Goal: Information Seeking & Learning: Get advice/opinions

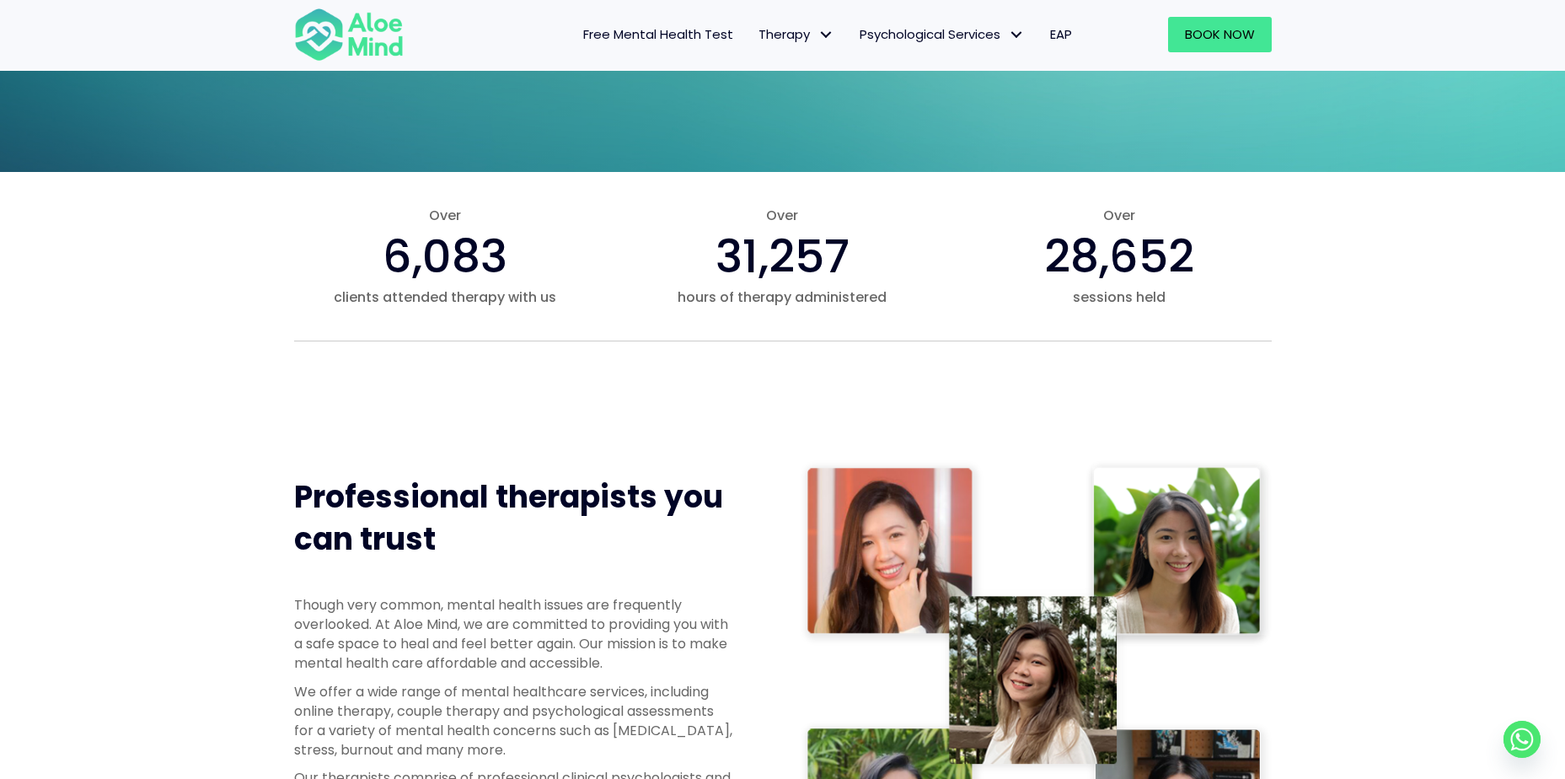
scroll to position [758, 0]
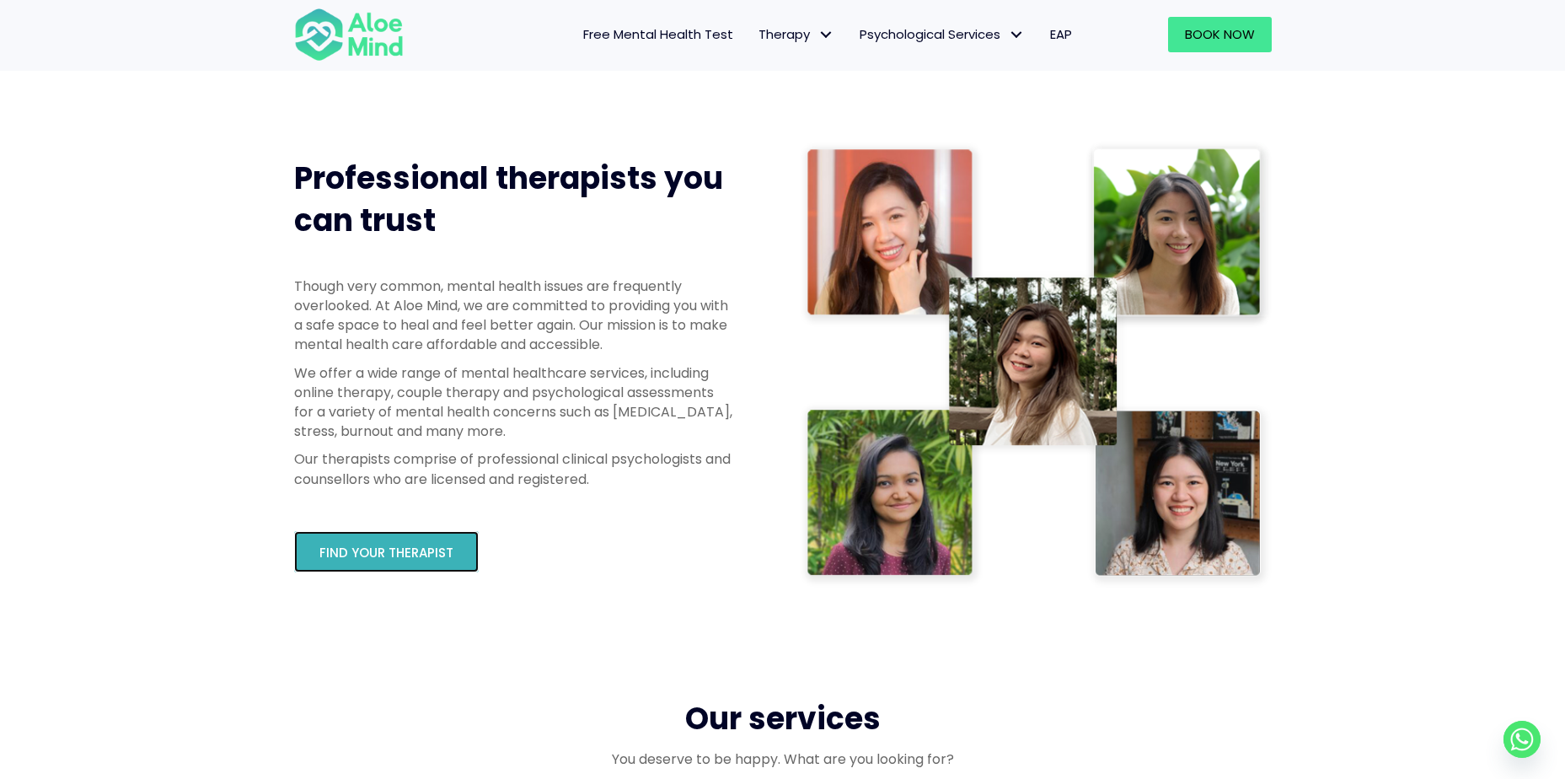
click at [417, 552] on span "Find your therapist" at bounding box center [386, 553] width 134 height 18
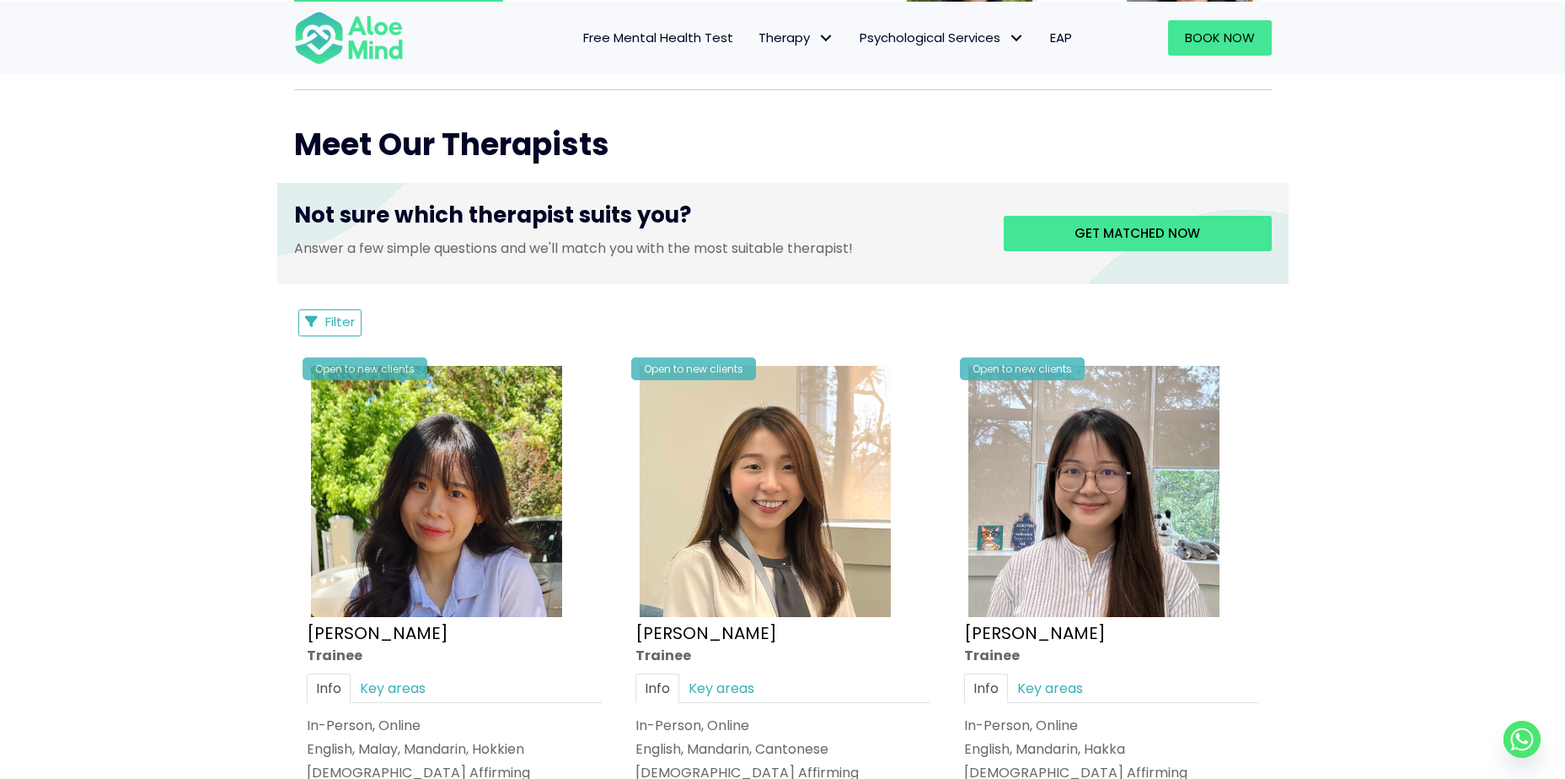
scroll to position [590, 0]
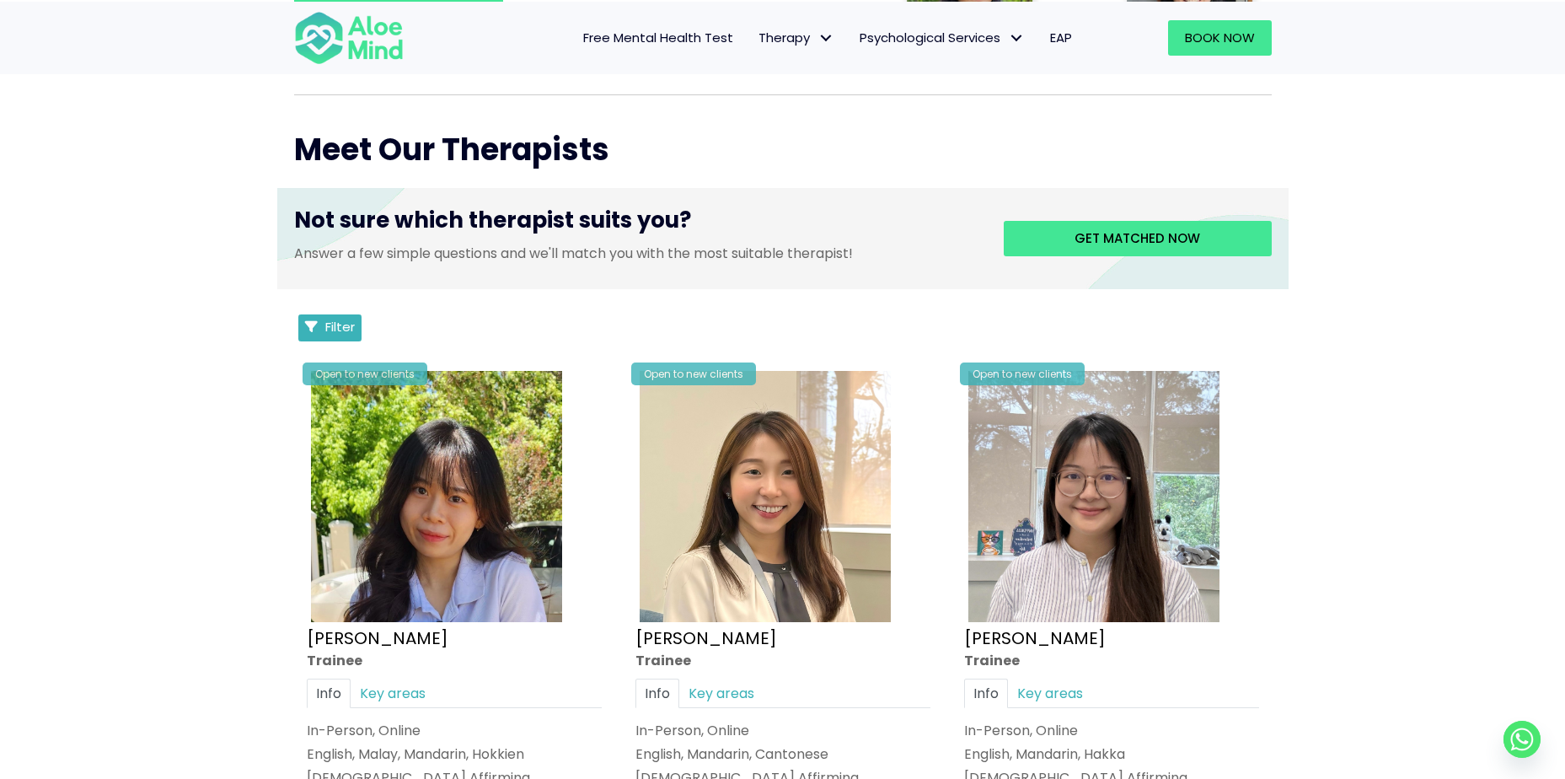
click at [326, 320] on span "Filter" at bounding box center [339, 327] width 29 height 18
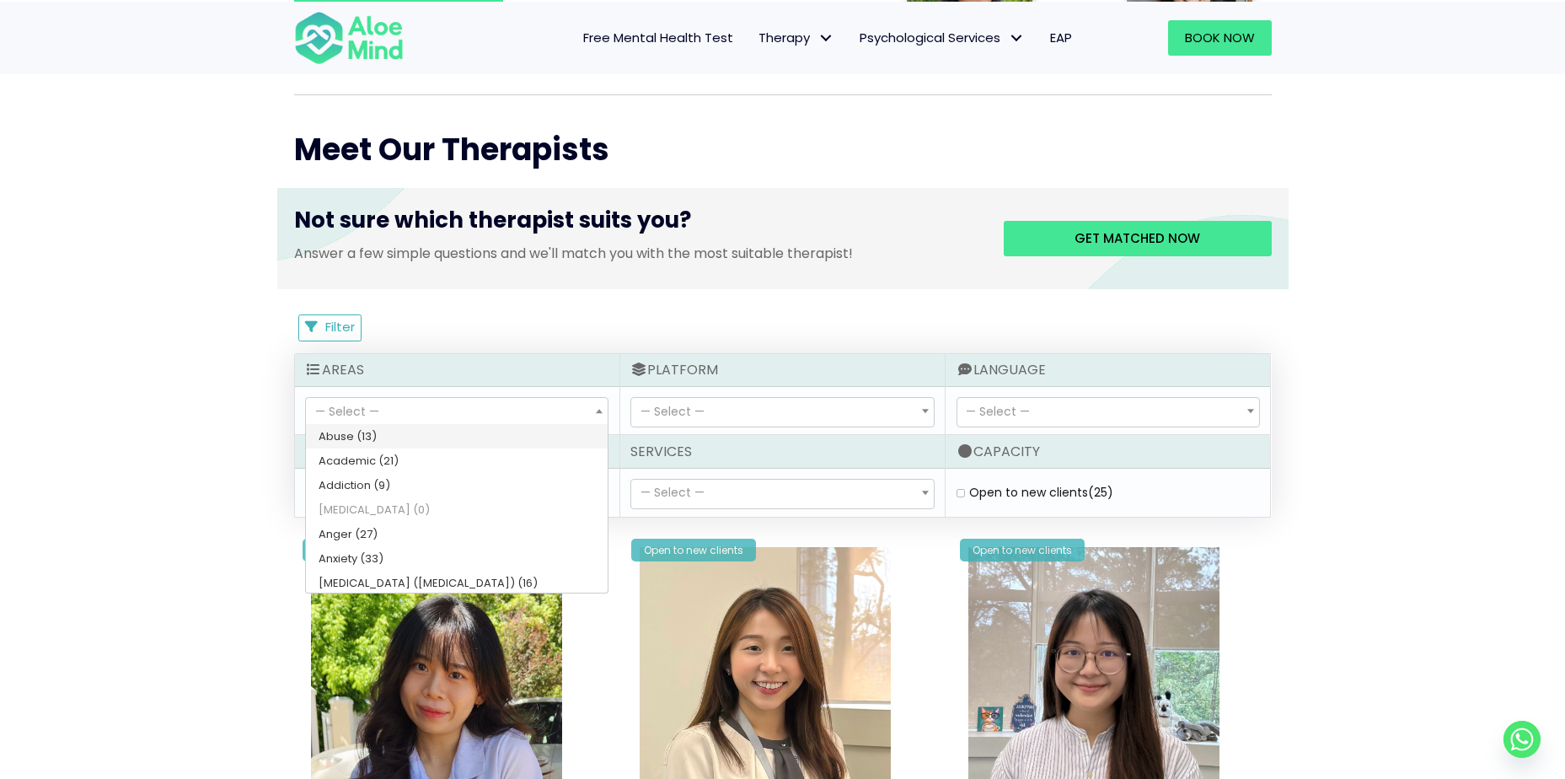
click at [403, 403] on span "— Select —" at bounding box center [457, 412] width 302 height 29
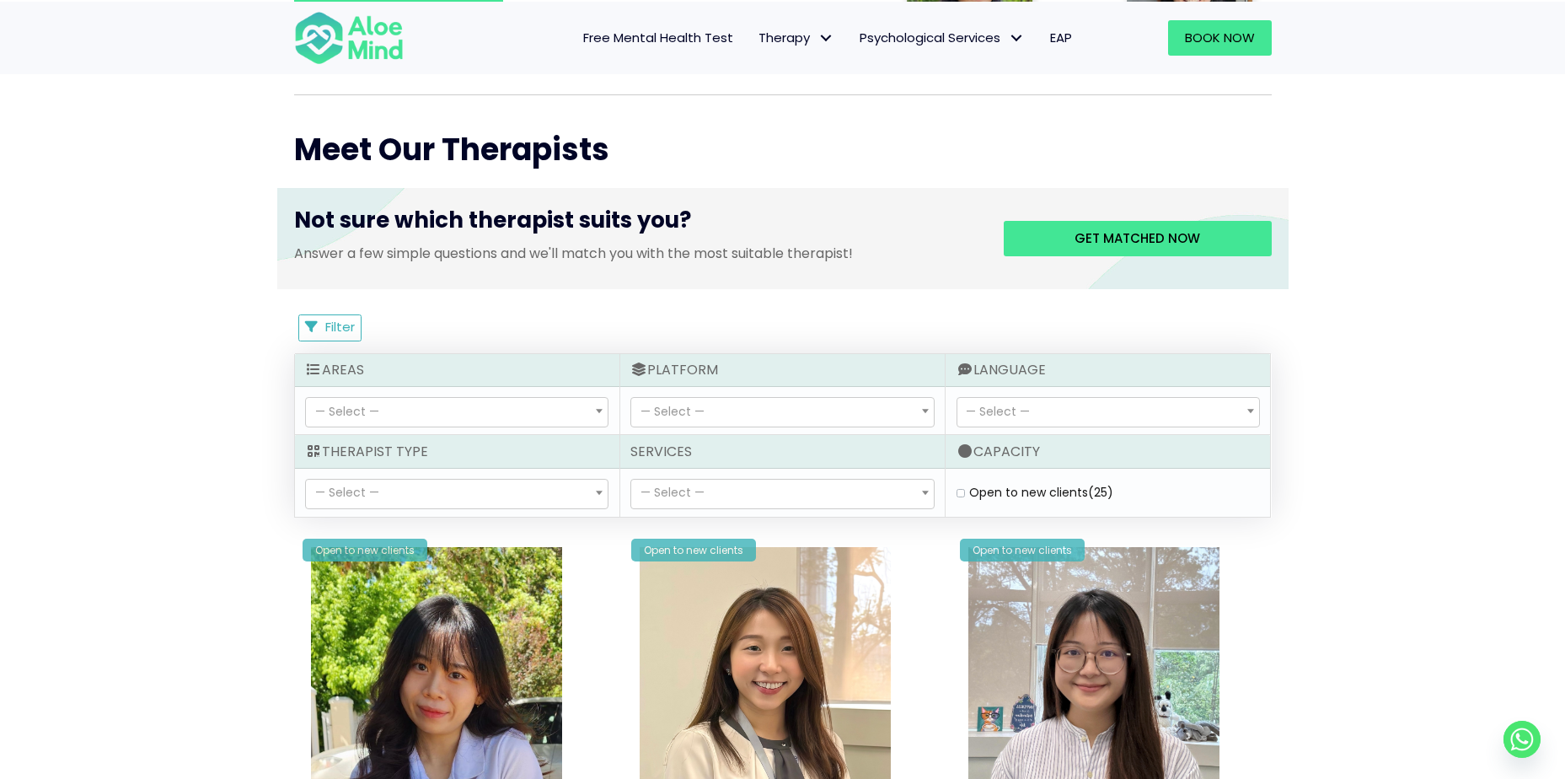
click at [418, 381] on div "Areas" at bounding box center [457, 370] width 324 height 33
click at [416, 409] on span "— Select —" at bounding box center [457, 412] width 302 height 29
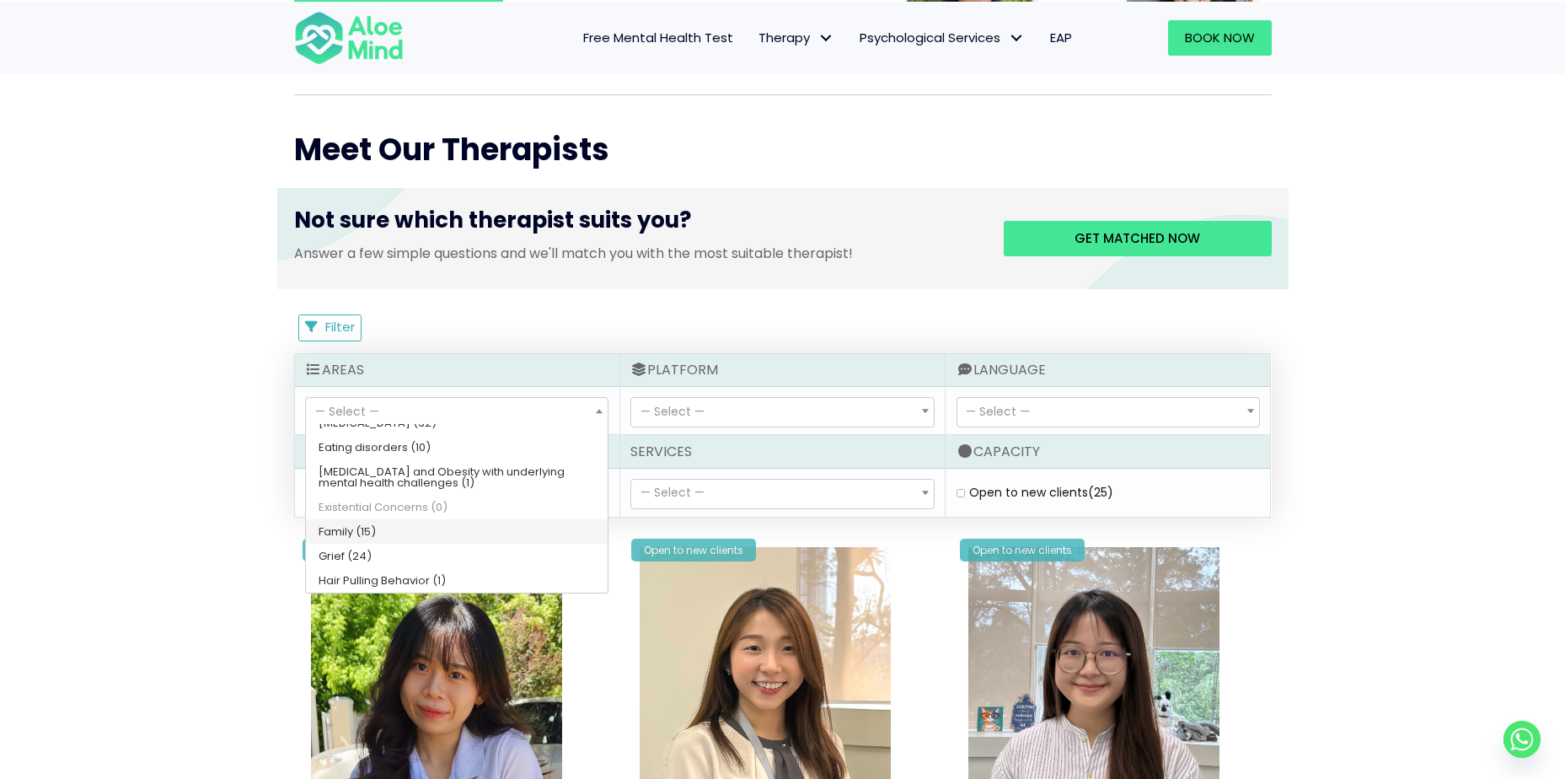
scroll to position [253, 0]
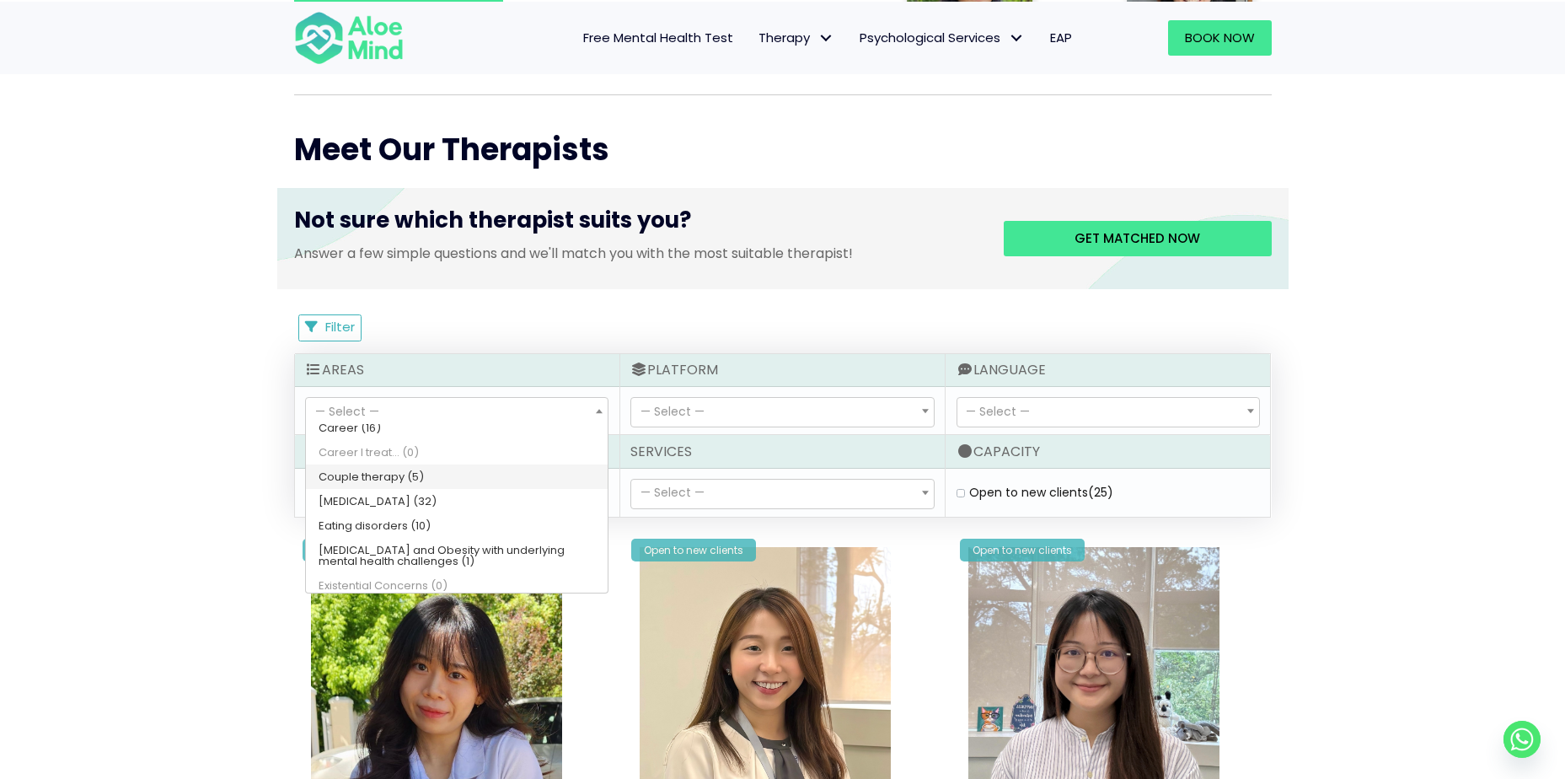
select select "107"
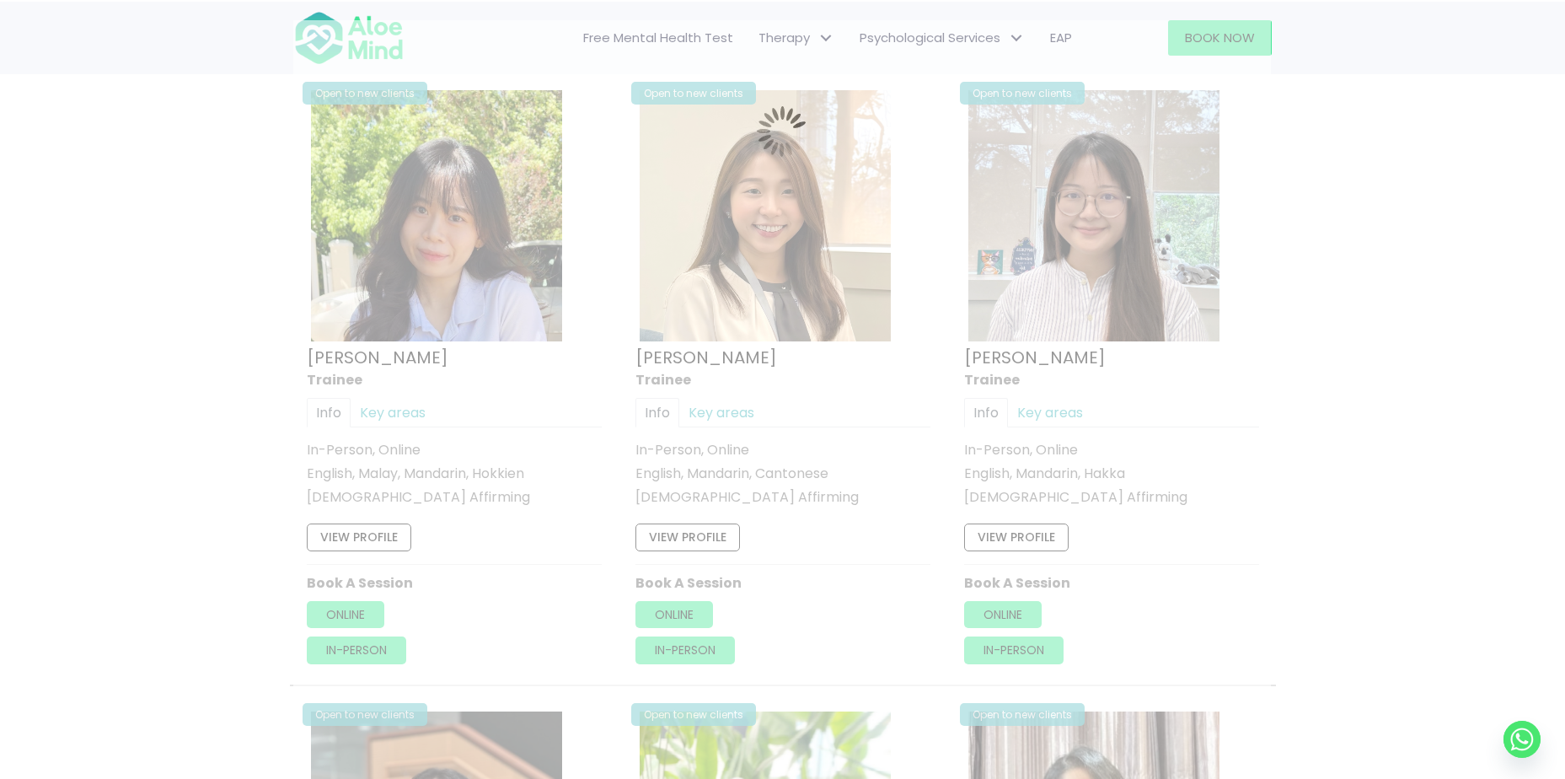
scroll to position [901, 0]
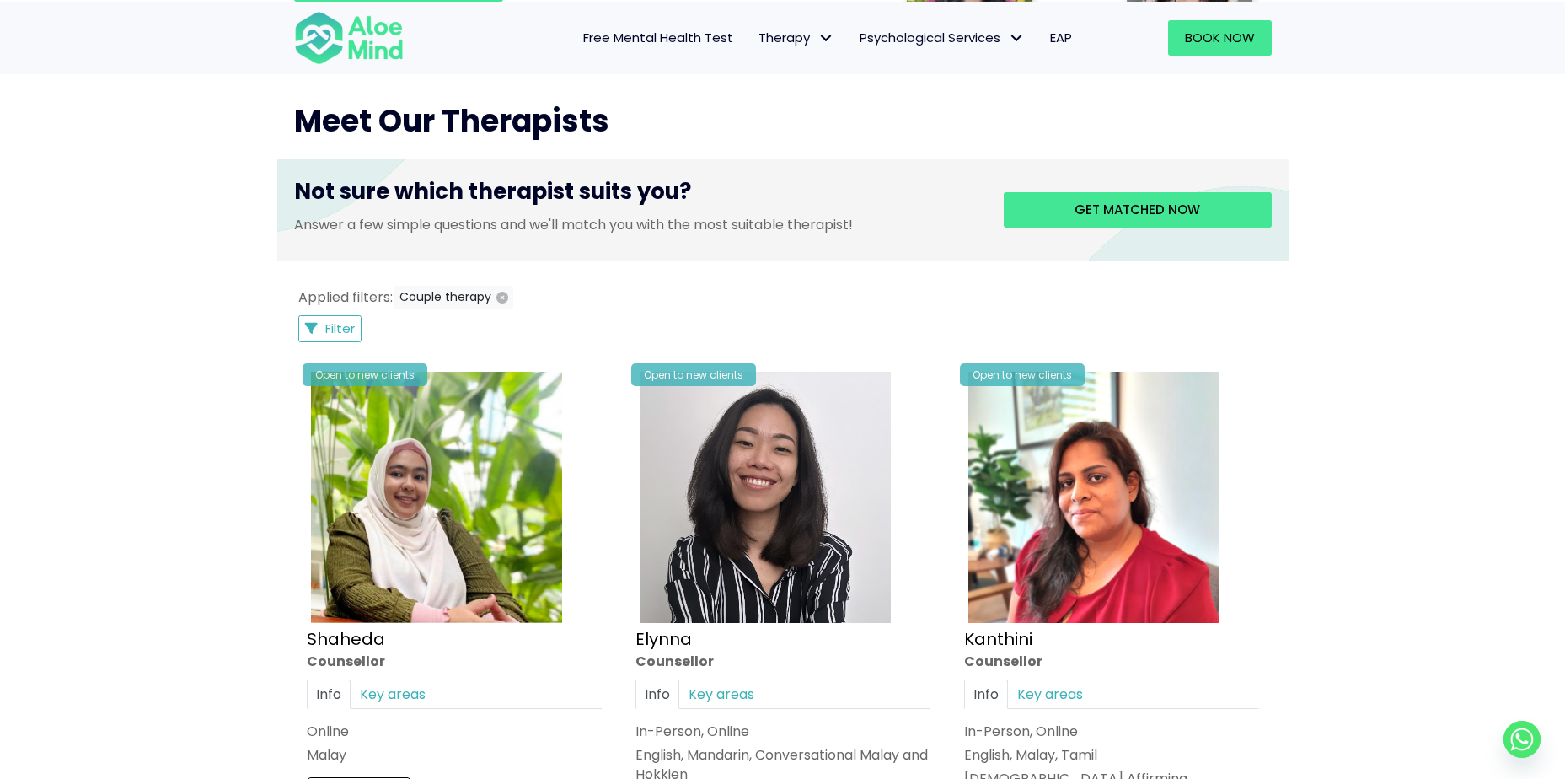
scroll to position [648, 0]
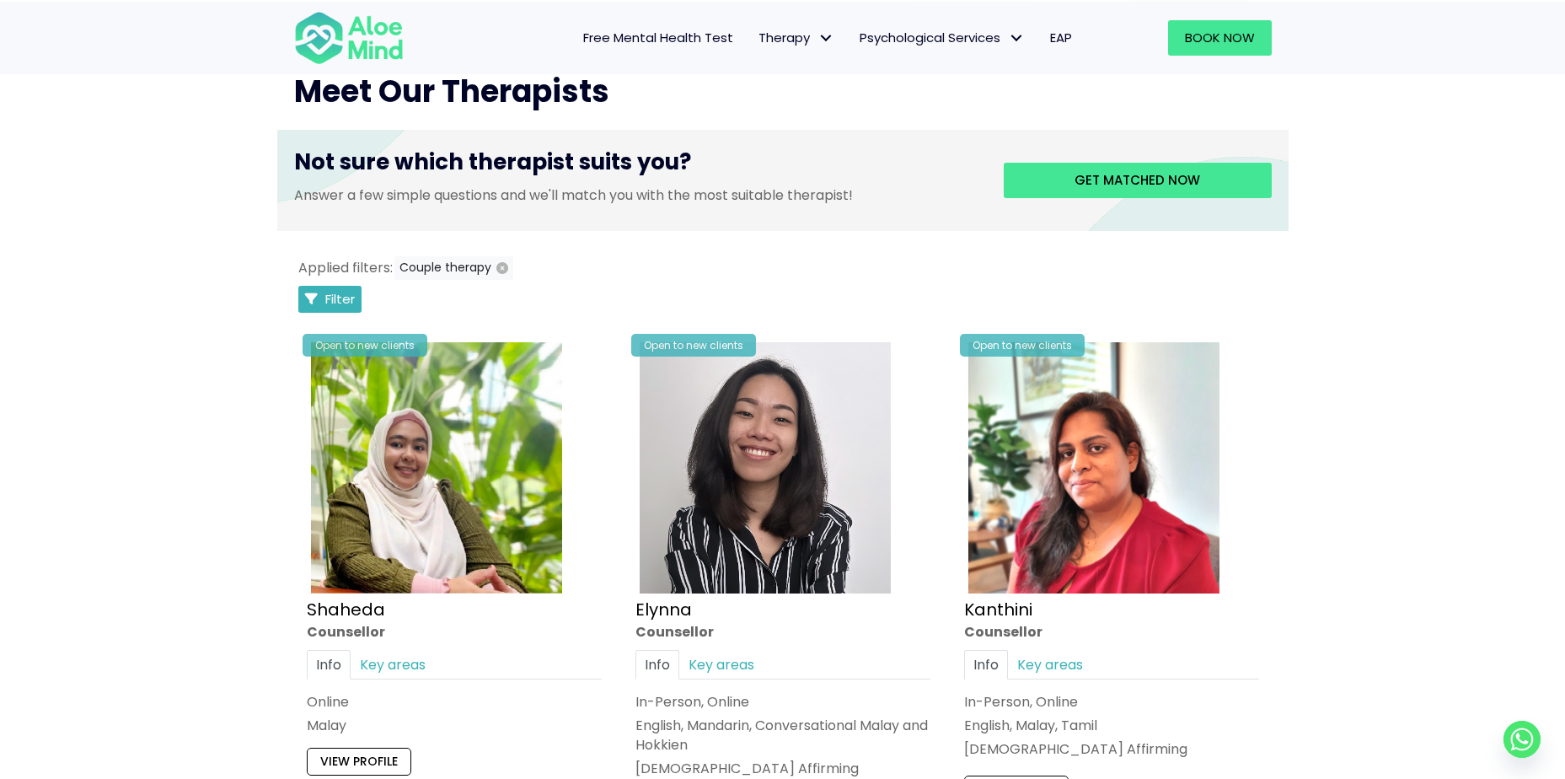
click at [321, 289] on button "Filter" at bounding box center [330, 299] width 64 height 27
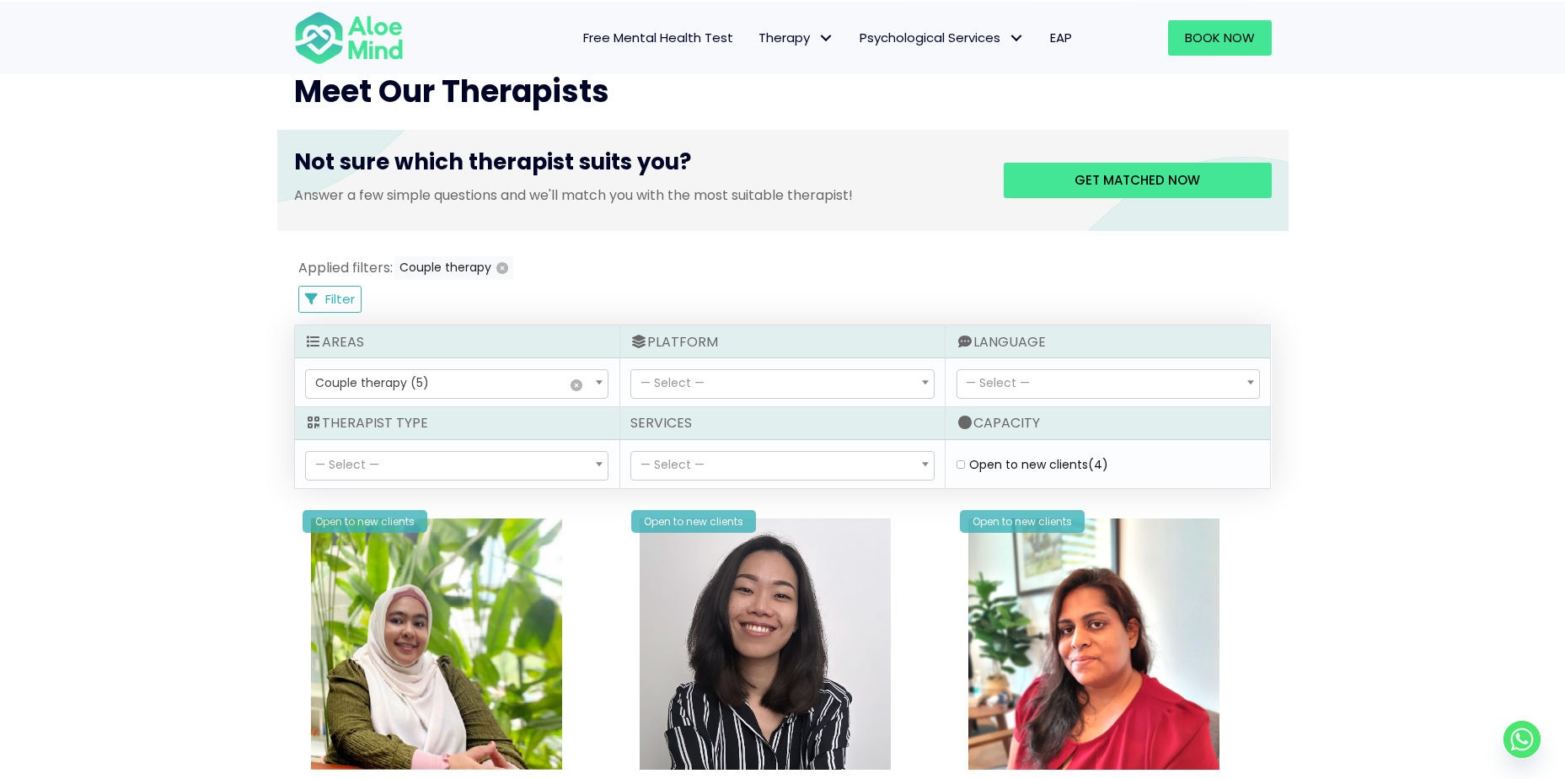
click at [519, 378] on span "× Couple therapy (5)" at bounding box center [457, 384] width 302 height 29
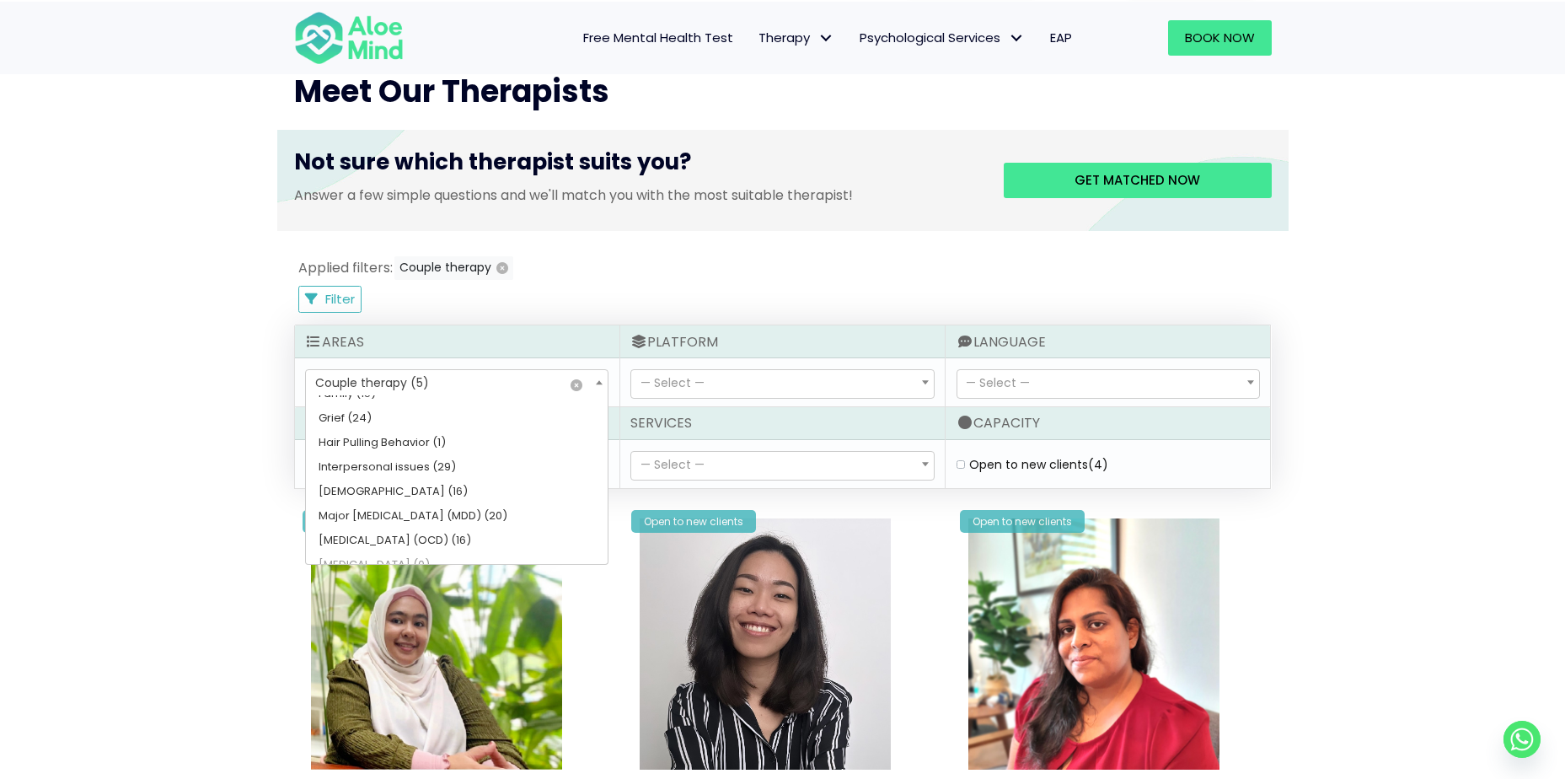
scroll to position [418, 0]
select select
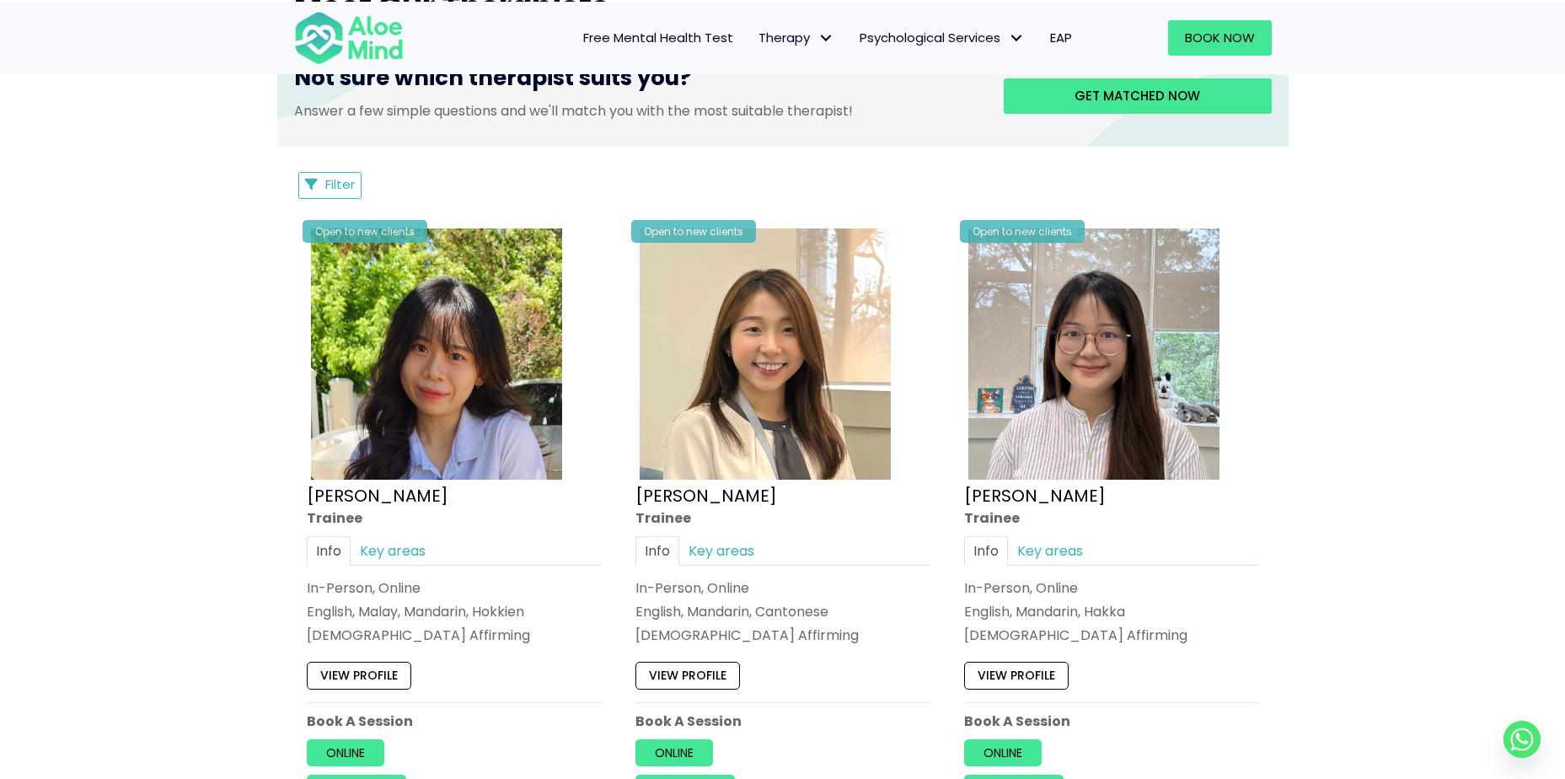
scroll to position [648, 0]
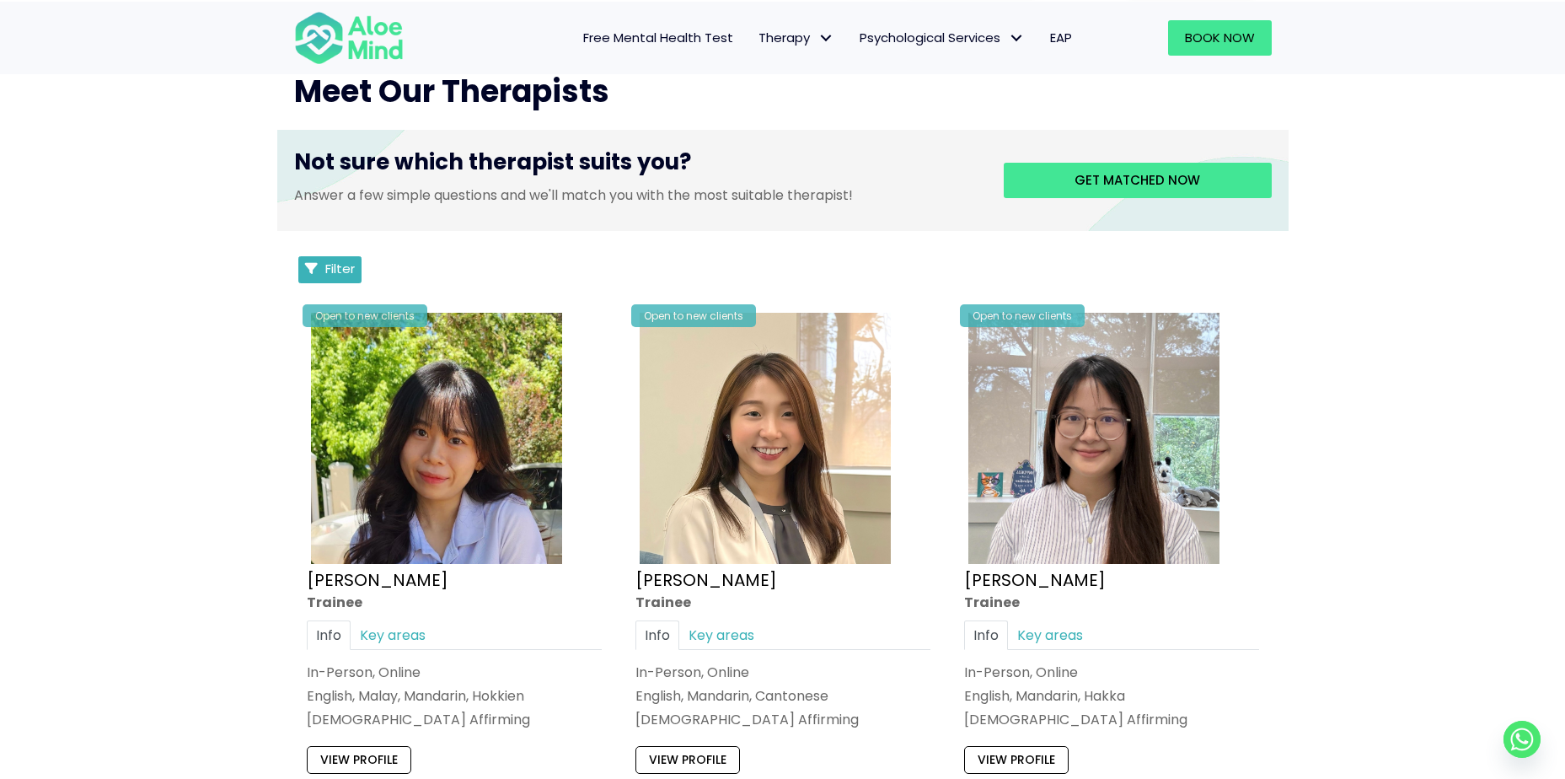
click at [355, 260] on button "Filter" at bounding box center [330, 269] width 64 height 27
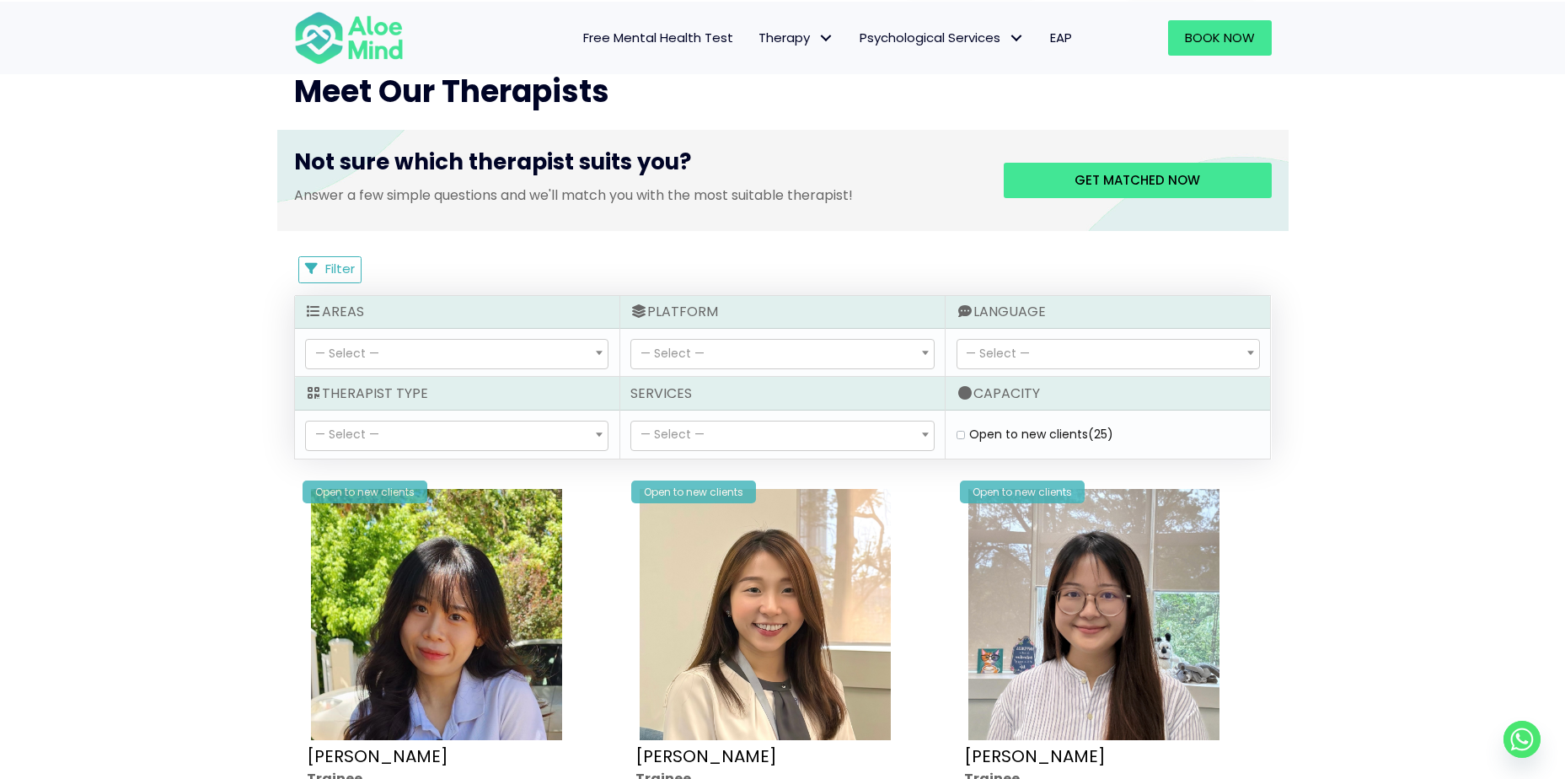
click at [965, 432] on div "Open to new clients (25)" at bounding box center [1107, 434] width 303 height 17
click at [959, 433] on clients "Open to new clients (25)" at bounding box center [960, 434] width 8 height 11
checkbox clients "true"
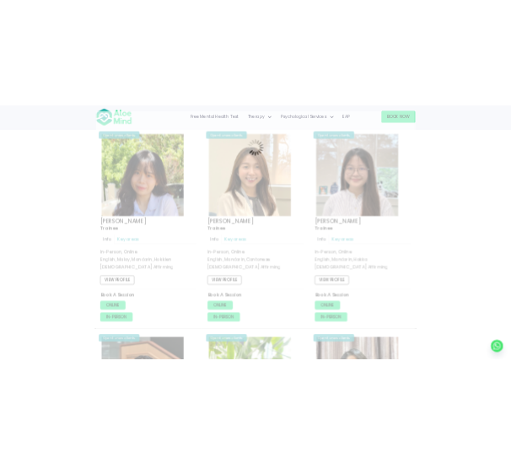
scroll to position [901, 0]
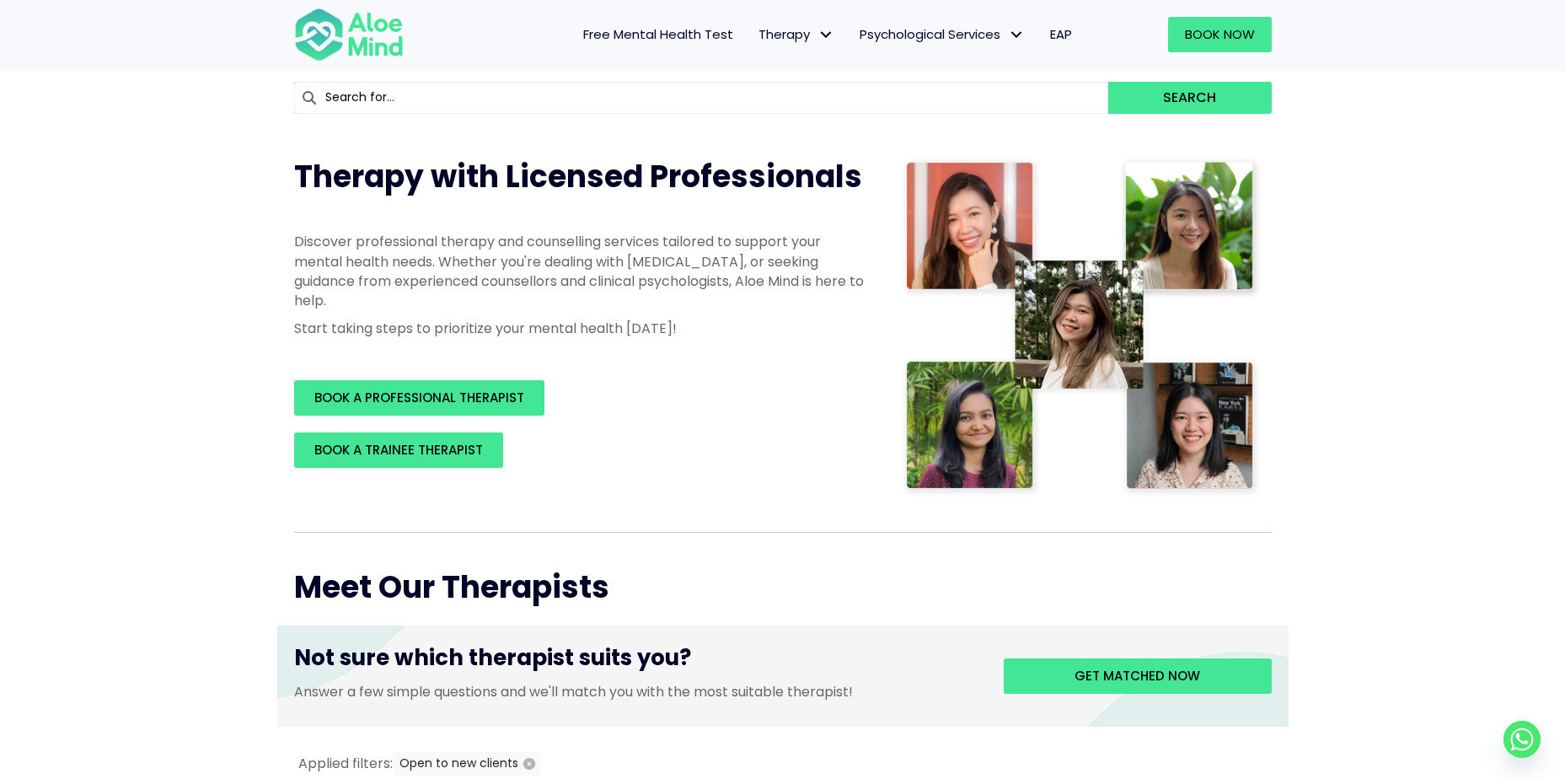
scroll to position [421, 0]
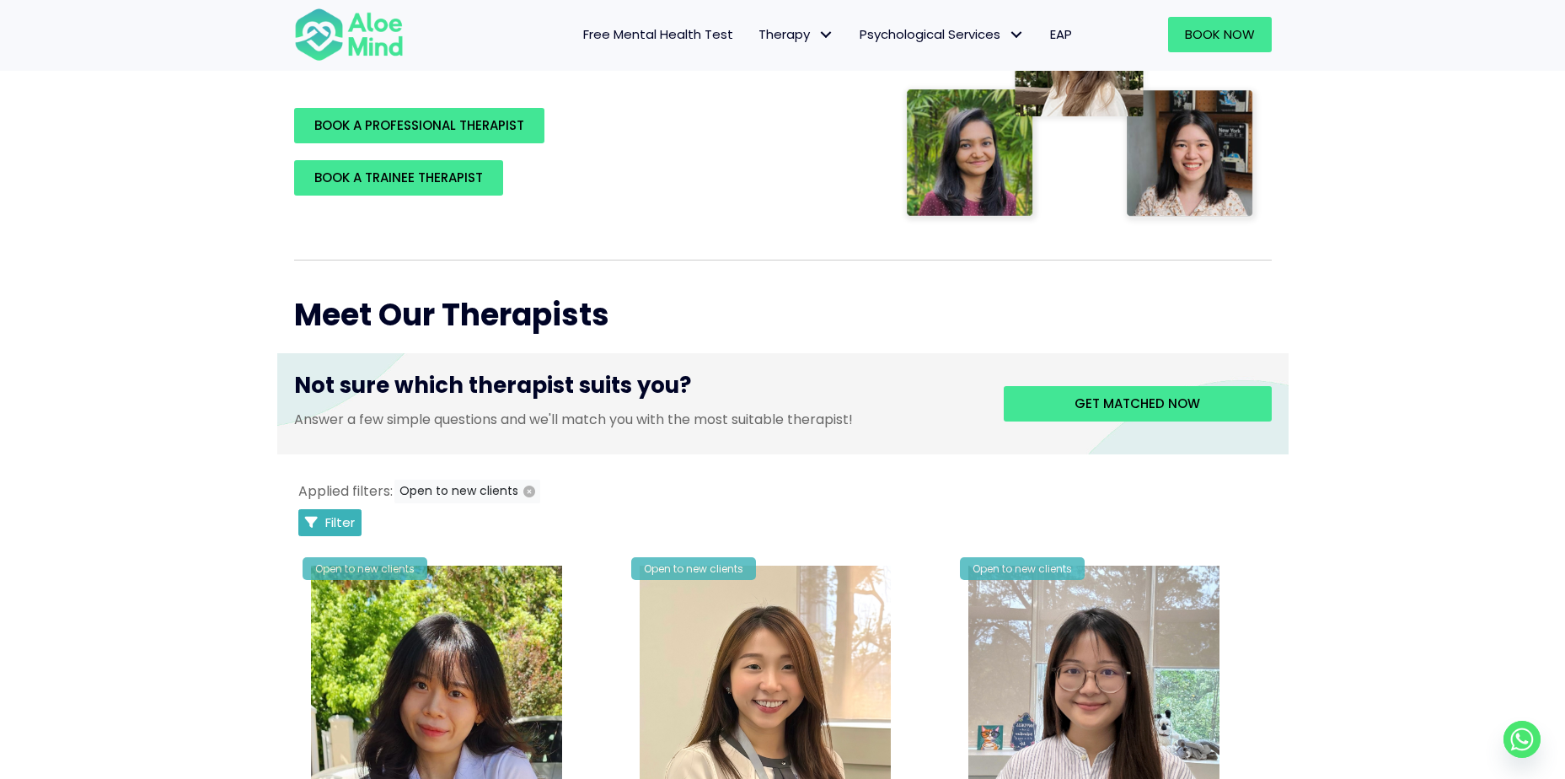
click at [339, 513] on span "Filter" at bounding box center [339, 522] width 29 height 18
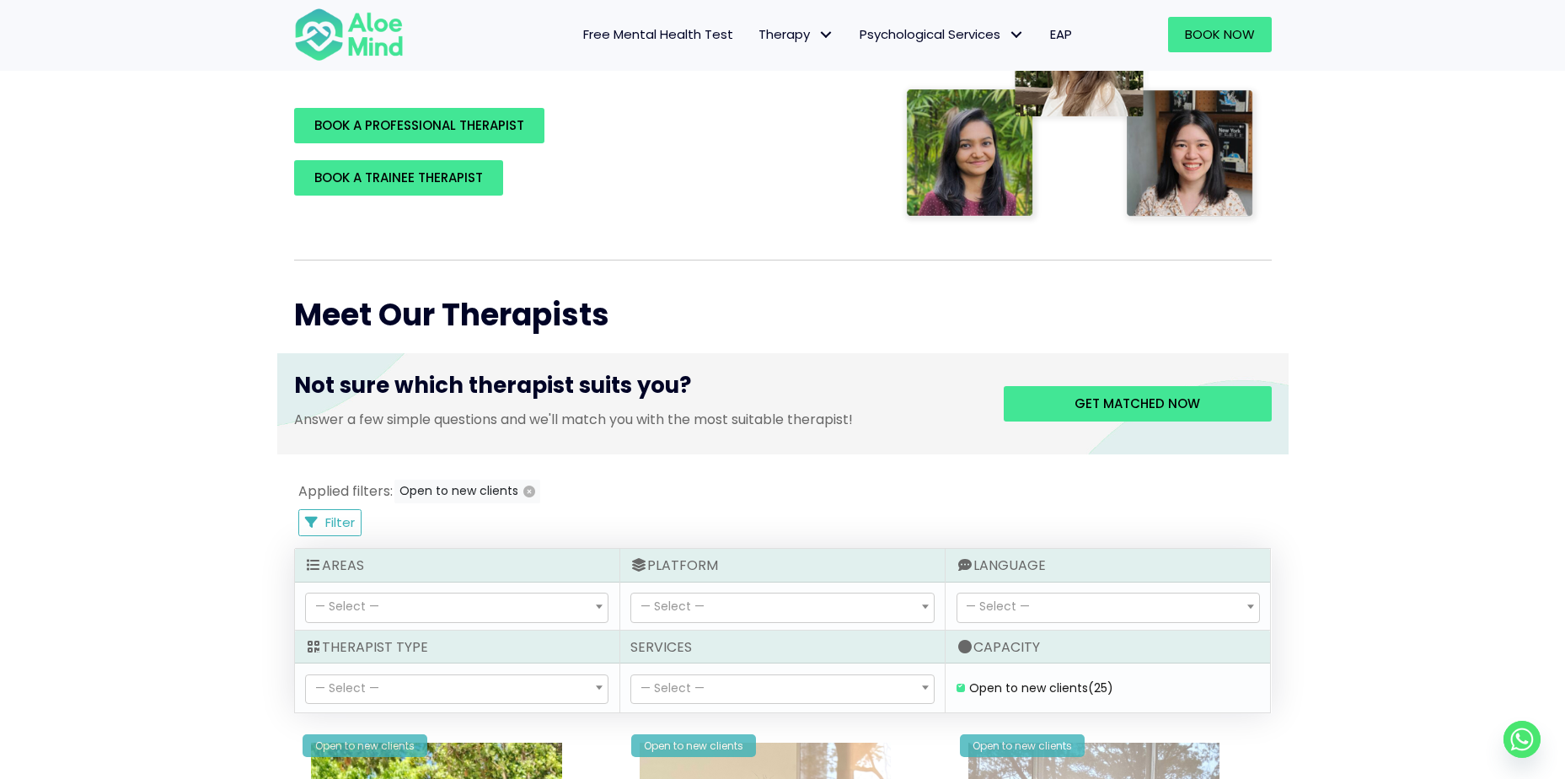
scroll to position [590, 0]
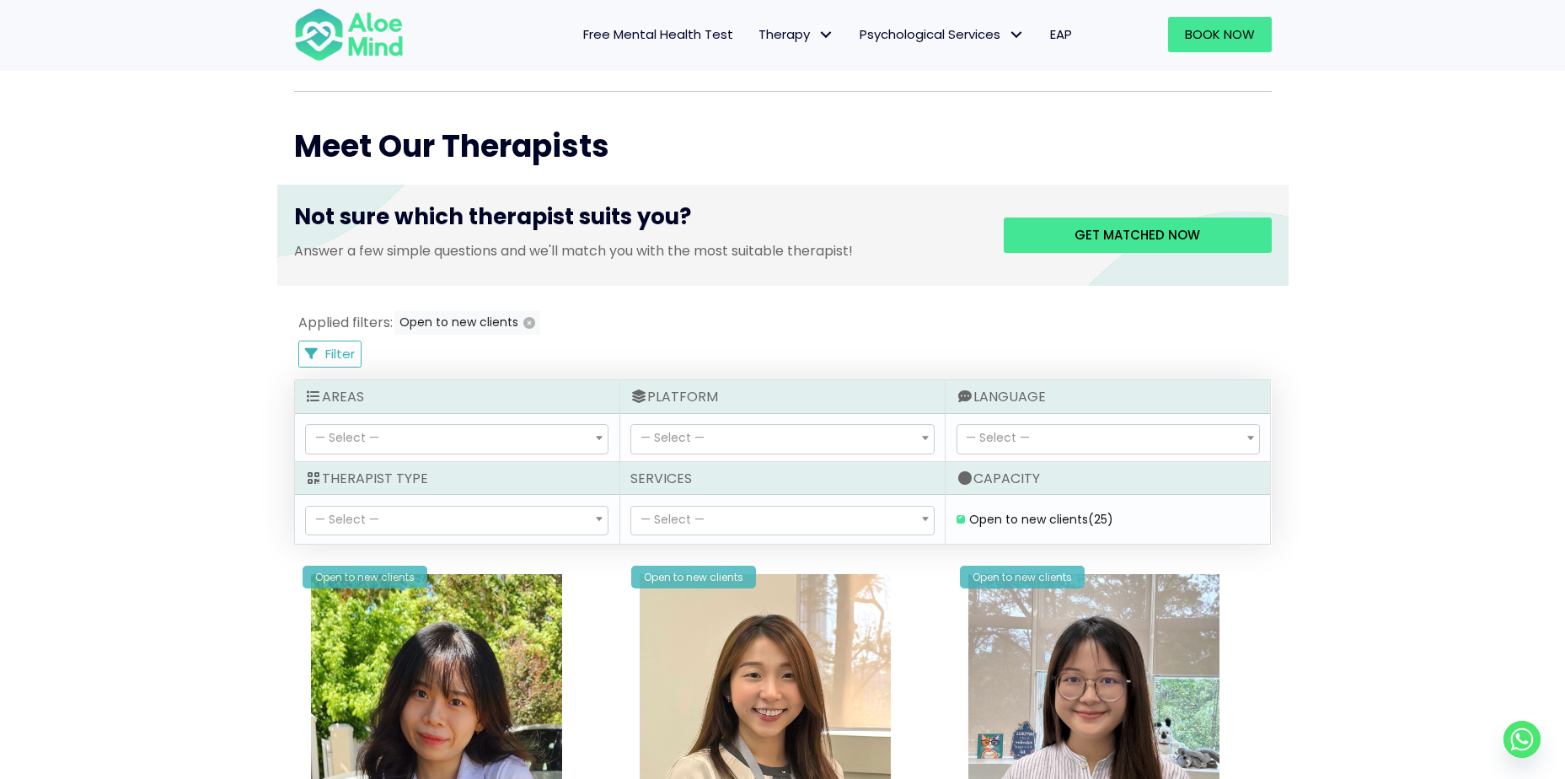
click at [719, 512] on span "— Select —" at bounding box center [782, 520] width 302 height 29
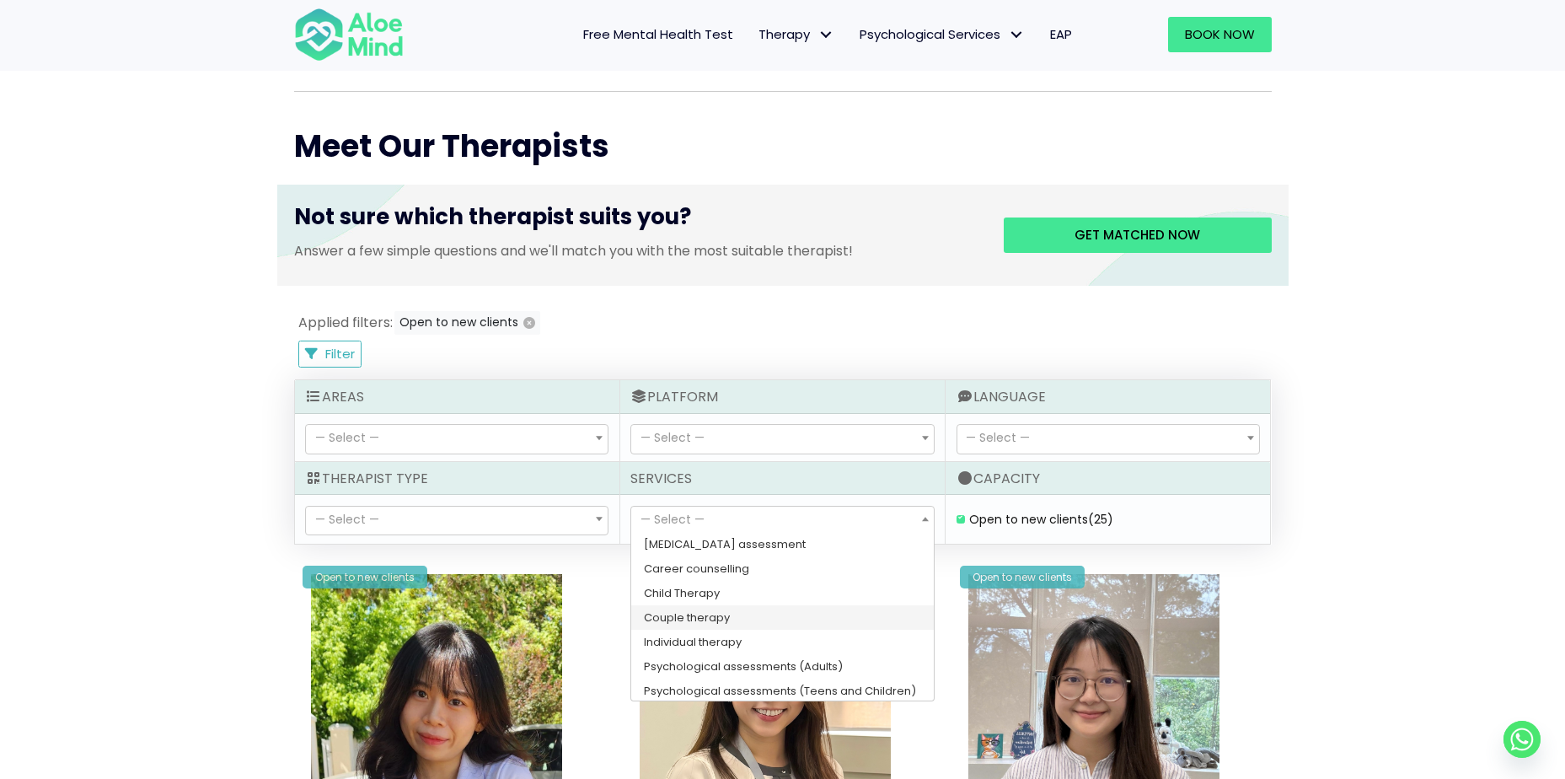
scroll to position [27, 0]
select select "148"
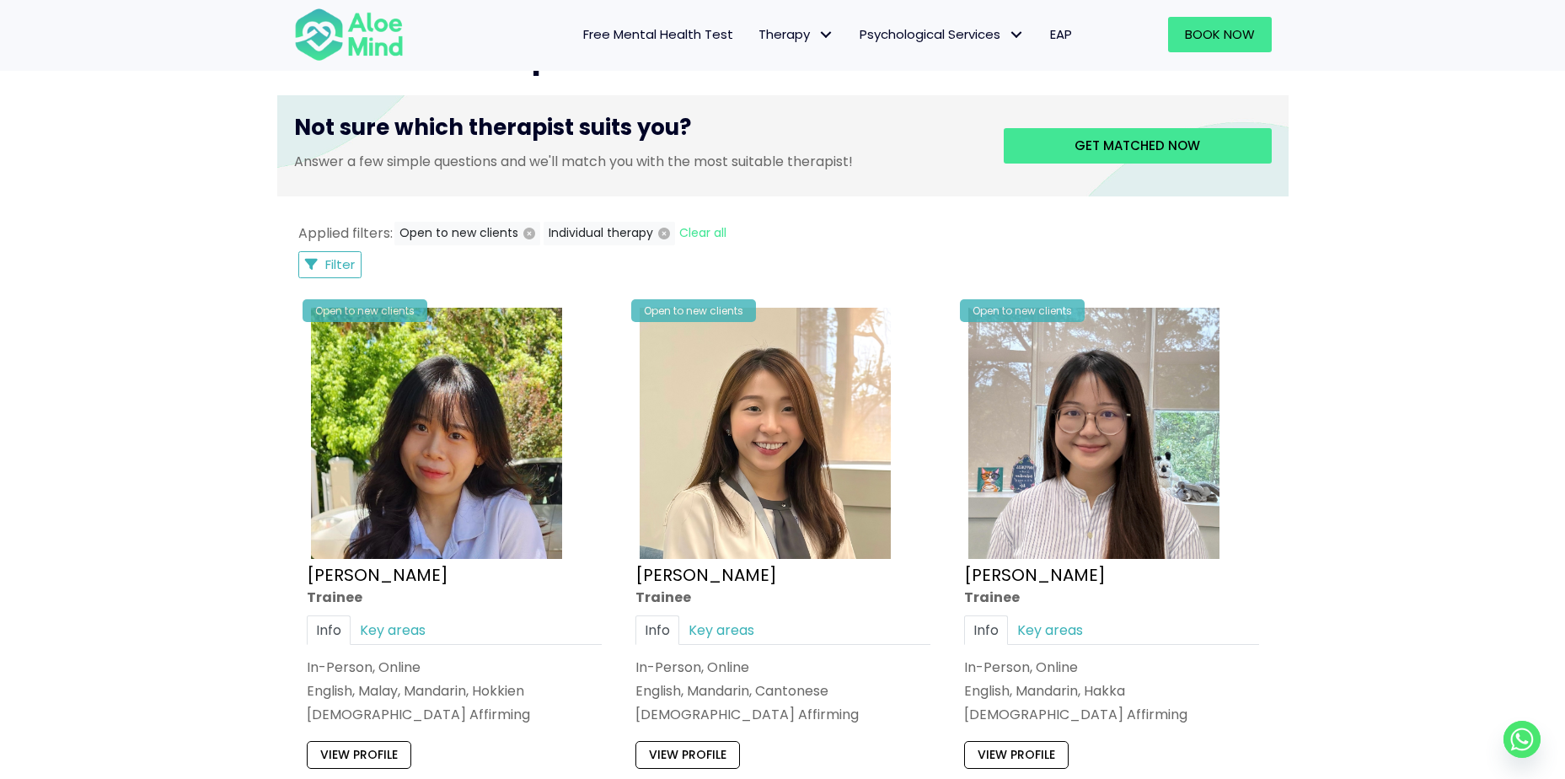
scroll to position [564, 0]
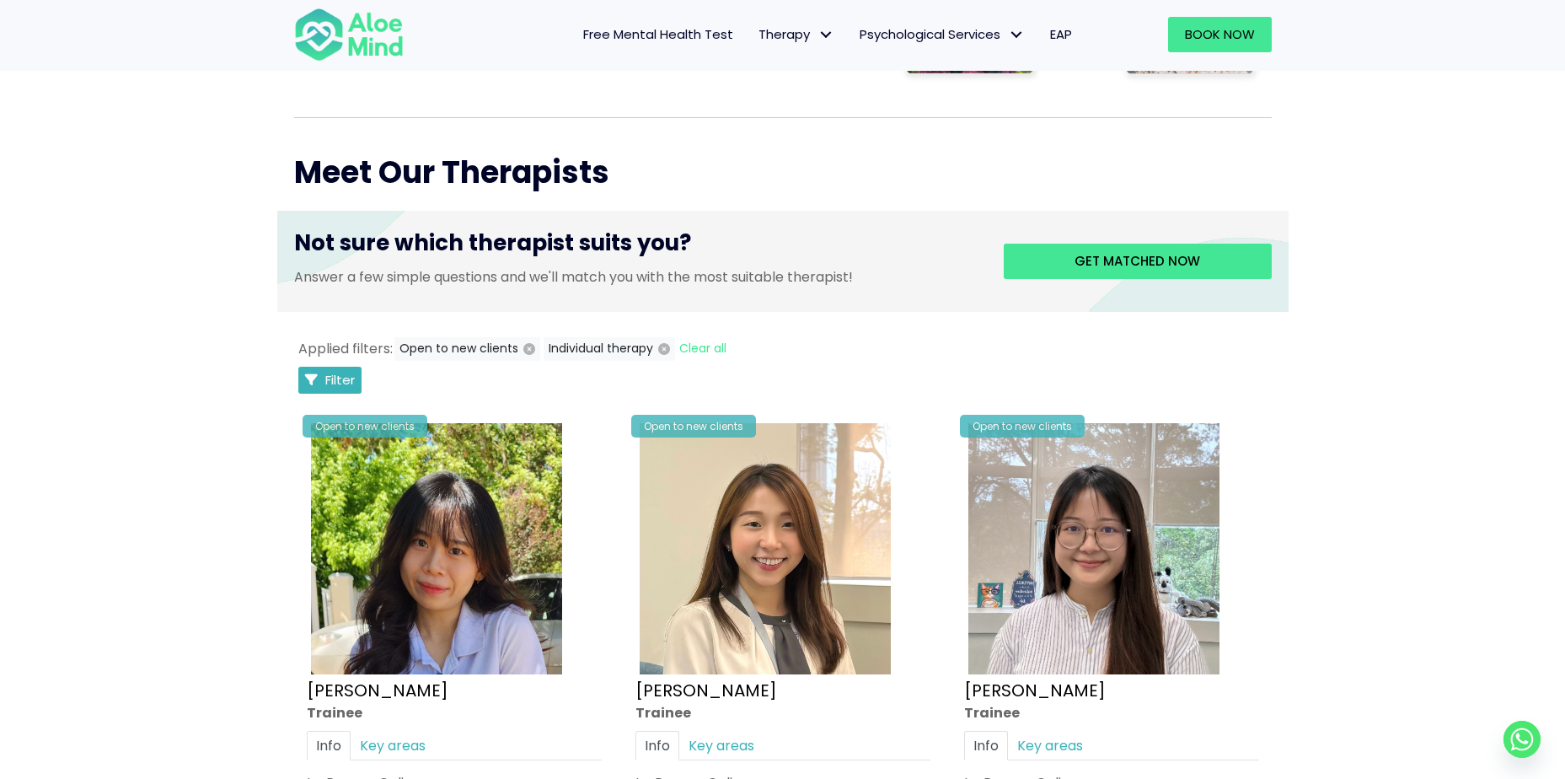
click at [358, 372] on button "Filter" at bounding box center [330, 380] width 64 height 27
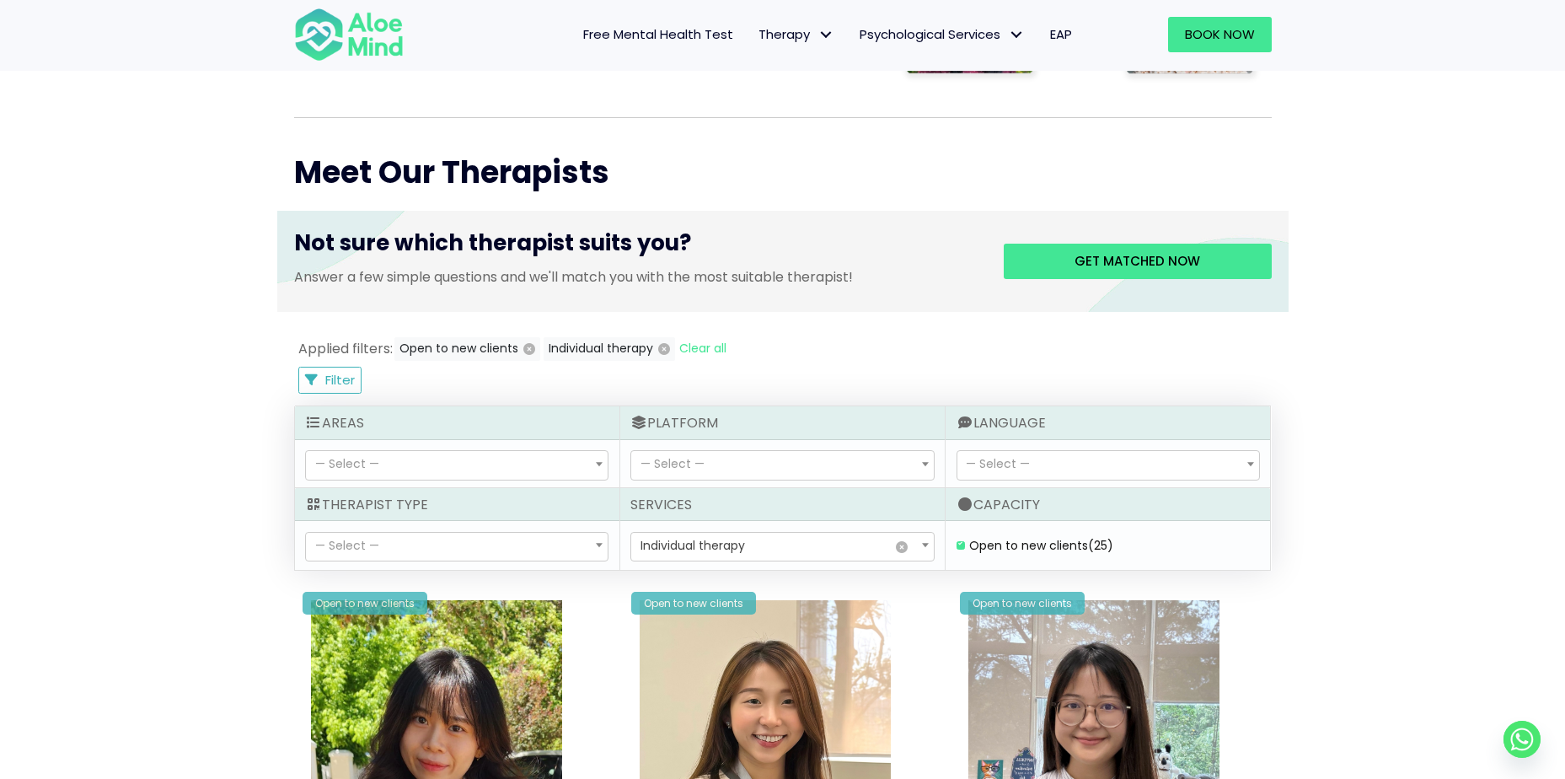
click at [430, 567] on div "— Select — Clinical psychologist Counsellor Trainee — Select —" at bounding box center [457, 545] width 324 height 48
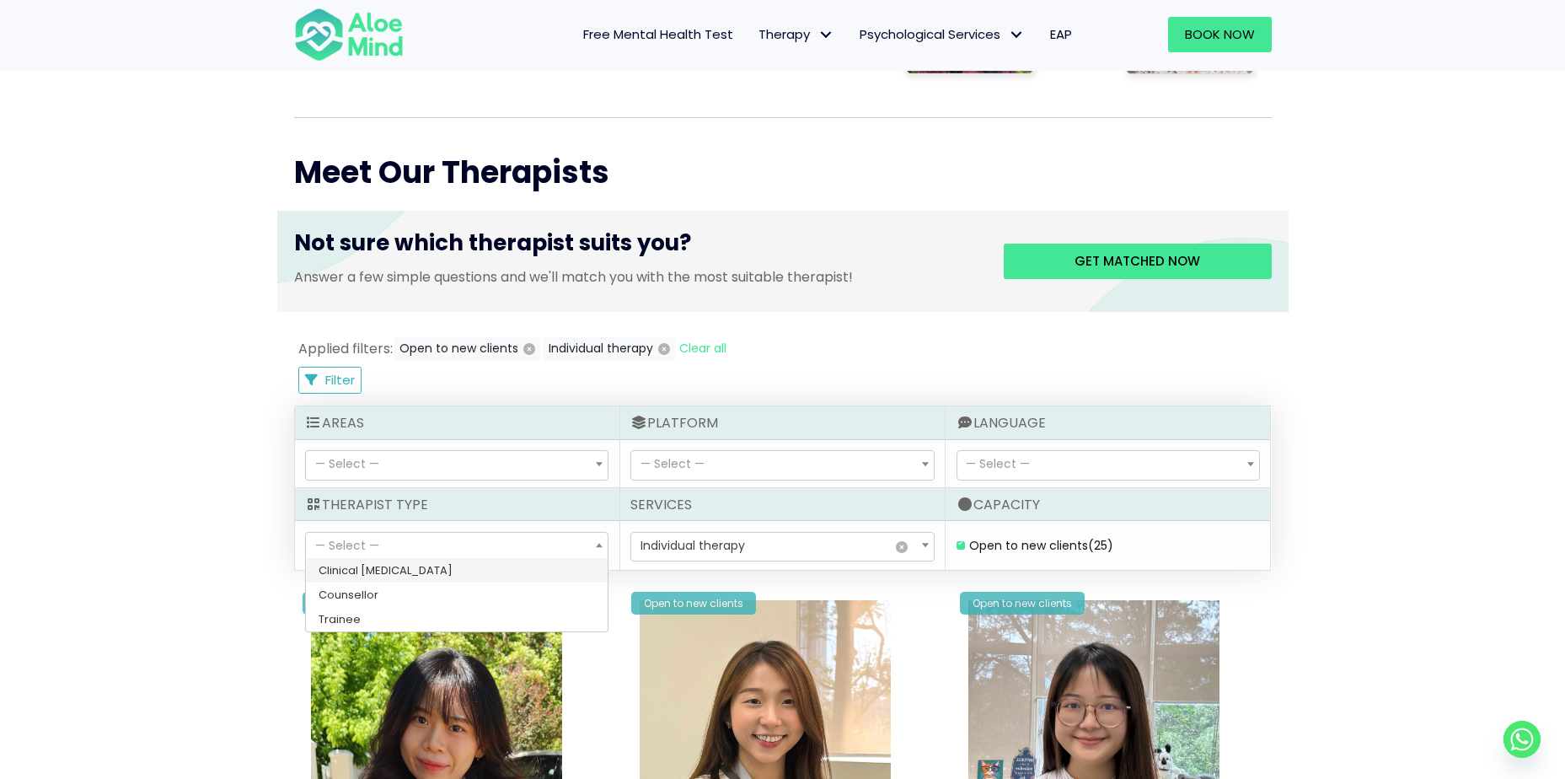
click at [444, 549] on span "— Select —" at bounding box center [457, 547] width 302 height 29
select select "15"
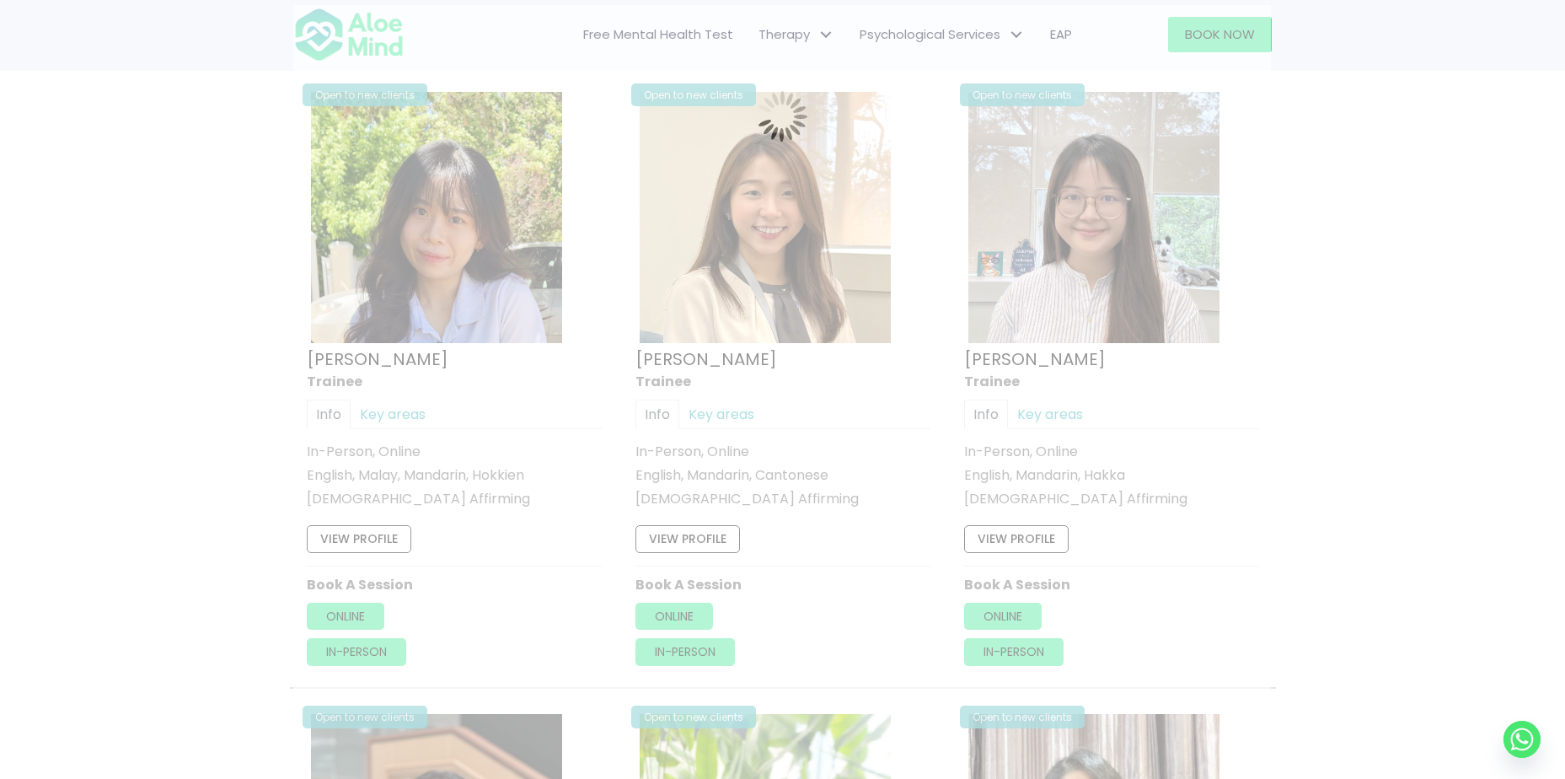
scroll to position [901, 0]
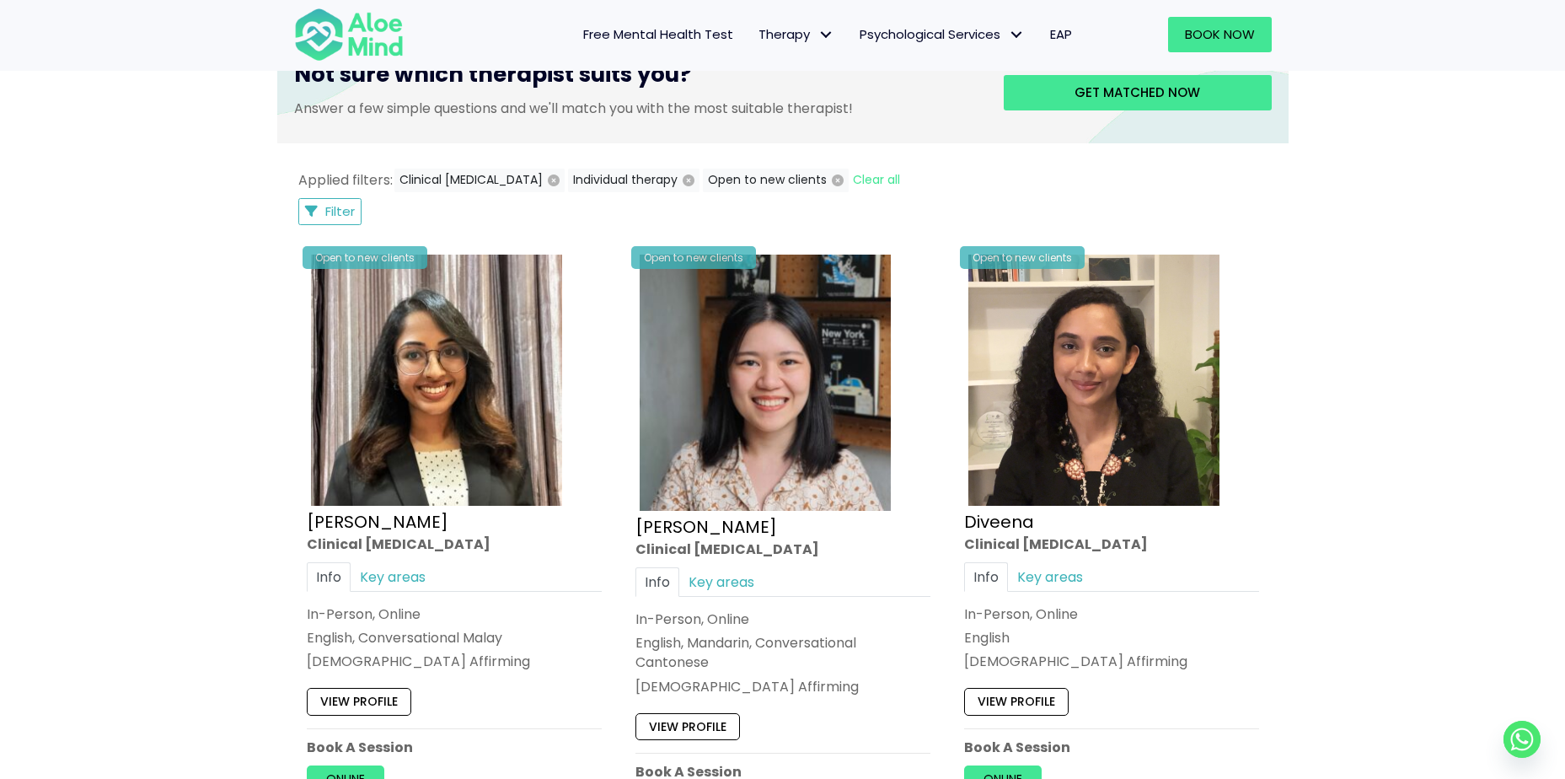
scroll to position [564, 0]
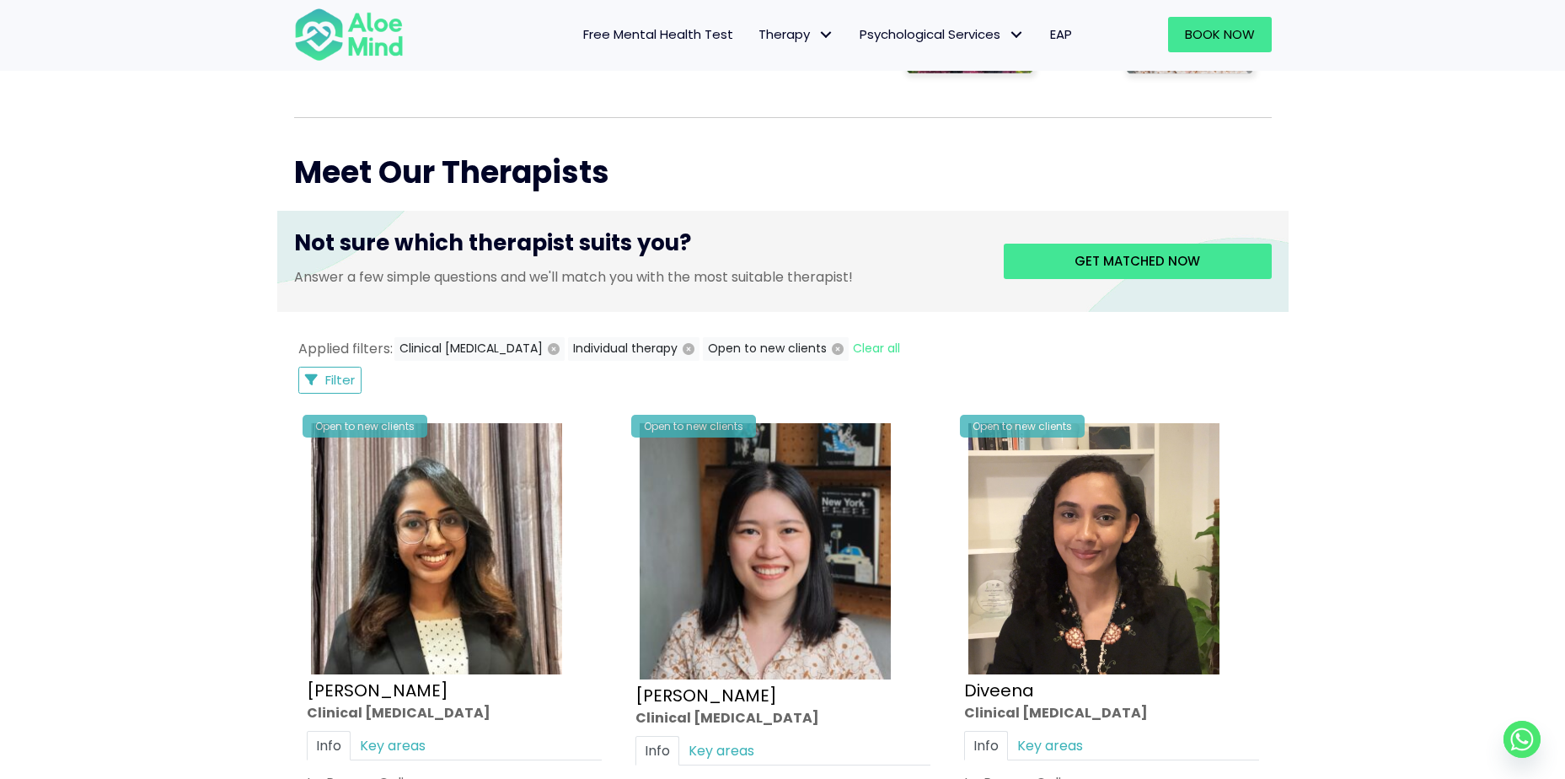
click at [389, 383] on div "Filter Filter Sort by: Newclient (desc) Listing Description Newclient" at bounding box center [783, 380] width 978 height 27
click at [356, 376] on button "Filter" at bounding box center [330, 380] width 64 height 27
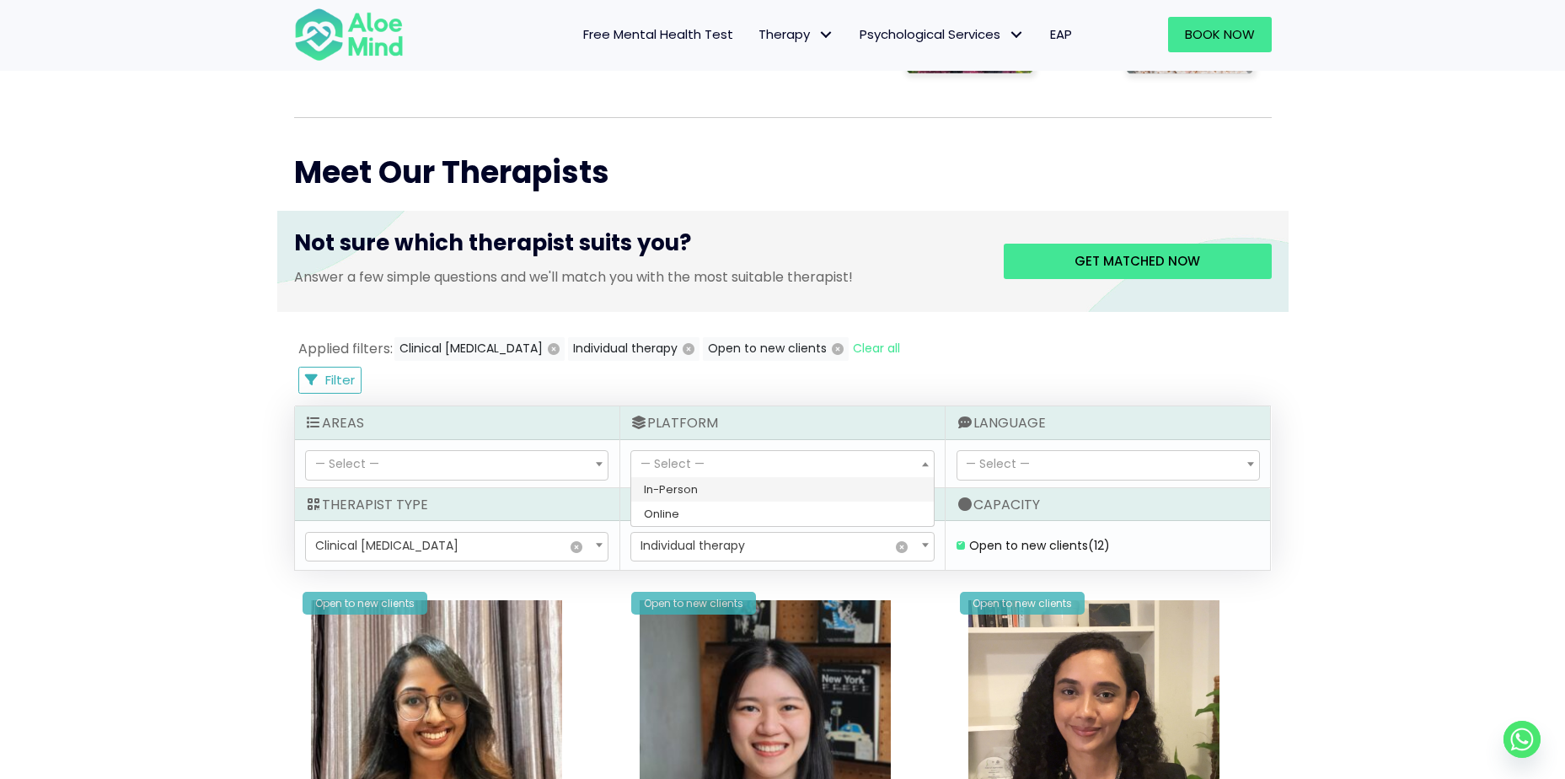
click at [795, 458] on span "— Select —" at bounding box center [782, 465] width 302 height 29
select select "72"
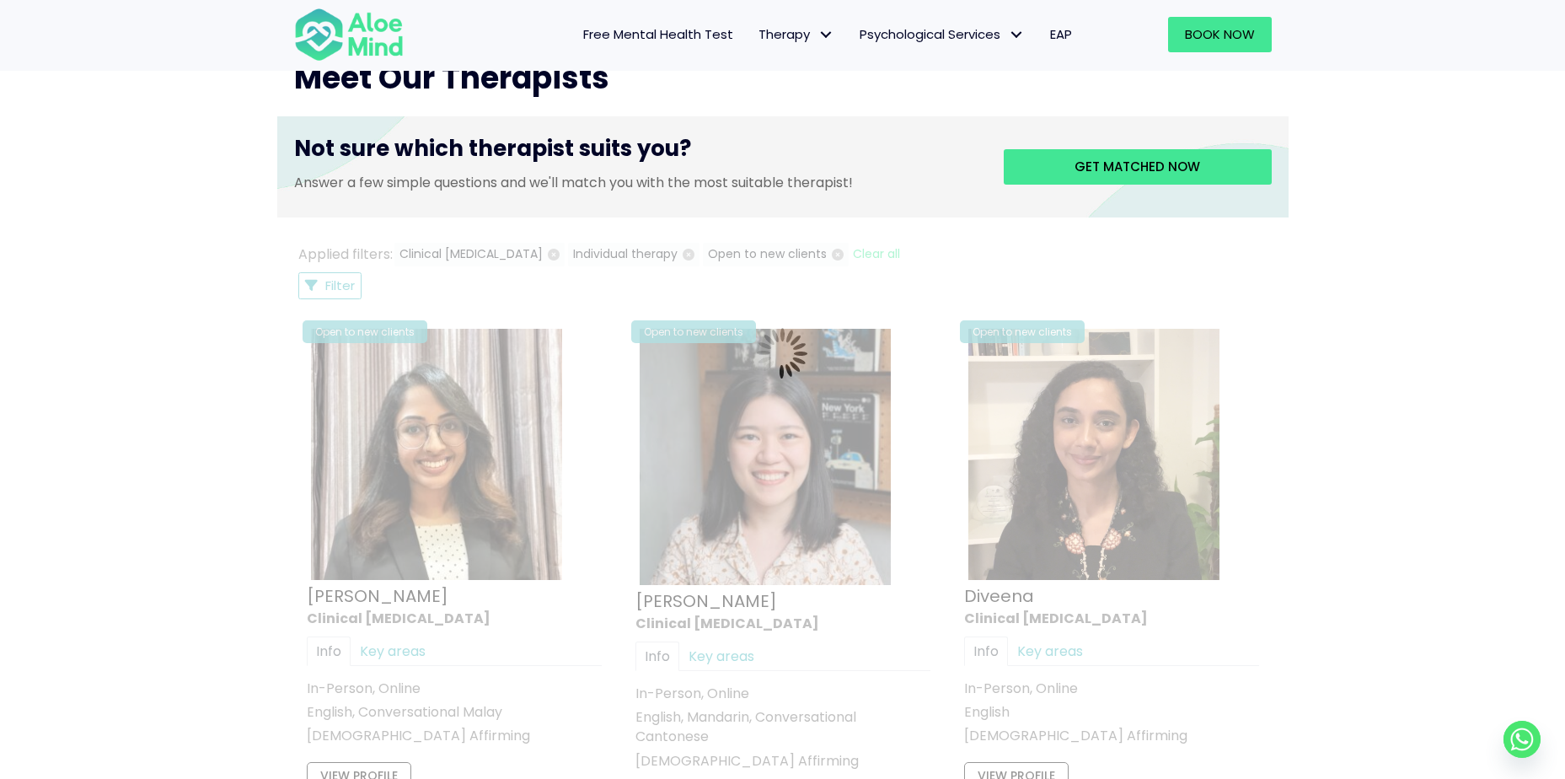
scroll to position [648, 0]
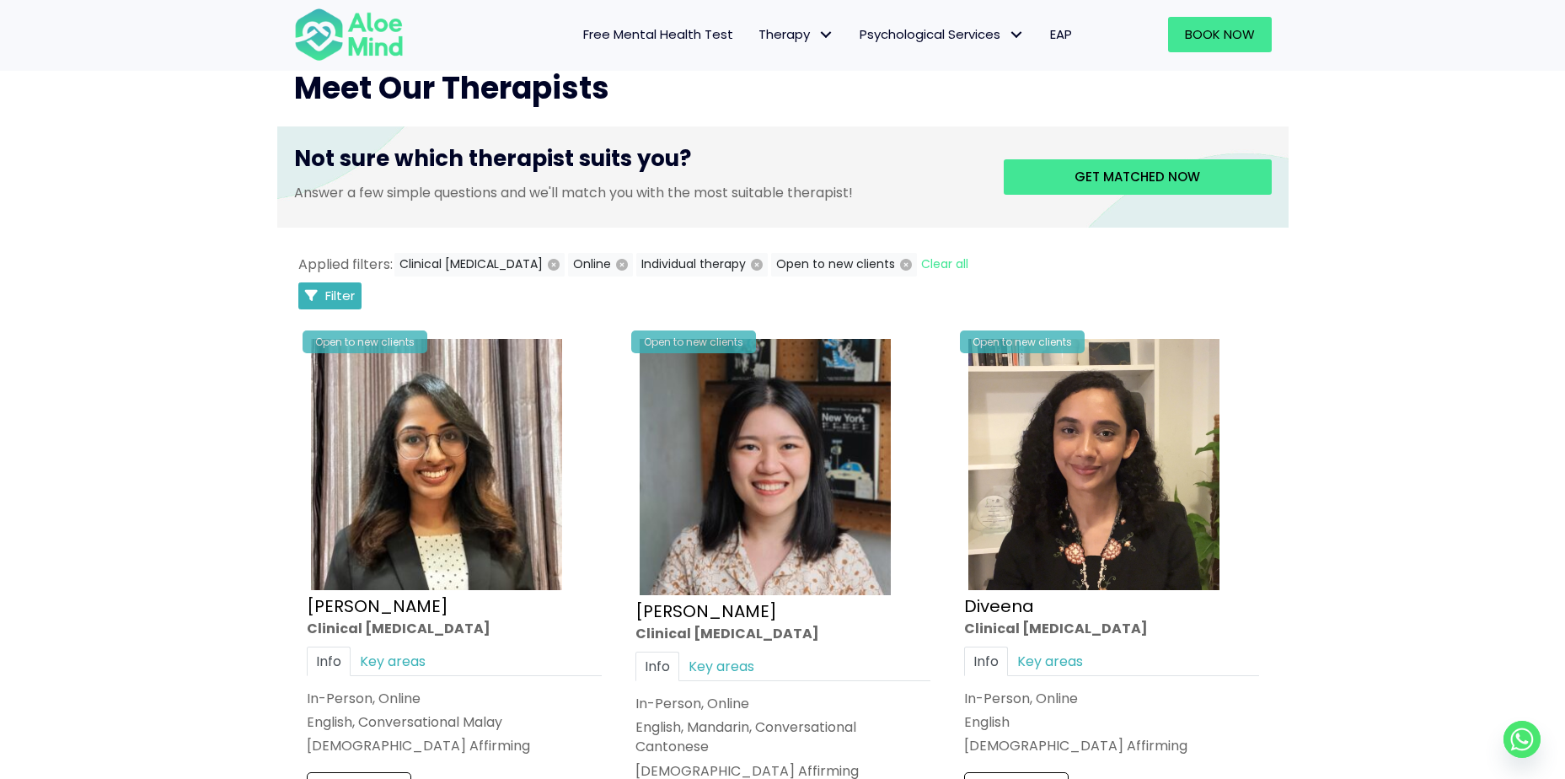
click at [344, 301] on span "Filter" at bounding box center [339, 296] width 29 height 18
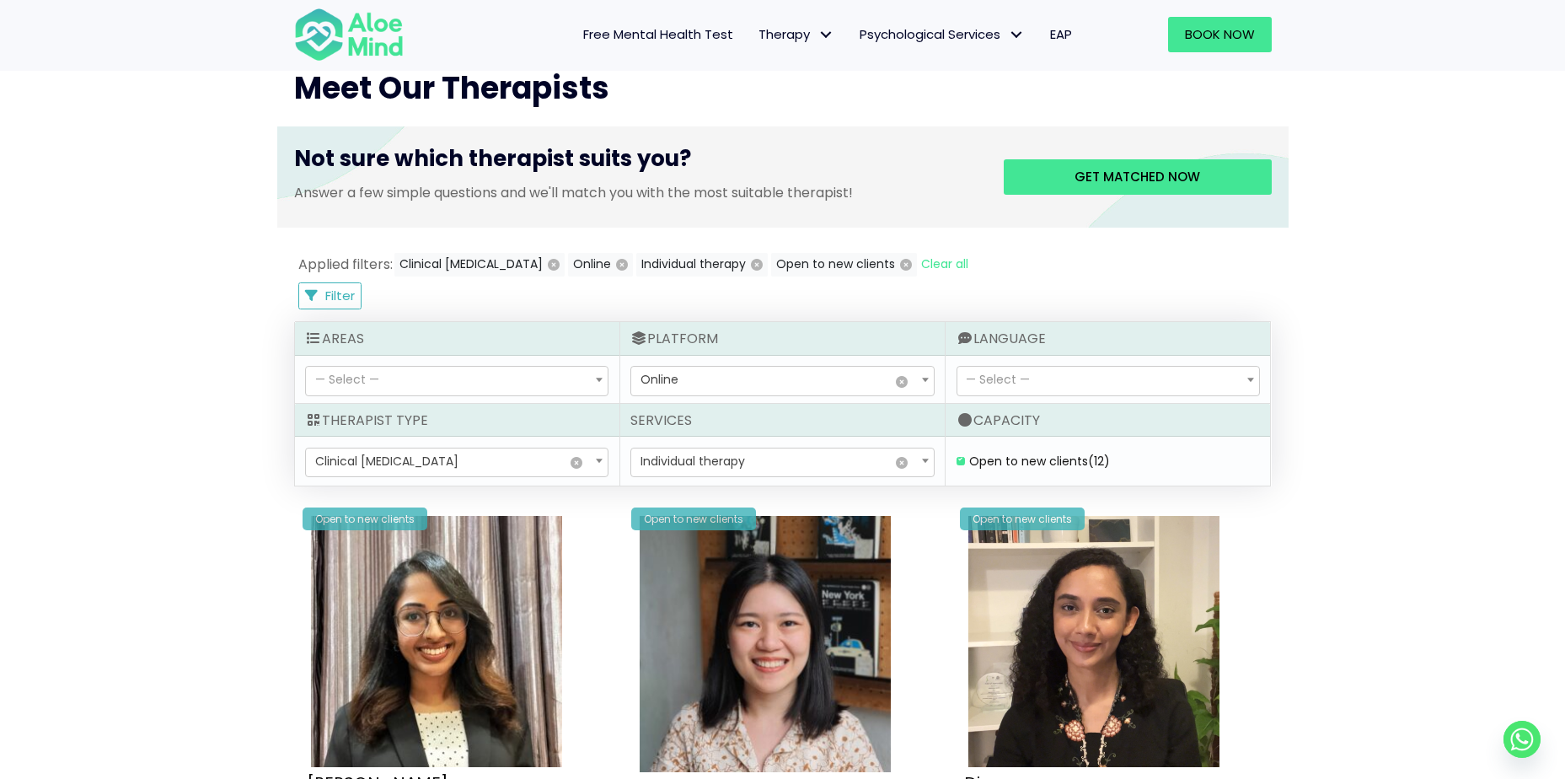
click at [1003, 362] on div "— Select — Cantonese Conversational Malay Conversational Mandarin English Malay…" at bounding box center [1107, 380] width 324 height 48
click at [990, 404] on div "Areas — Select — Abuse (5) Academic (5) Addiction (2) adhd (0) Anger (8) Anxiet…" at bounding box center [783, 403] width 978 height 163
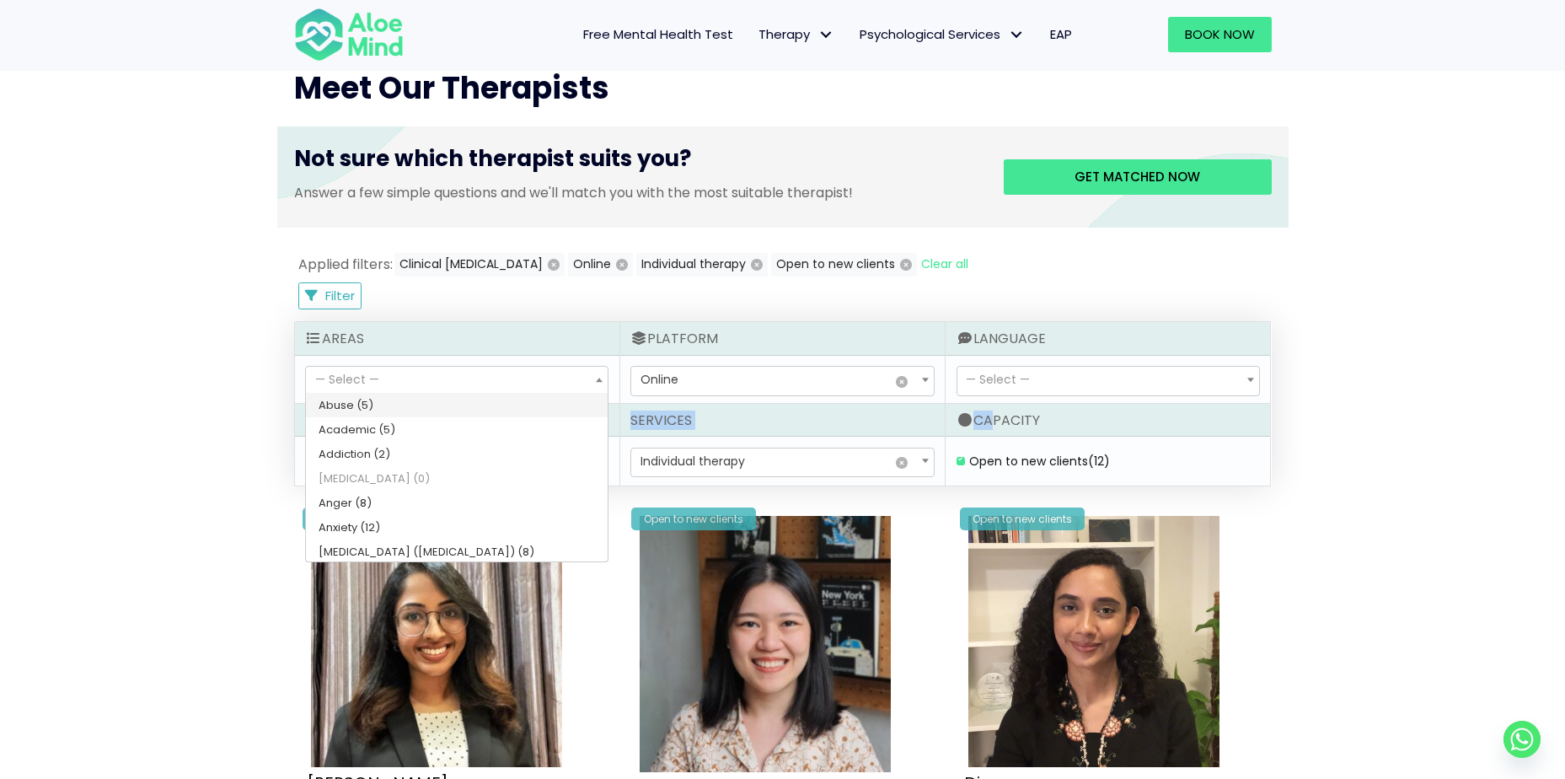
click at [553, 367] on span "— Select —" at bounding box center [457, 381] width 302 height 29
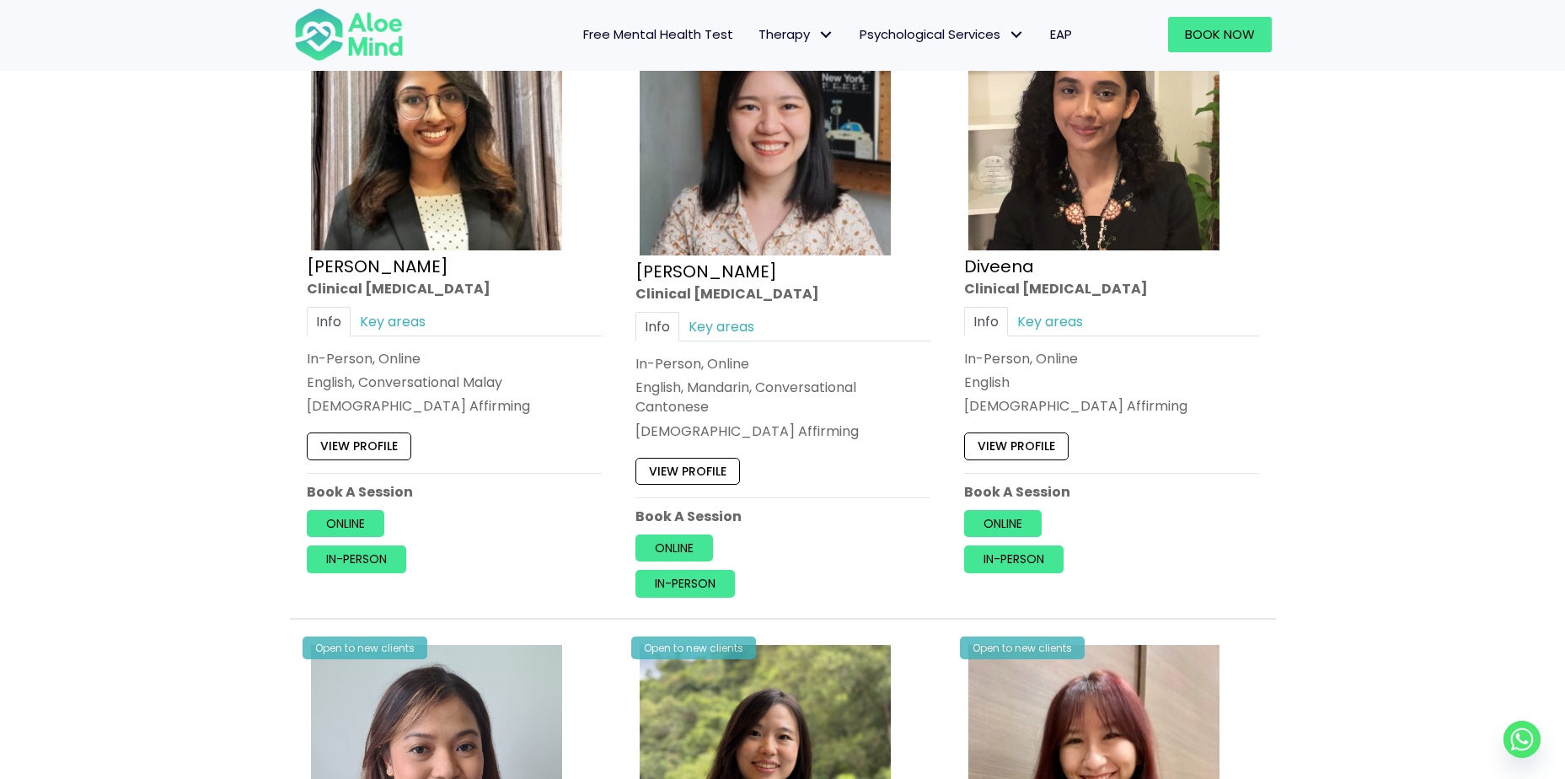
scroll to position [1069, 0]
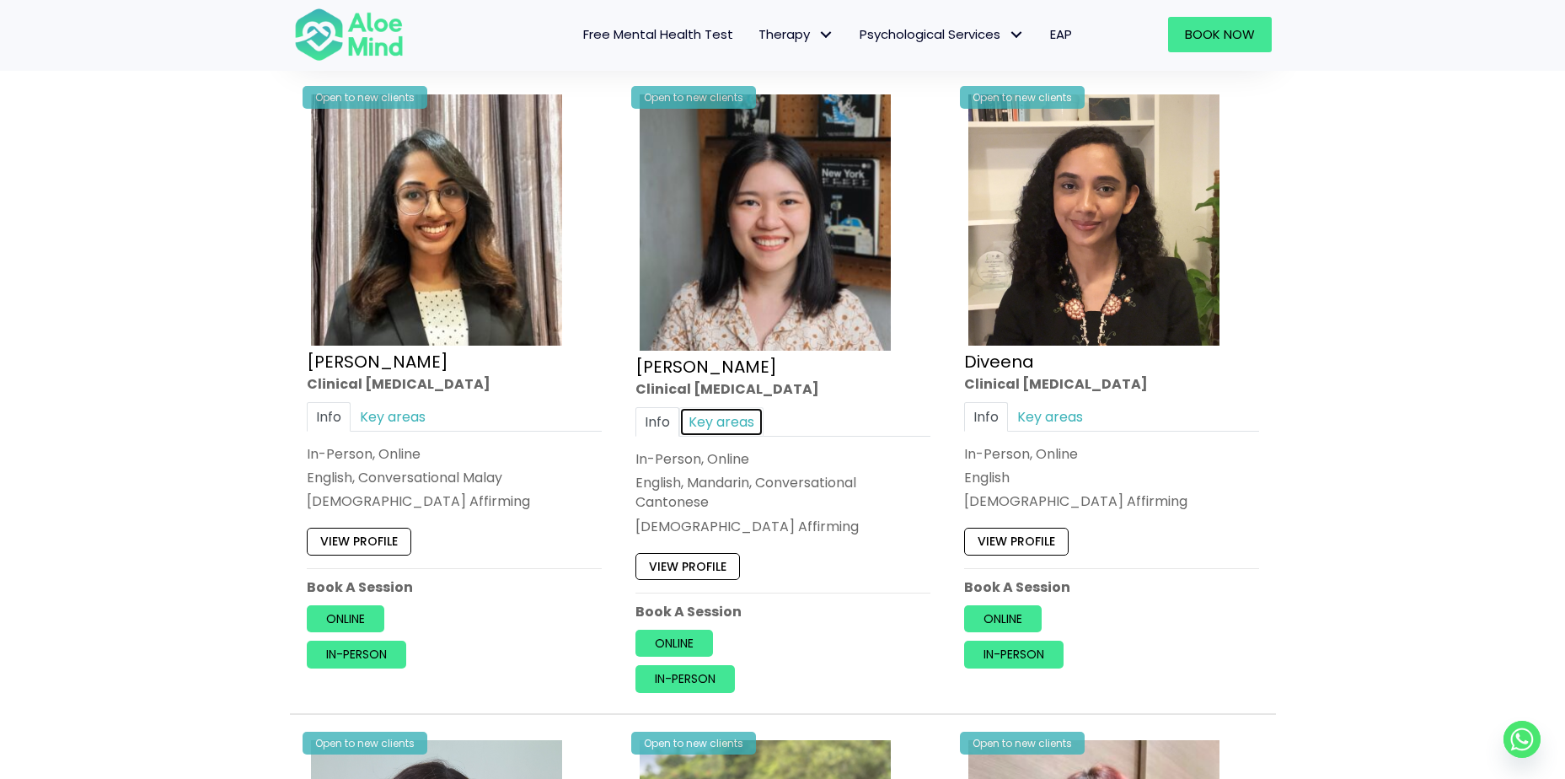
click at [737, 431] on link "Key areas" at bounding box center [721, 420] width 84 height 29
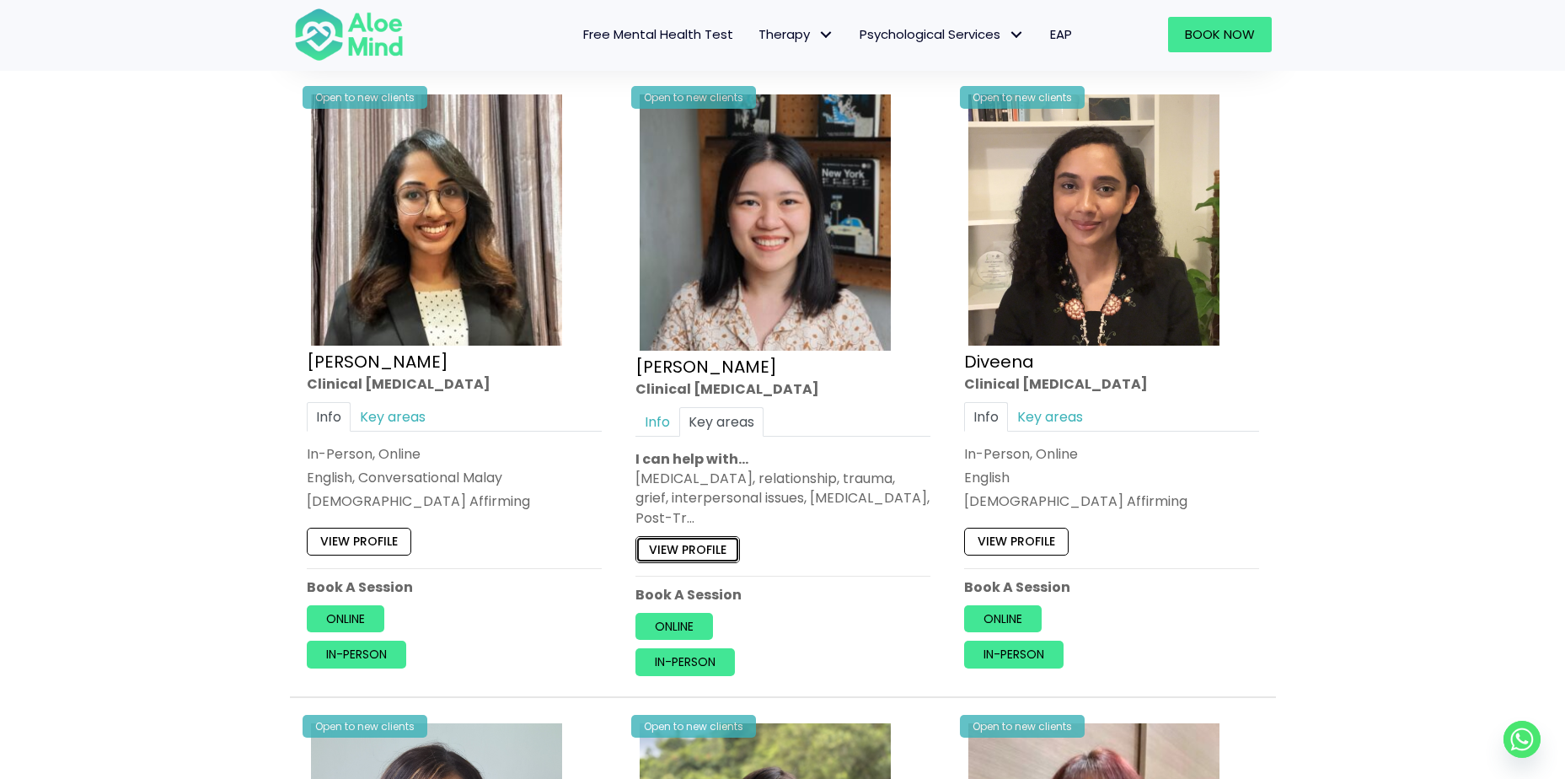
click at [689, 554] on link "View profile" at bounding box center [687, 548] width 104 height 27
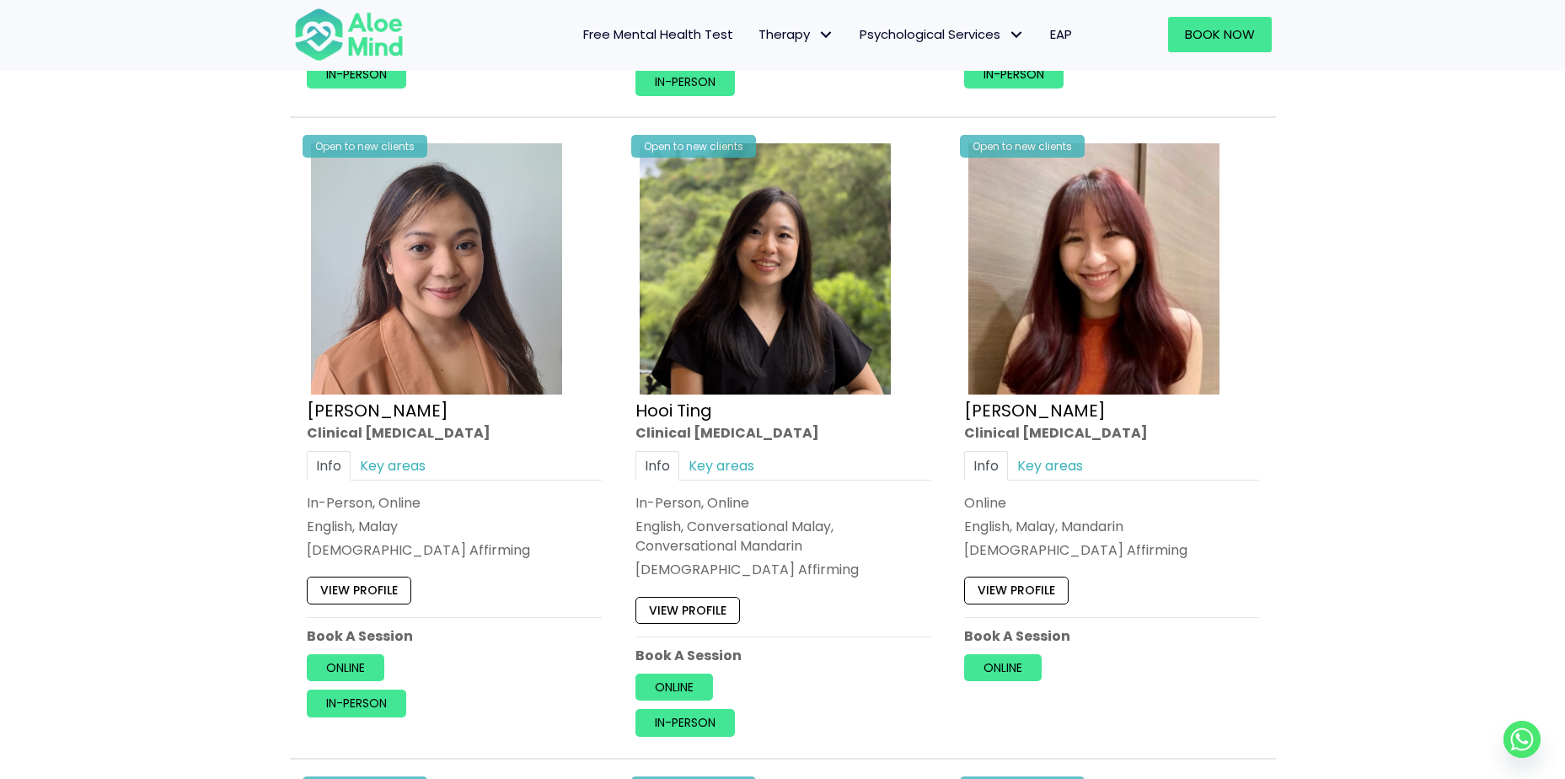
scroll to position [1659, 0]
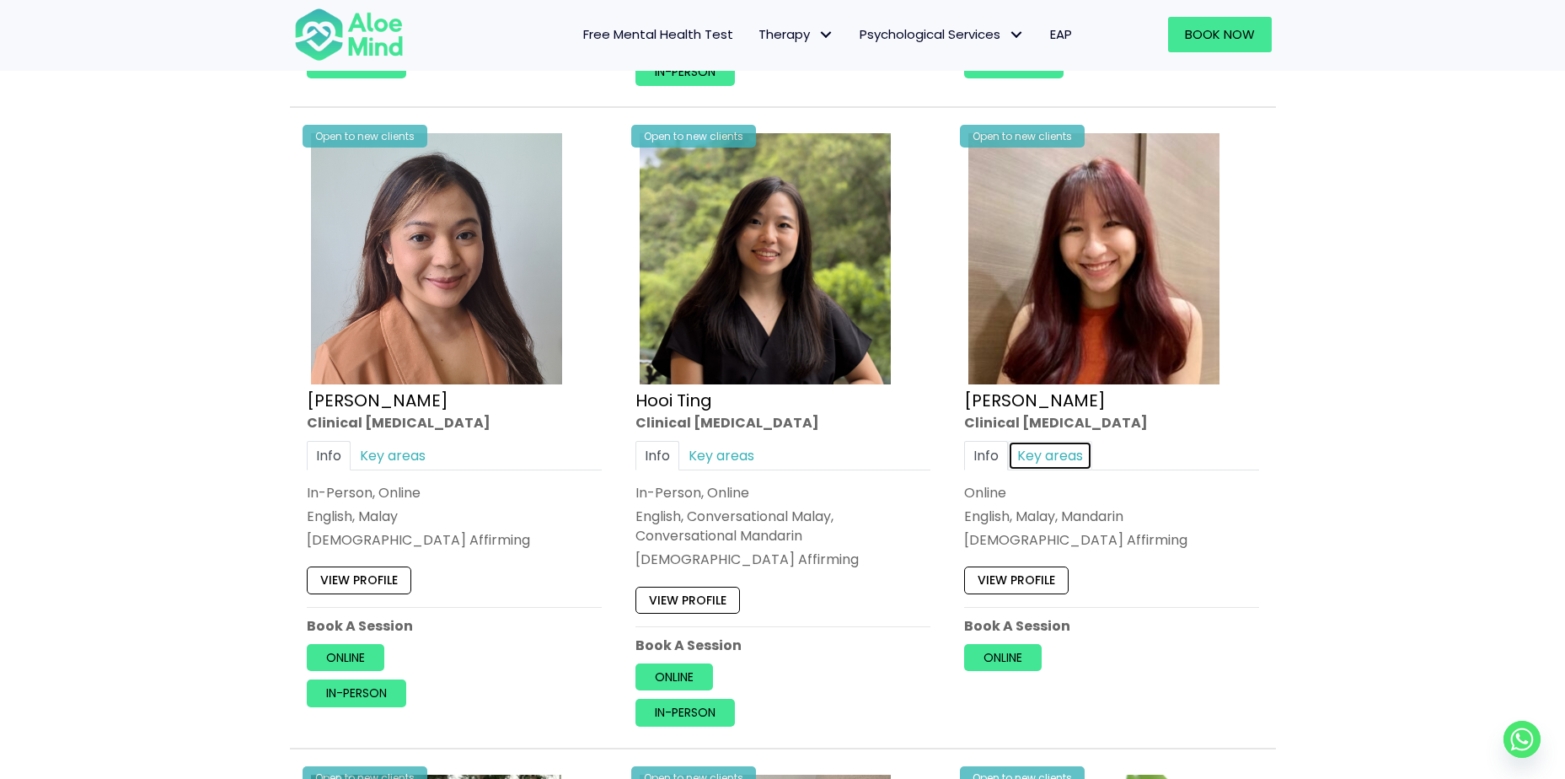
click at [1064, 453] on link "Key areas" at bounding box center [1050, 455] width 84 height 29
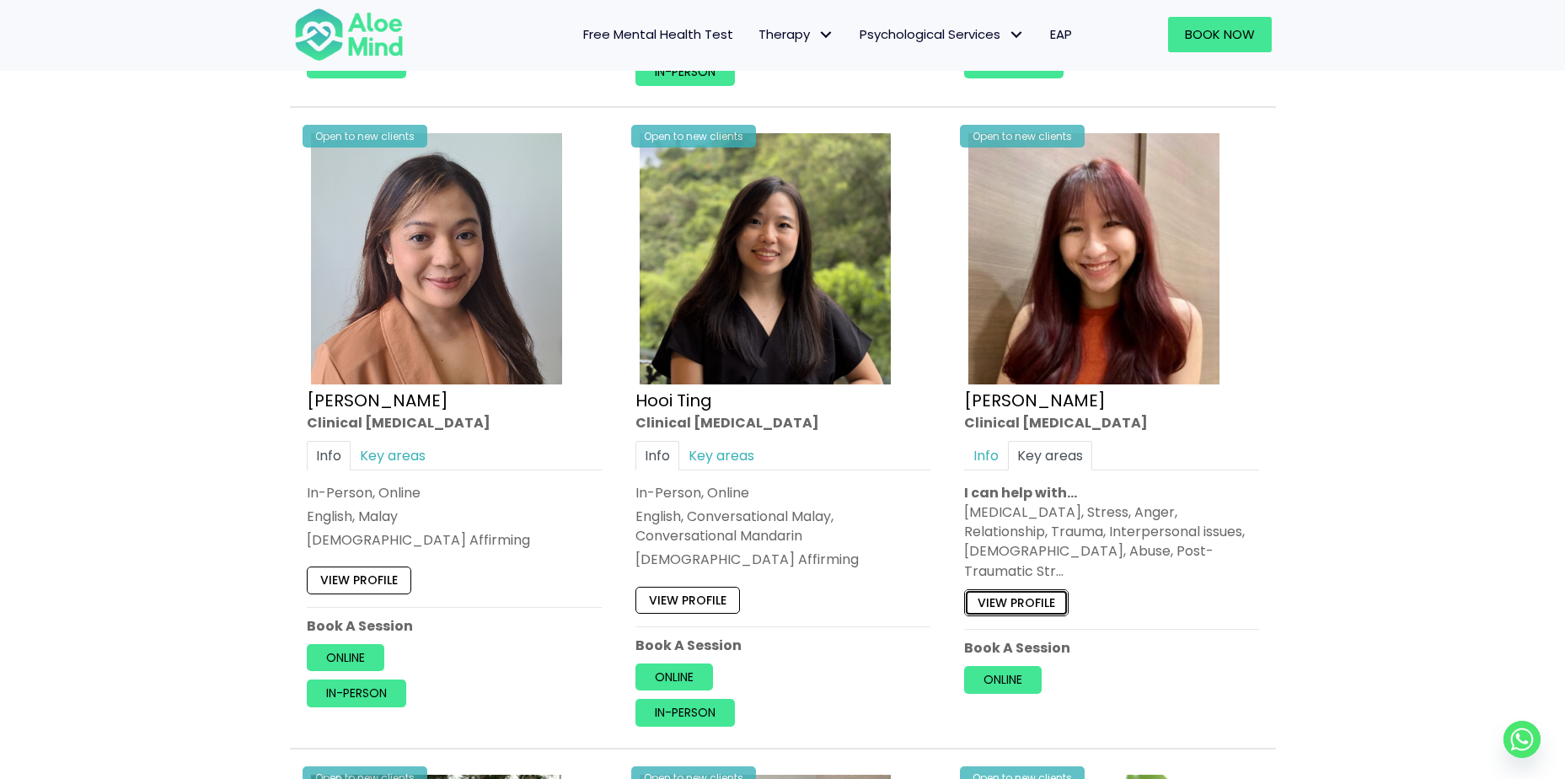
click at [1045, 589] on link "View profile" at bounding box center [1016, 602] width 104 height 27
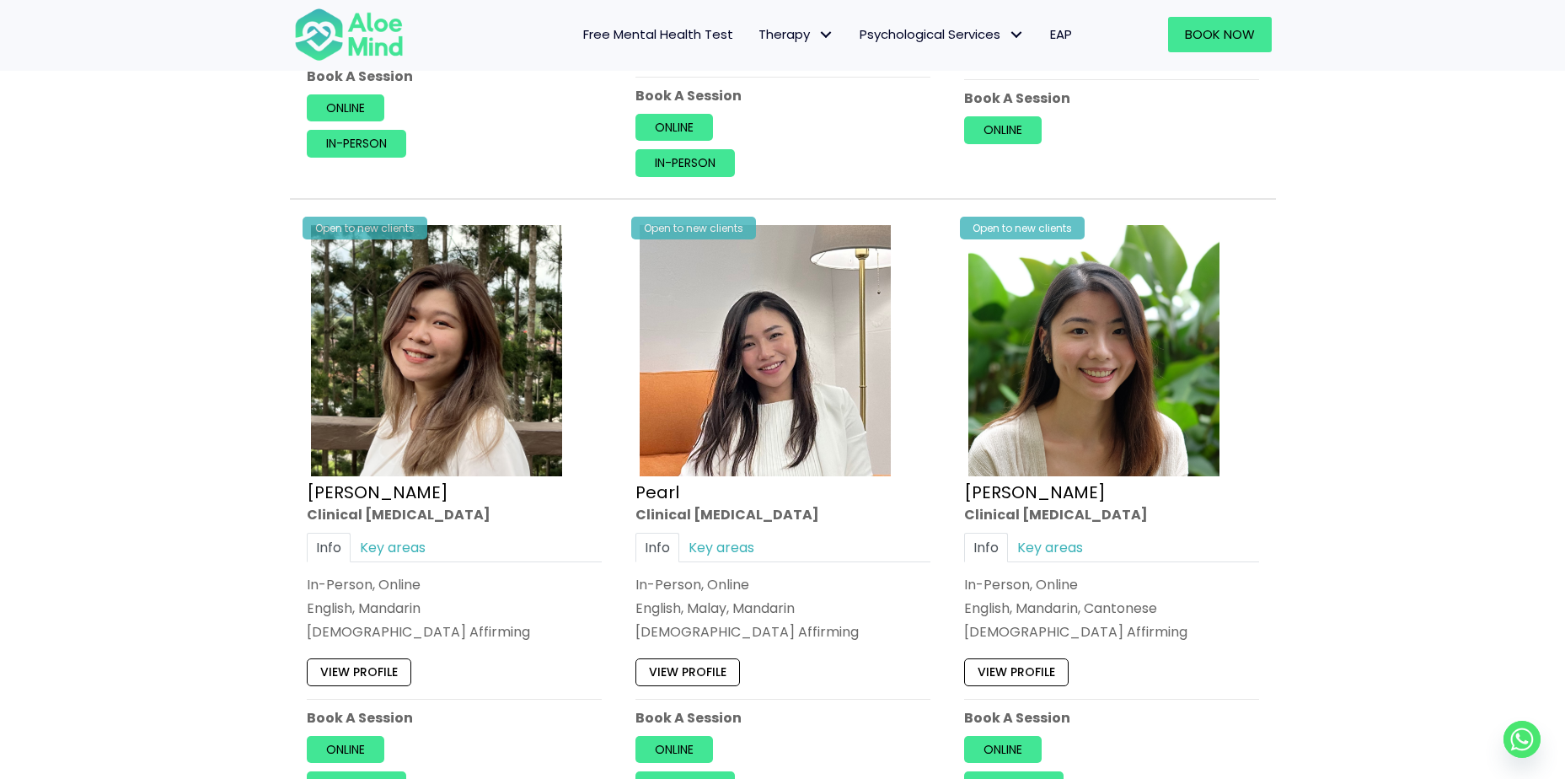
scroll to position [2249, 0]
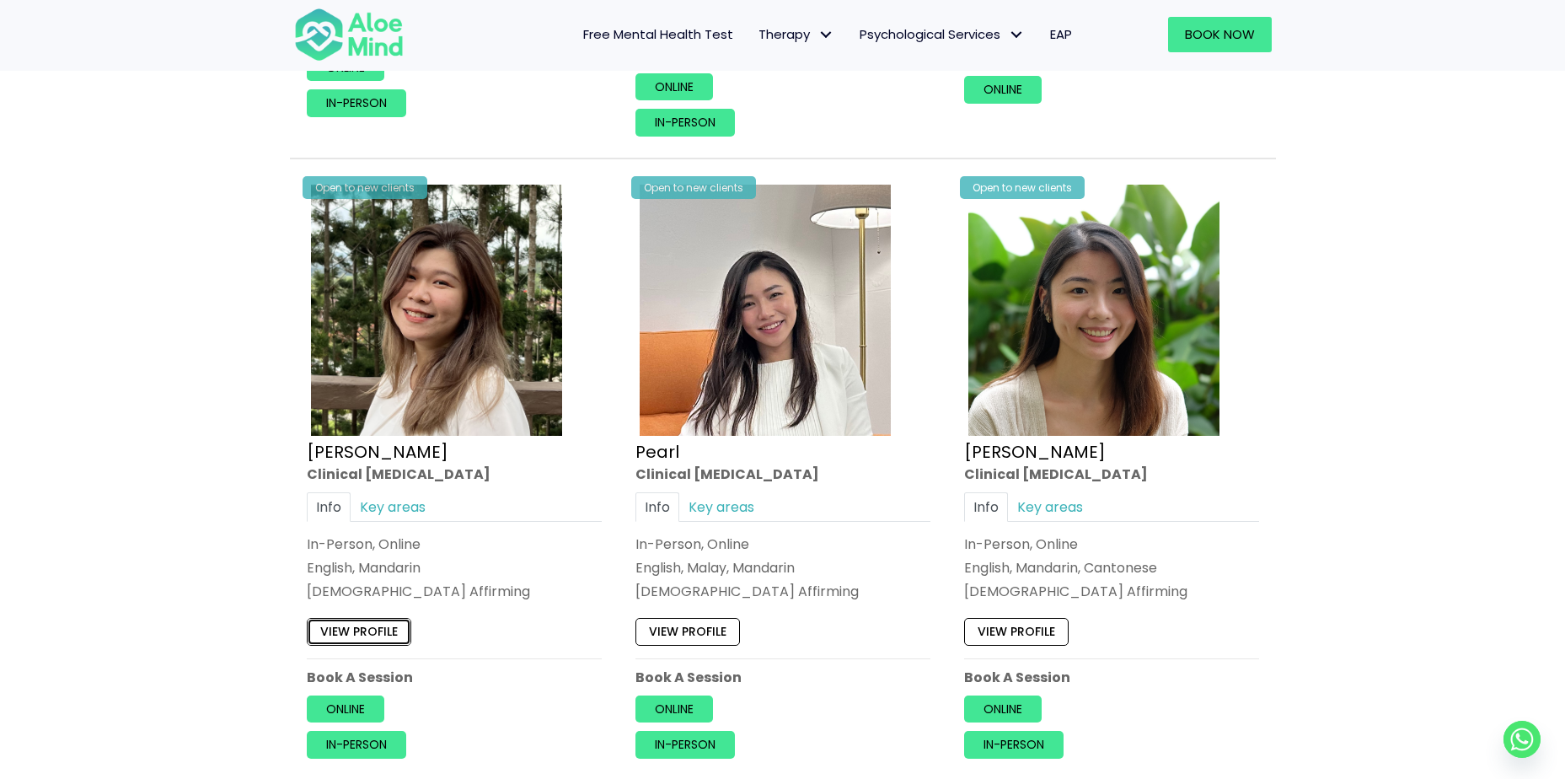
click at [371, 636] on link "View profile" at bounding box center [359, 631] width 104 height 27
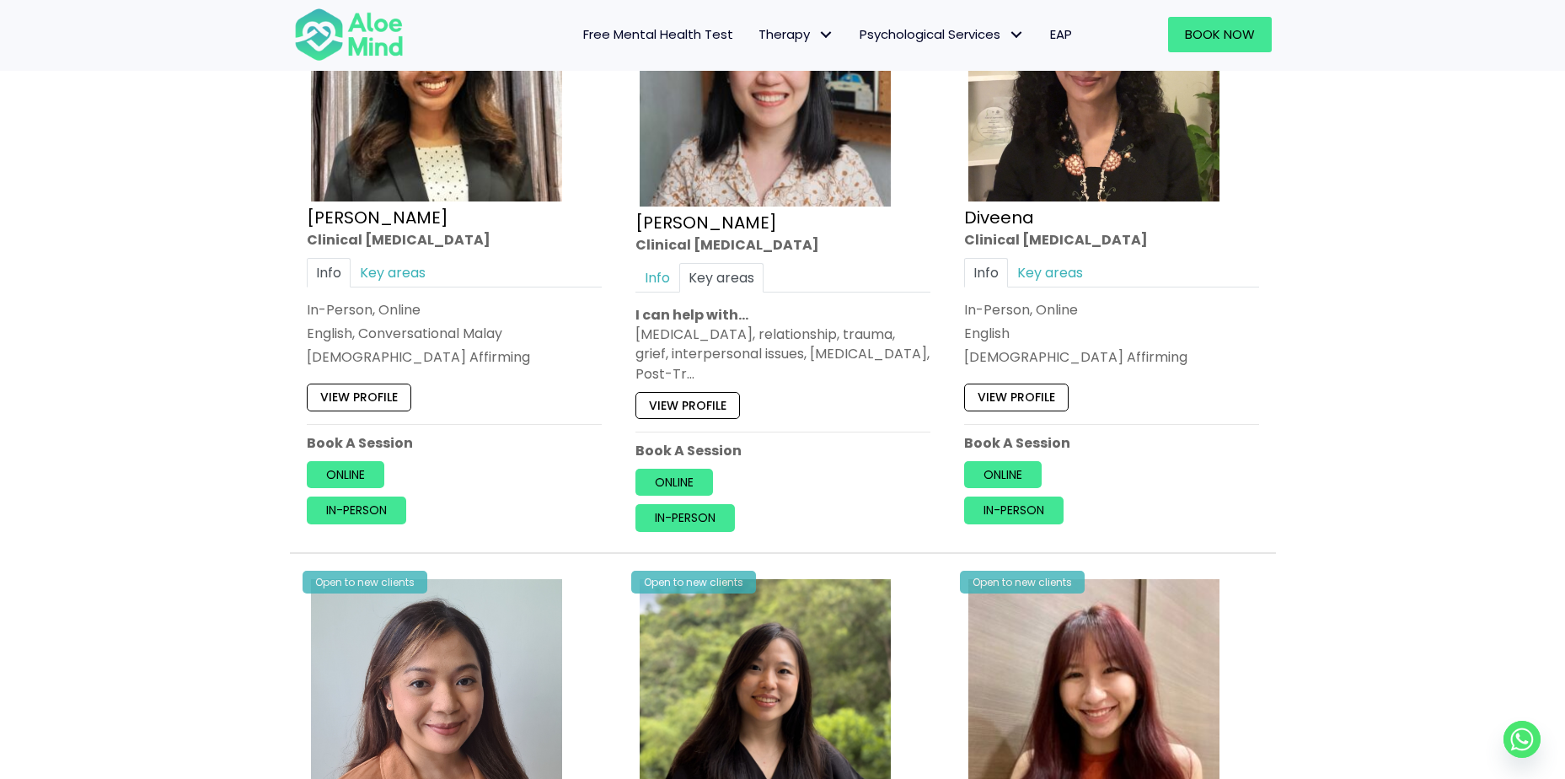
scroll to position [1154, 0]
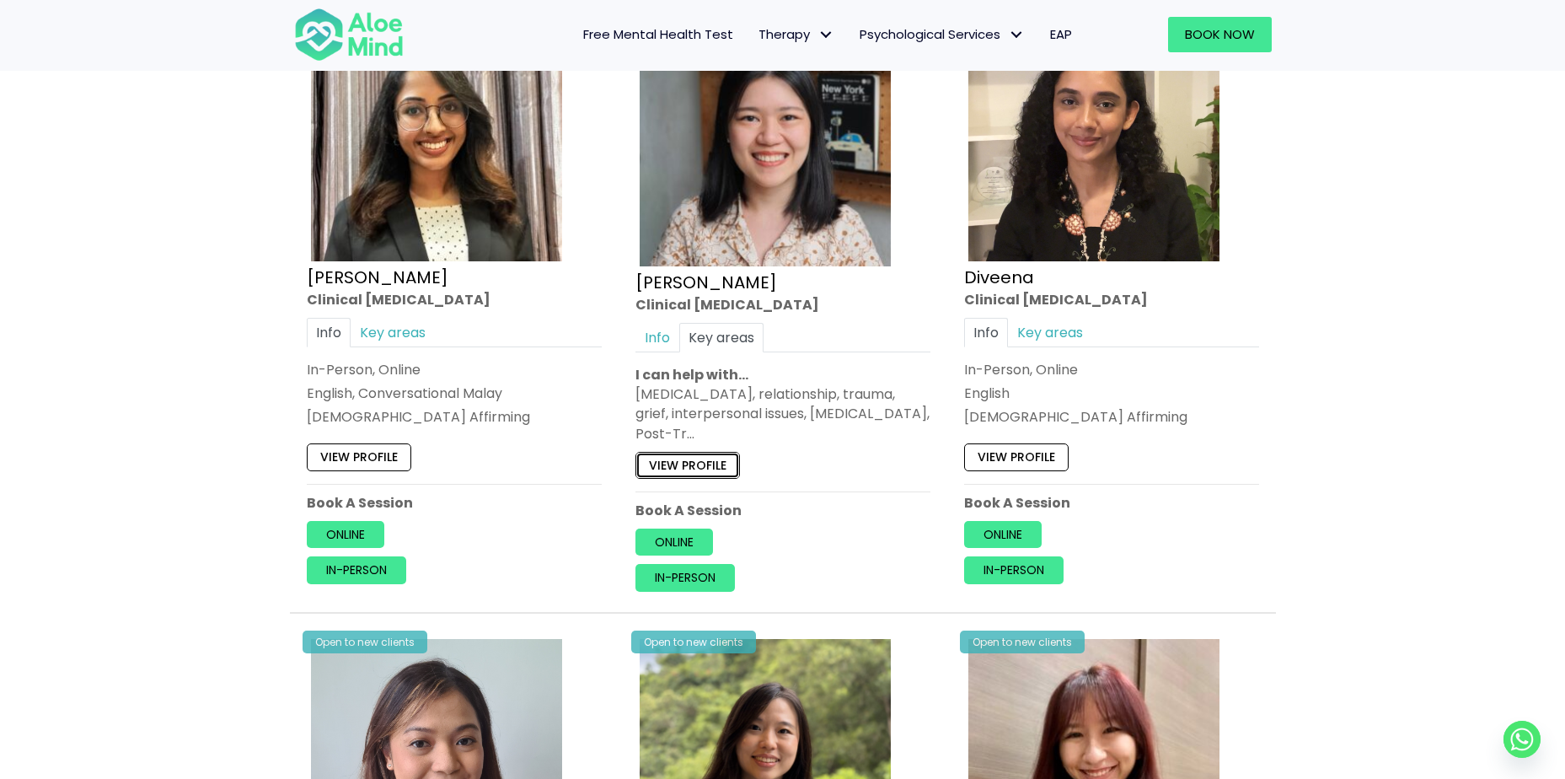
click at [696, 459] on link "View profile" at bounding box center [687, 464] width 104 height 27
click at [713, 464] on link "View profile" at bounding box center [687, 464] width 104 height 27
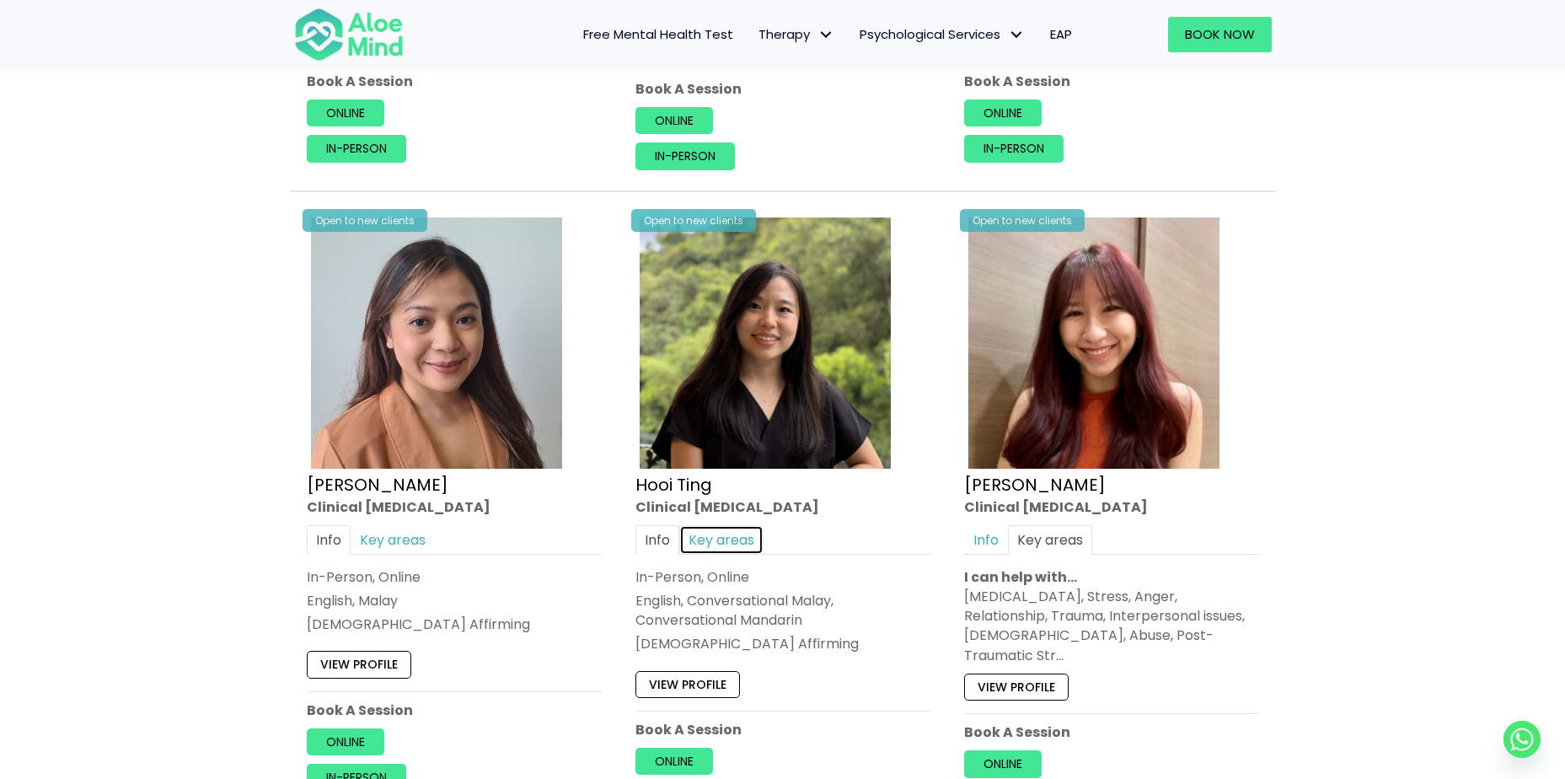
click at [738, 536] on link "Key areas" at bounding box center [721, 539] width 84 height 29
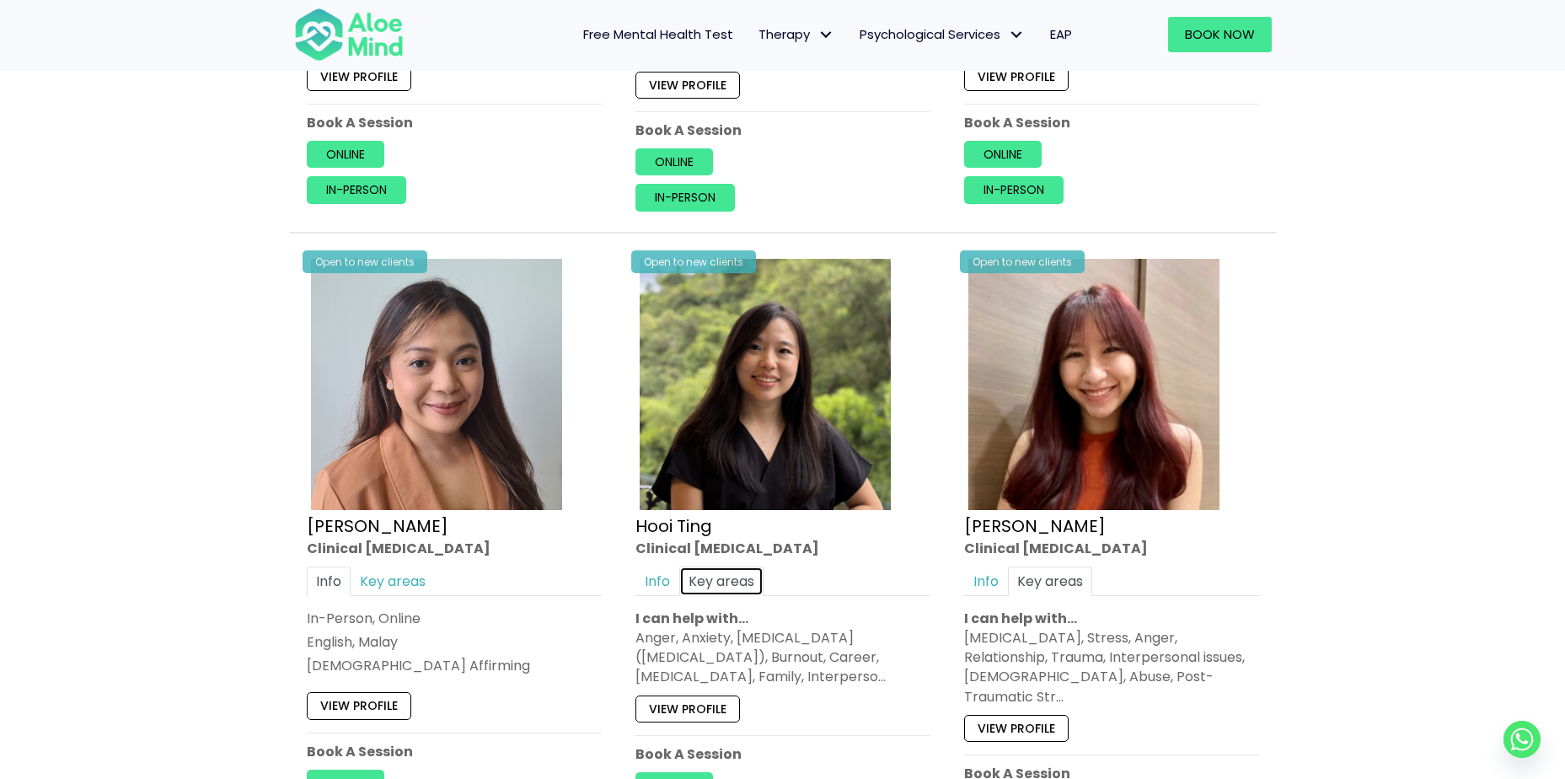
scroll to position [1659, 0]
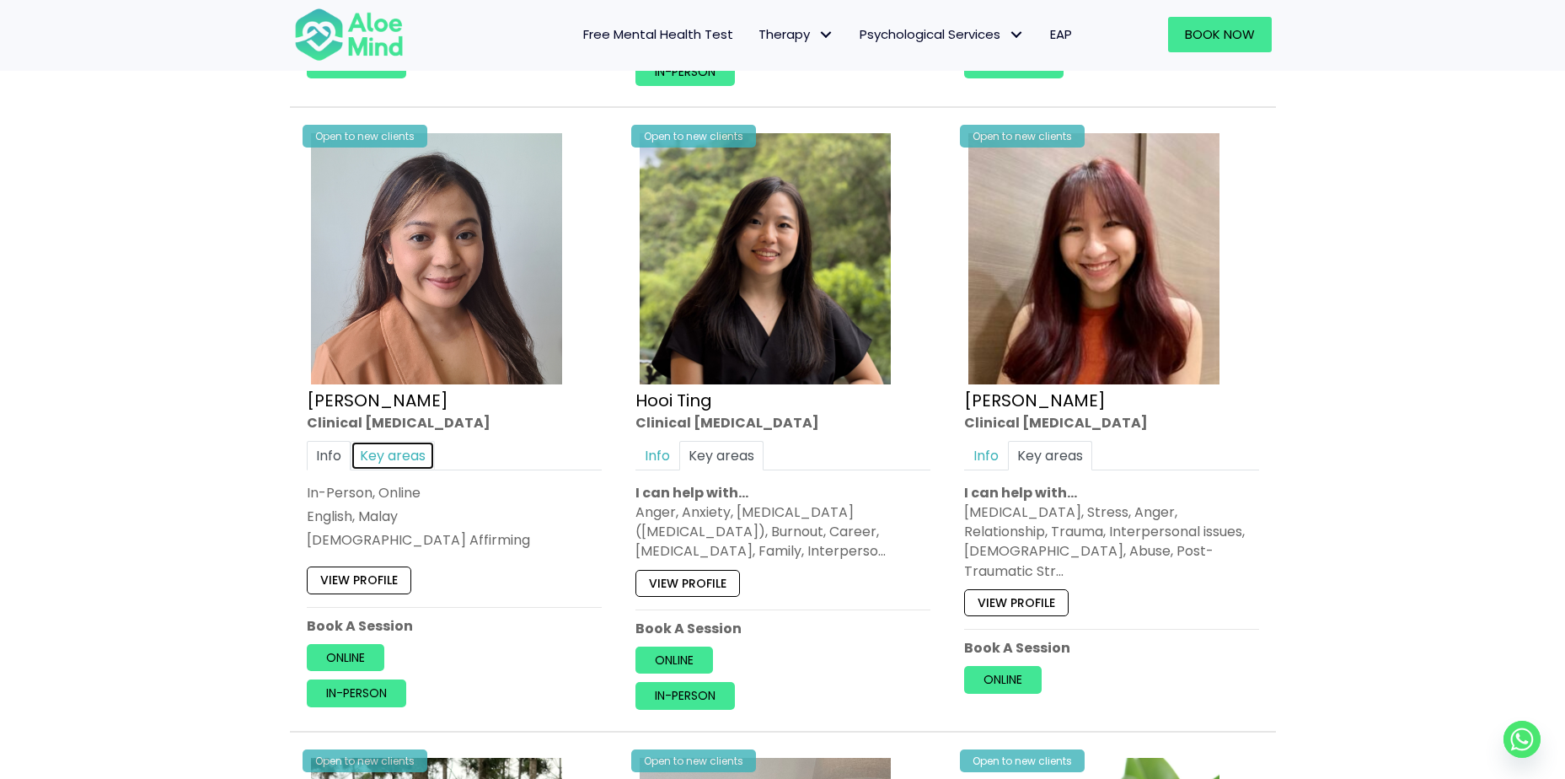
click at [397, 469] on link "Key areas" at bounding box center [393, 455] width 84 height 29
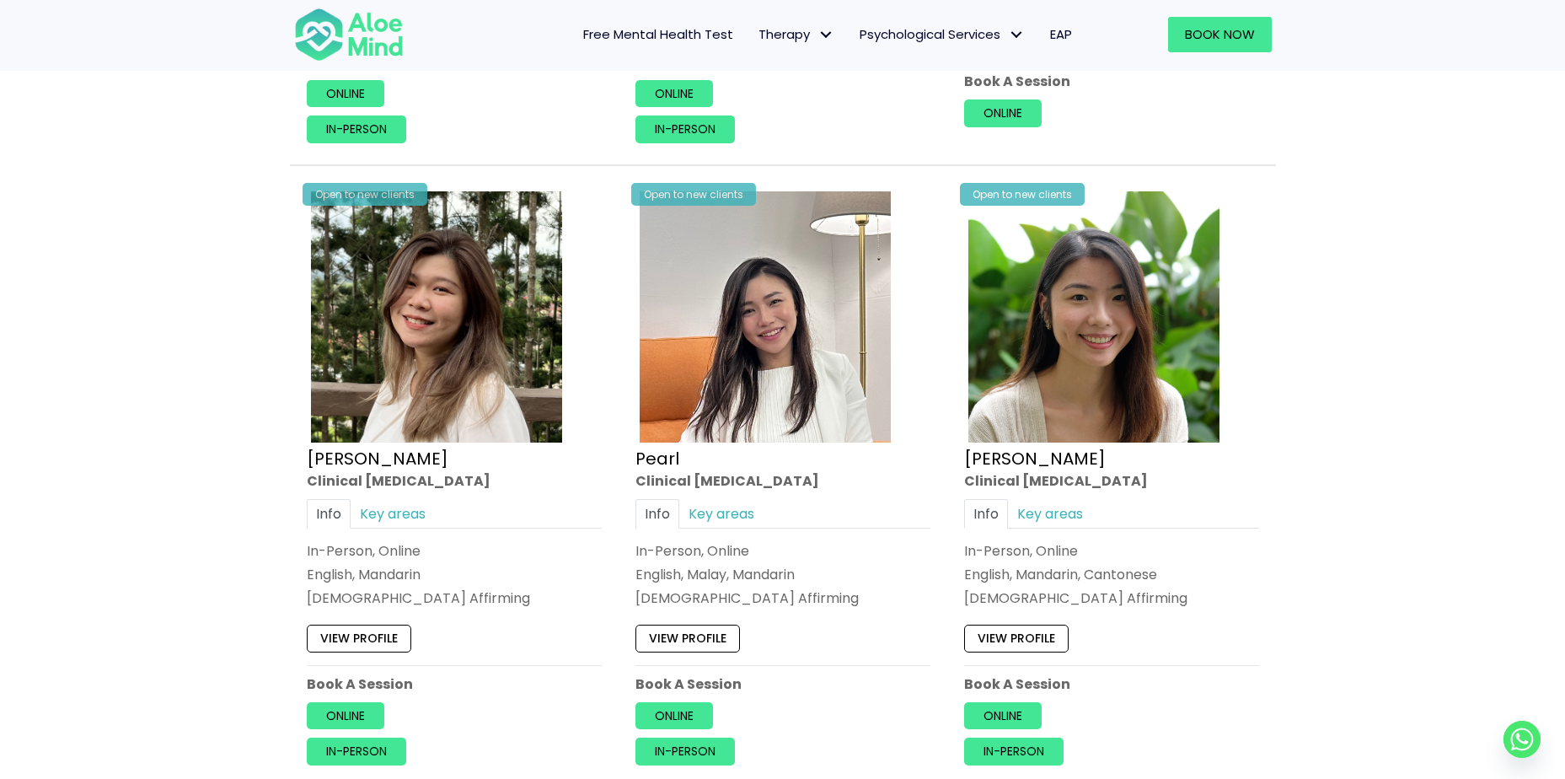
scroll to position [2249, 0]
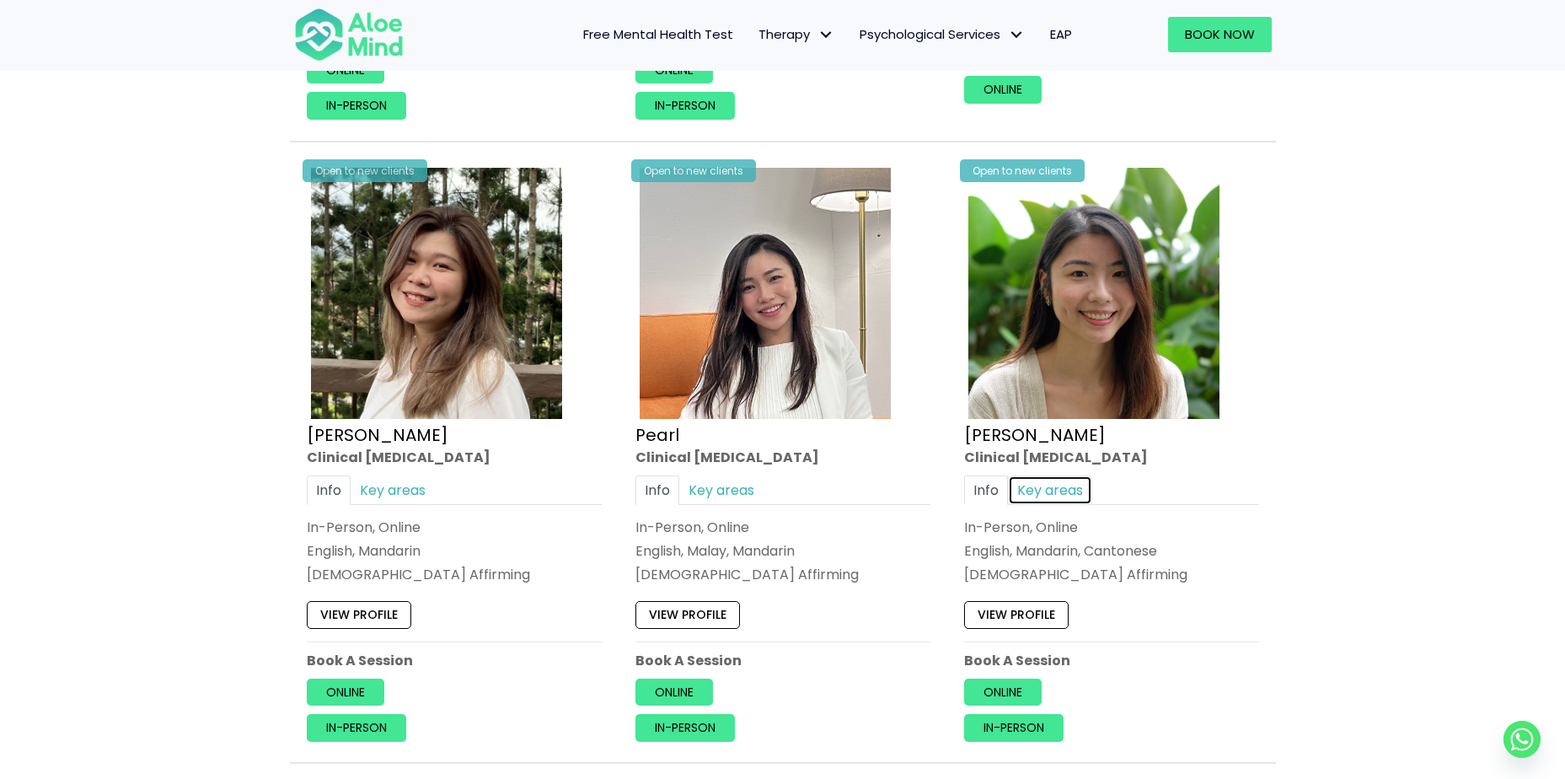
click at [1058, 491] on link "Key areas" at bounding box center [1050, 489] width 84 height 29
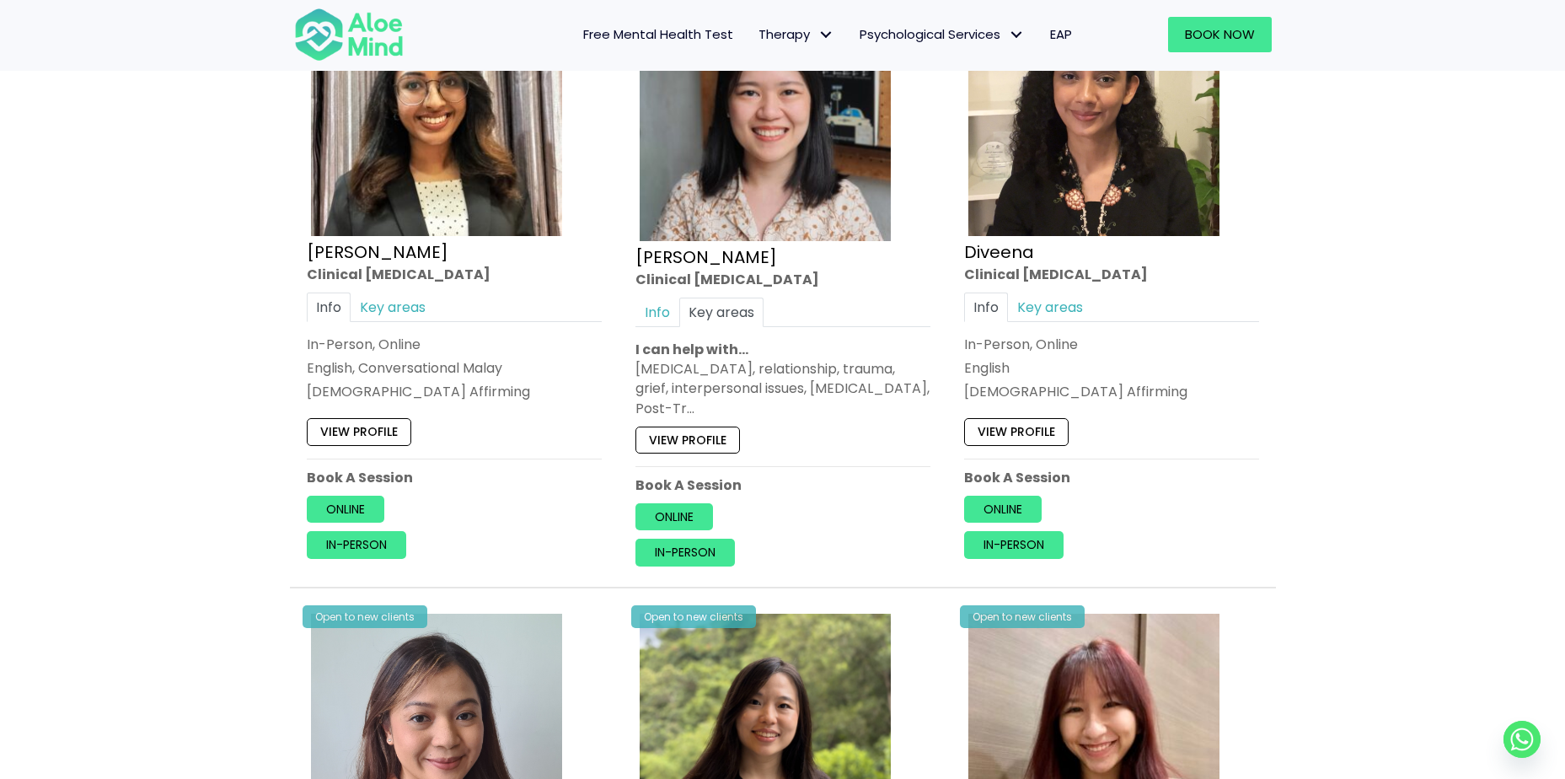
scroll to position [1154, 0]
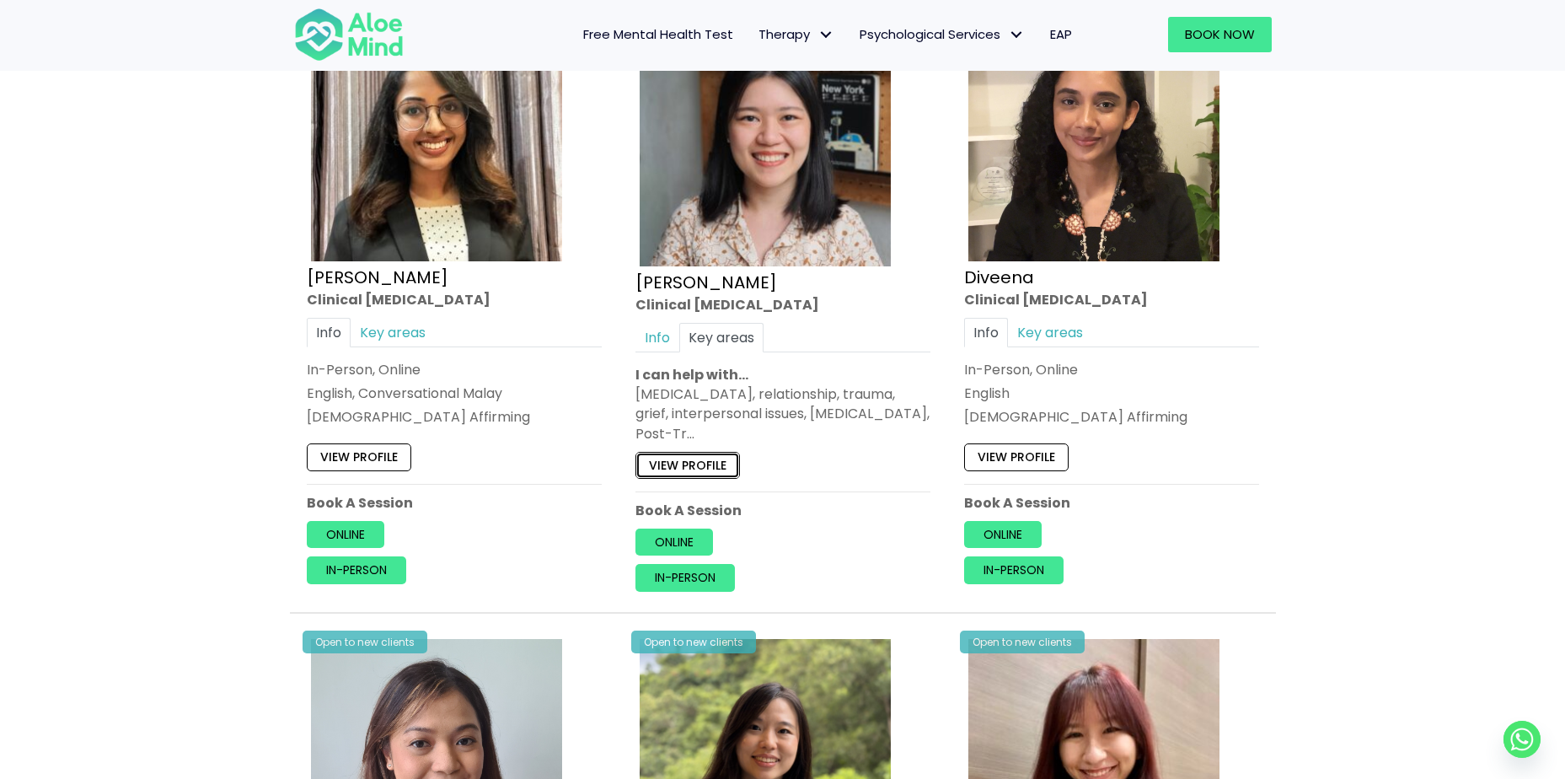
click at [698, 463] on link "View profile" at bounding box center [687, 464] width 104 height 27
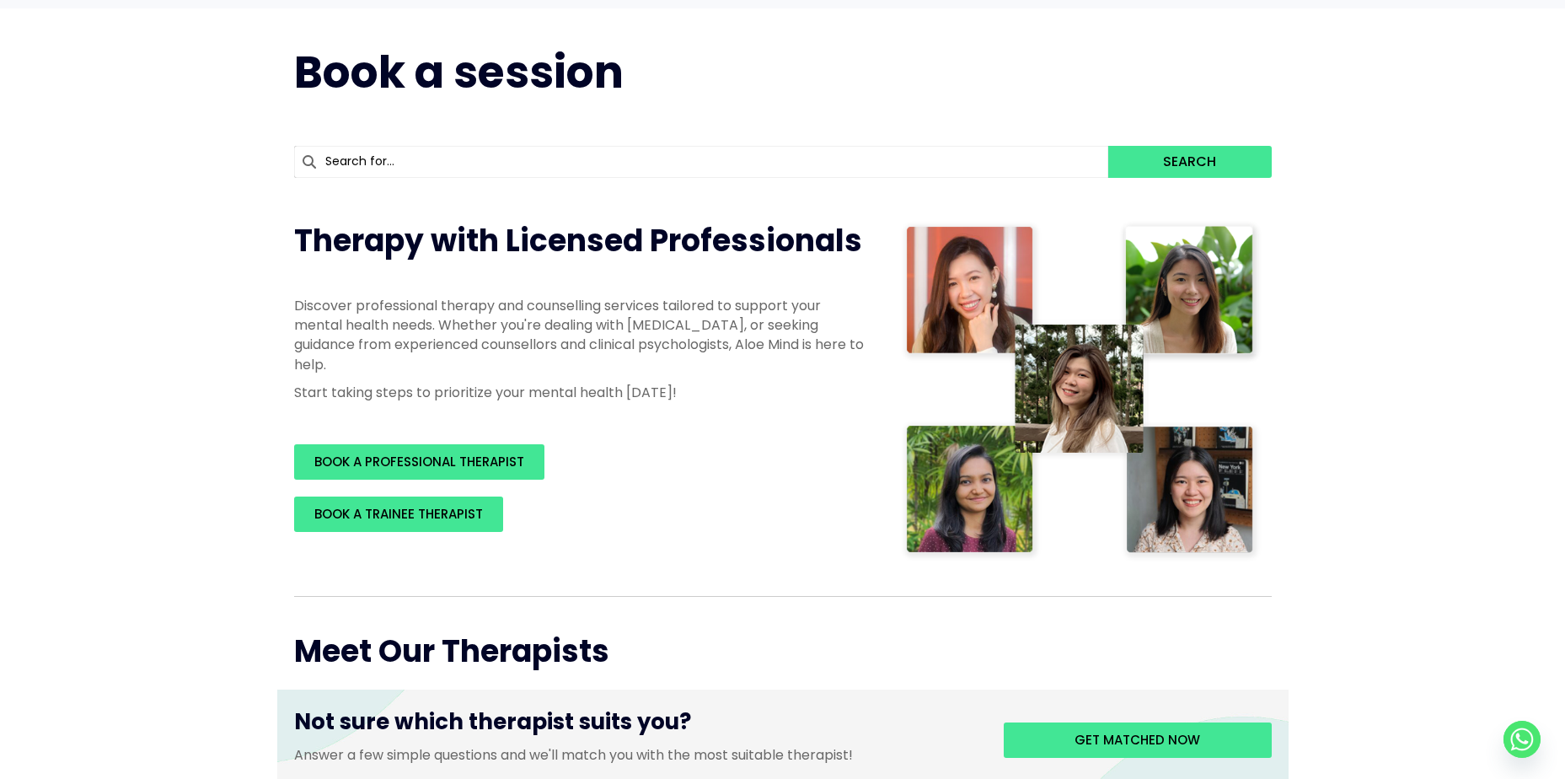
scroll to position [0, 0]
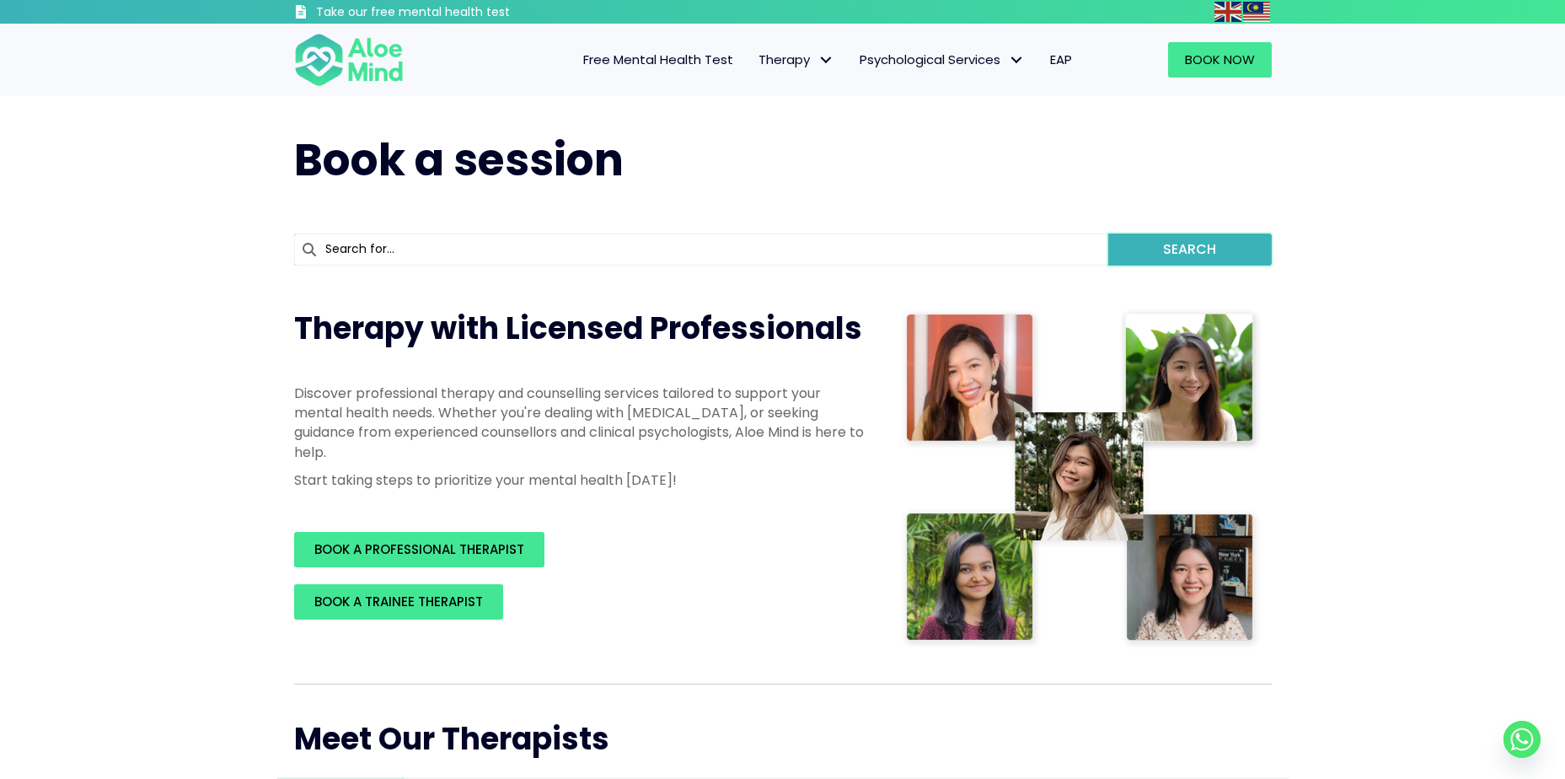
click at [1169, 245] on button "Search" at bounding box center [1189, 249] width 163 height 32
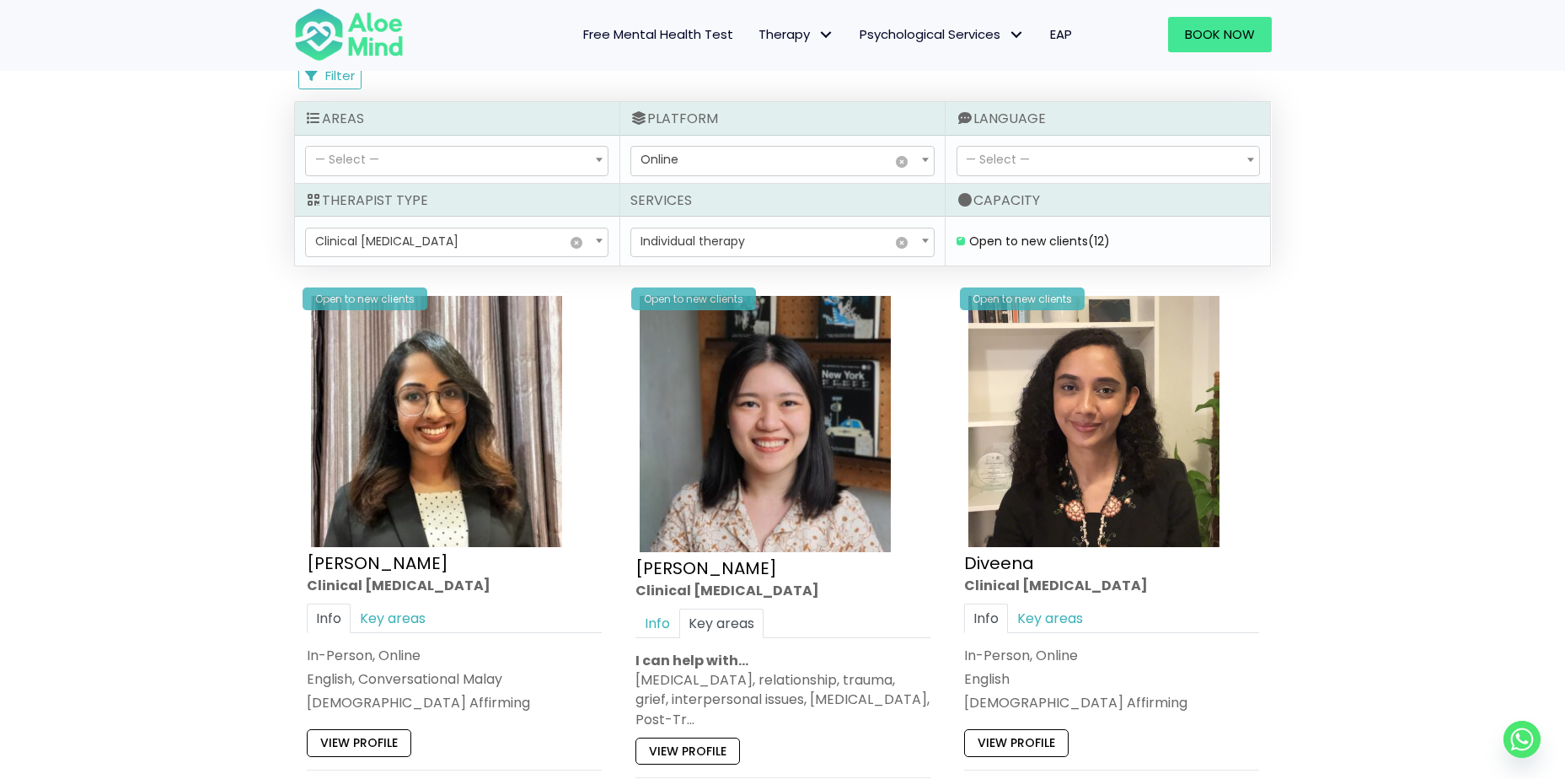
scroll to position [1180, 0]
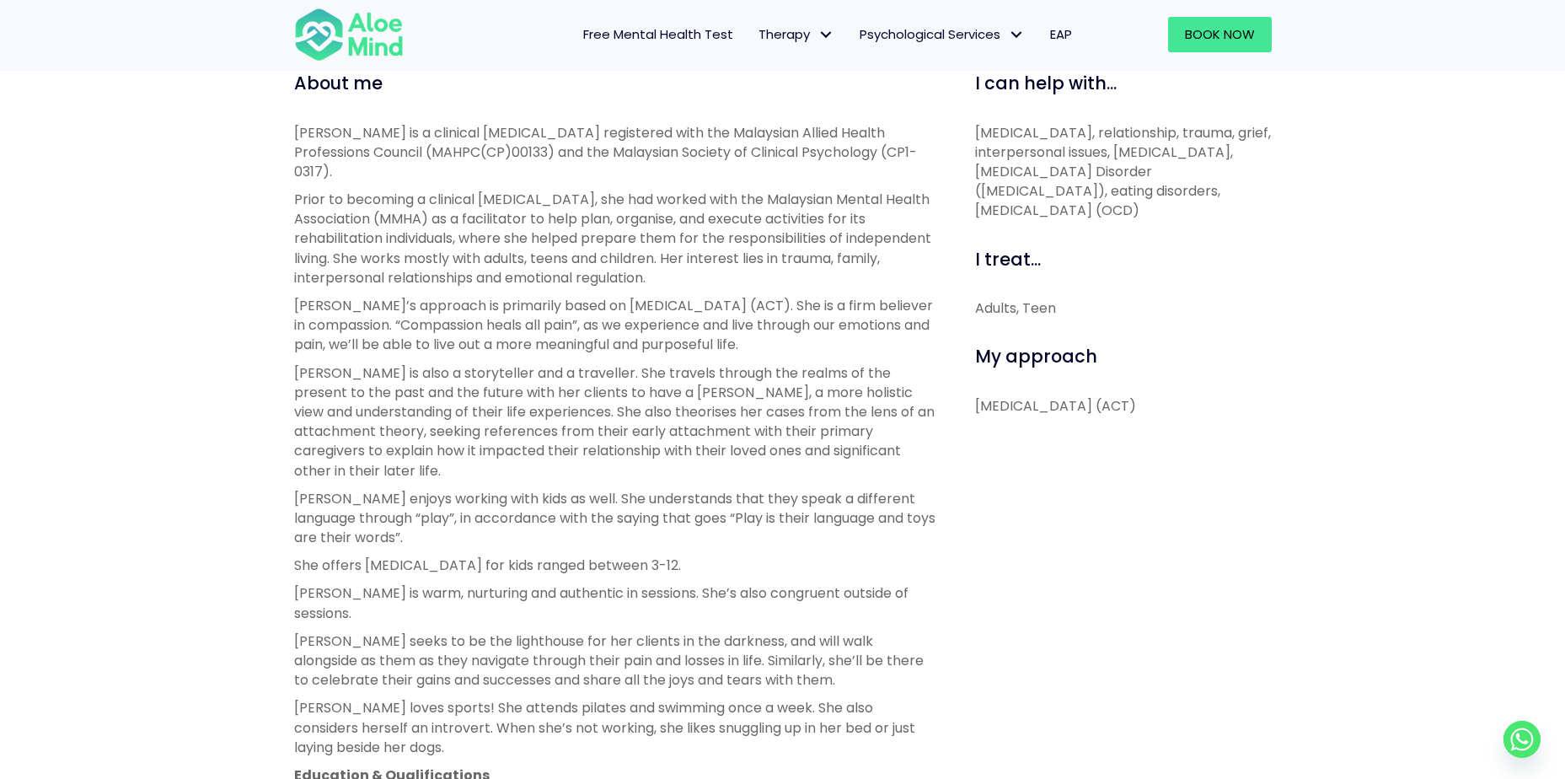
scroll to position [590, 0]
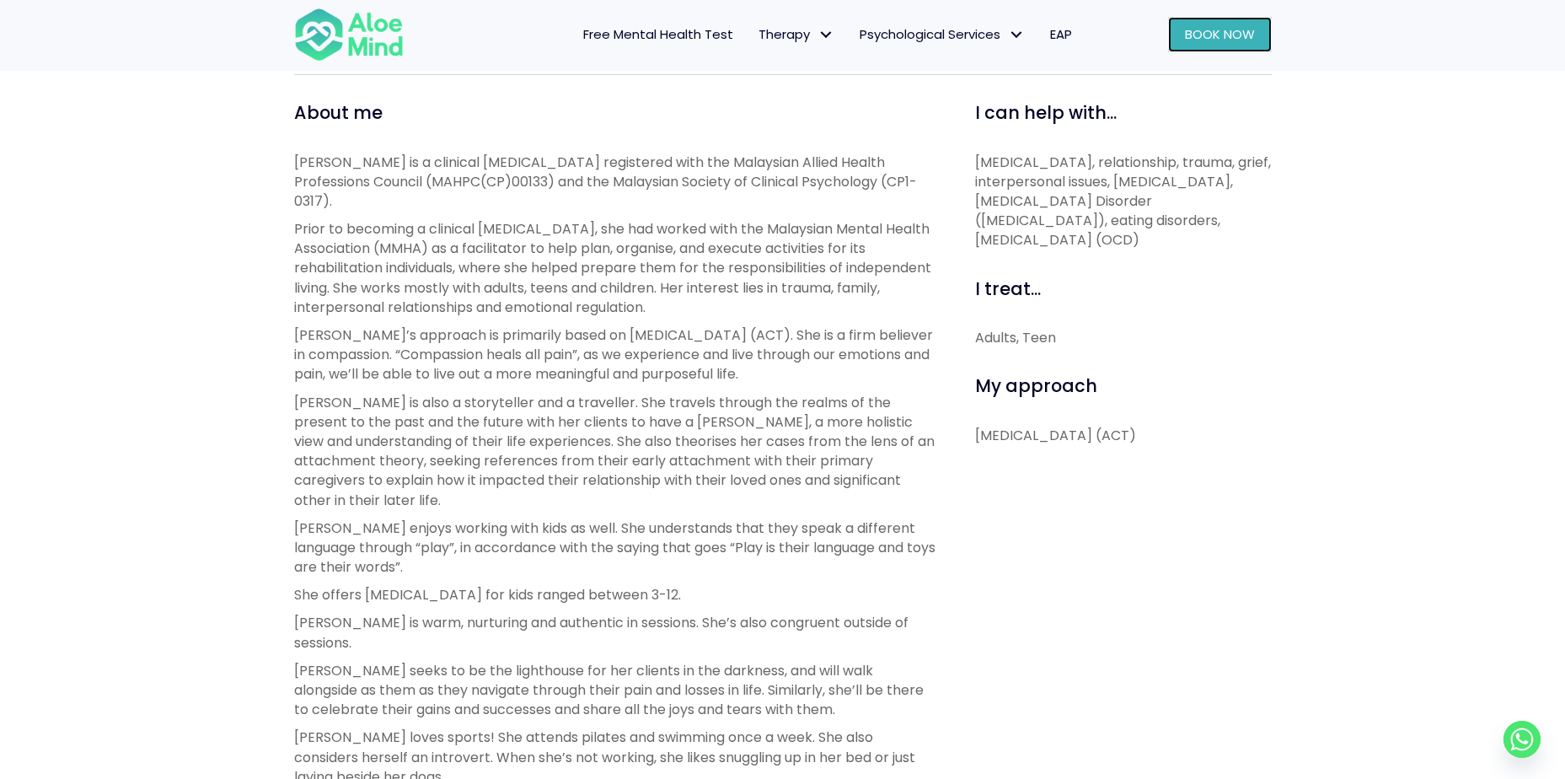
click at [1201, 47] on link "Book Now" at bounding box center [1220, 34] width 104 height 35
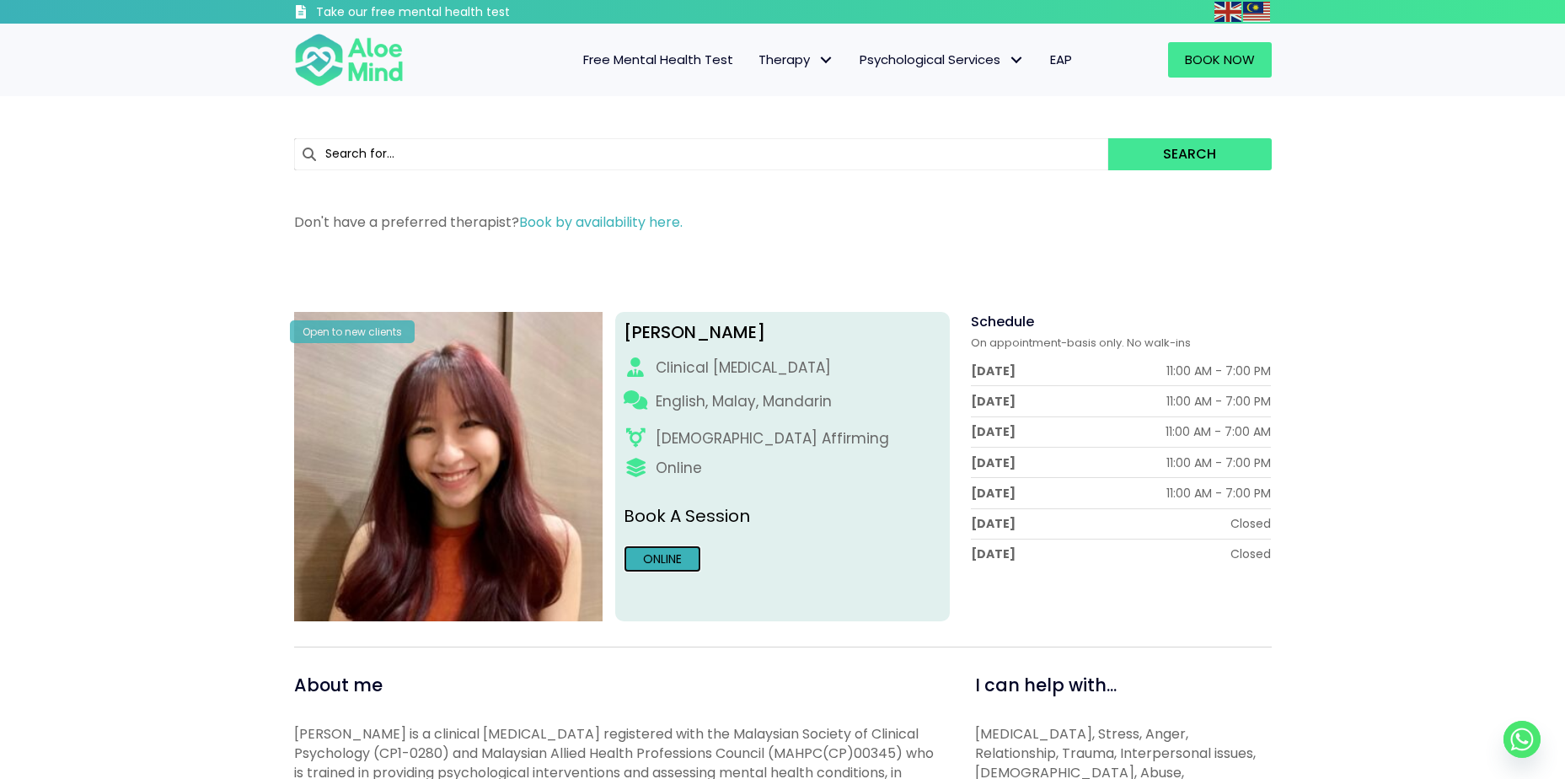
click at [668, 556] on link "Online" at bounding box center [663, 558] width 78 height 27
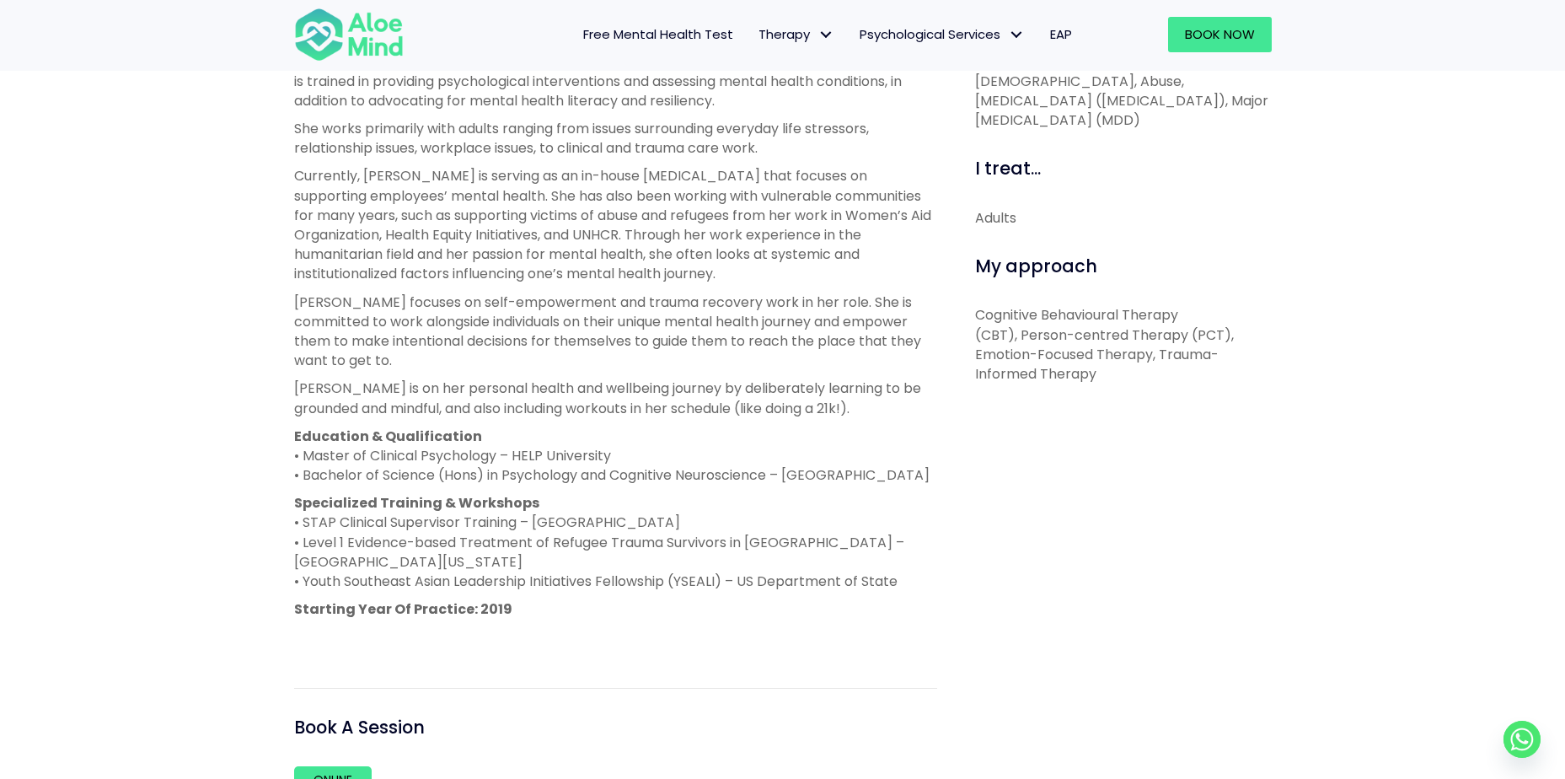
scroll to position [674, 0]
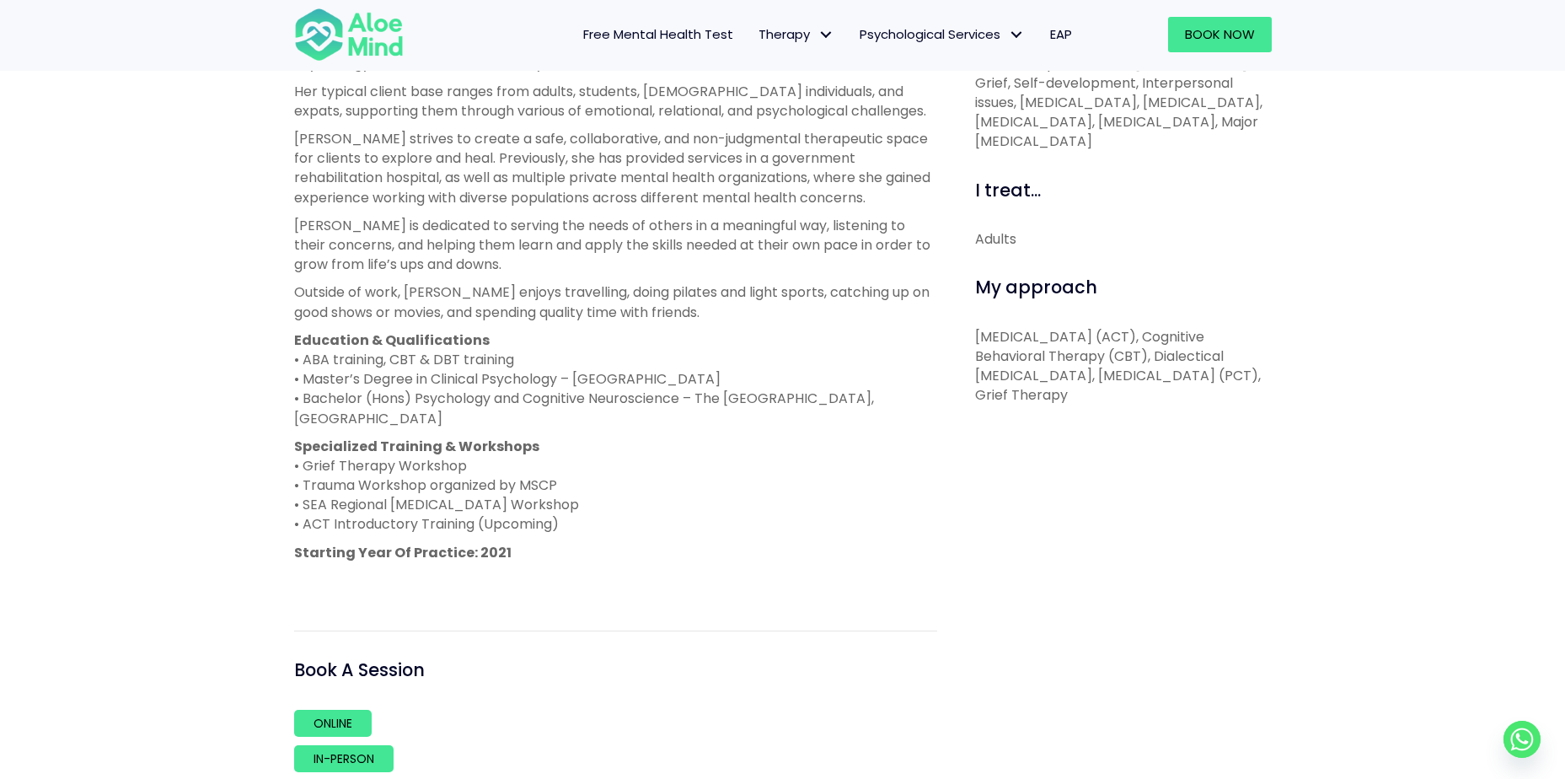
scroll to position [1011, 0]
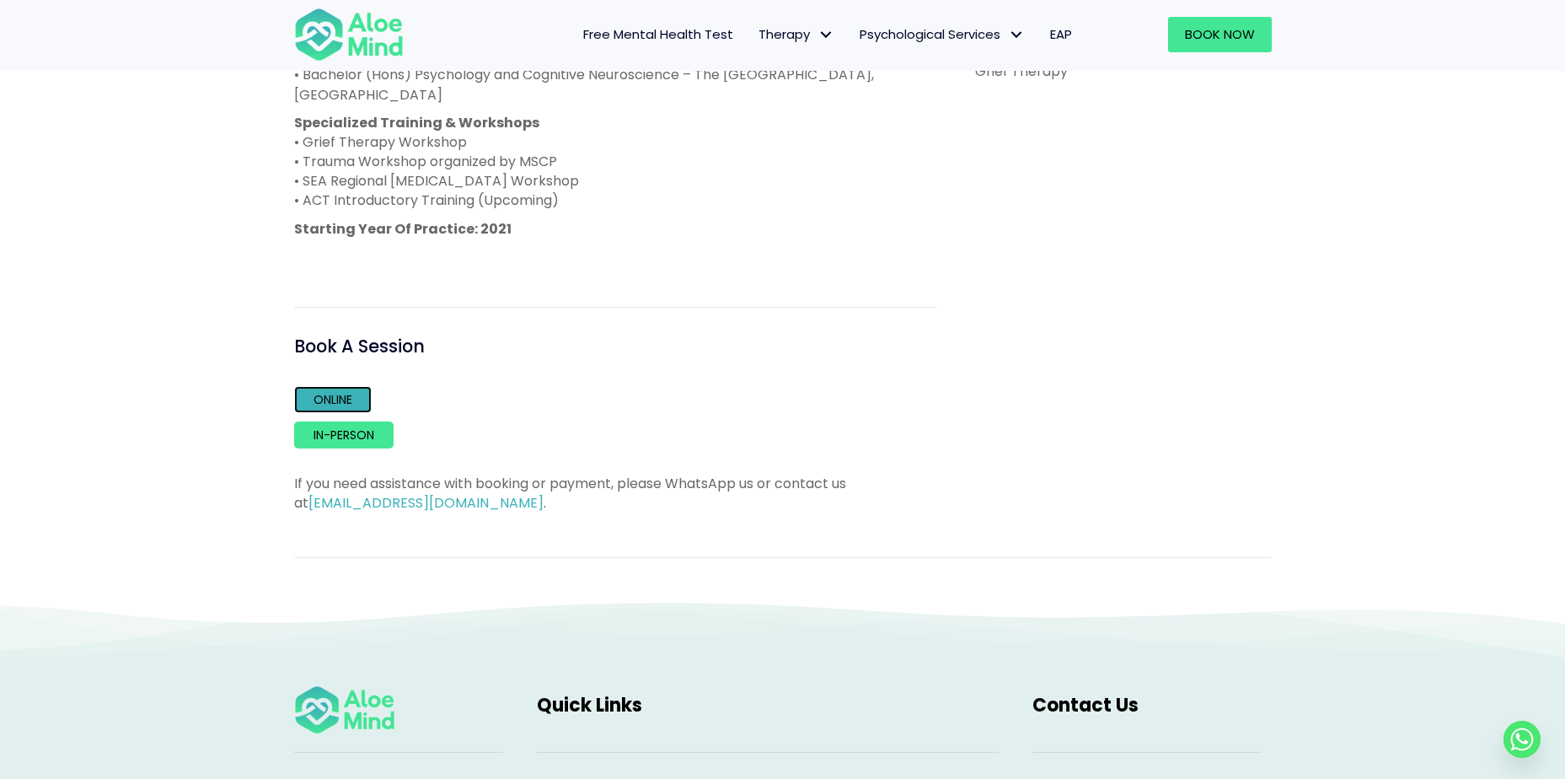
click at [362, 399] on link "Online" at bounding box center [333, 399] width 78 height 27
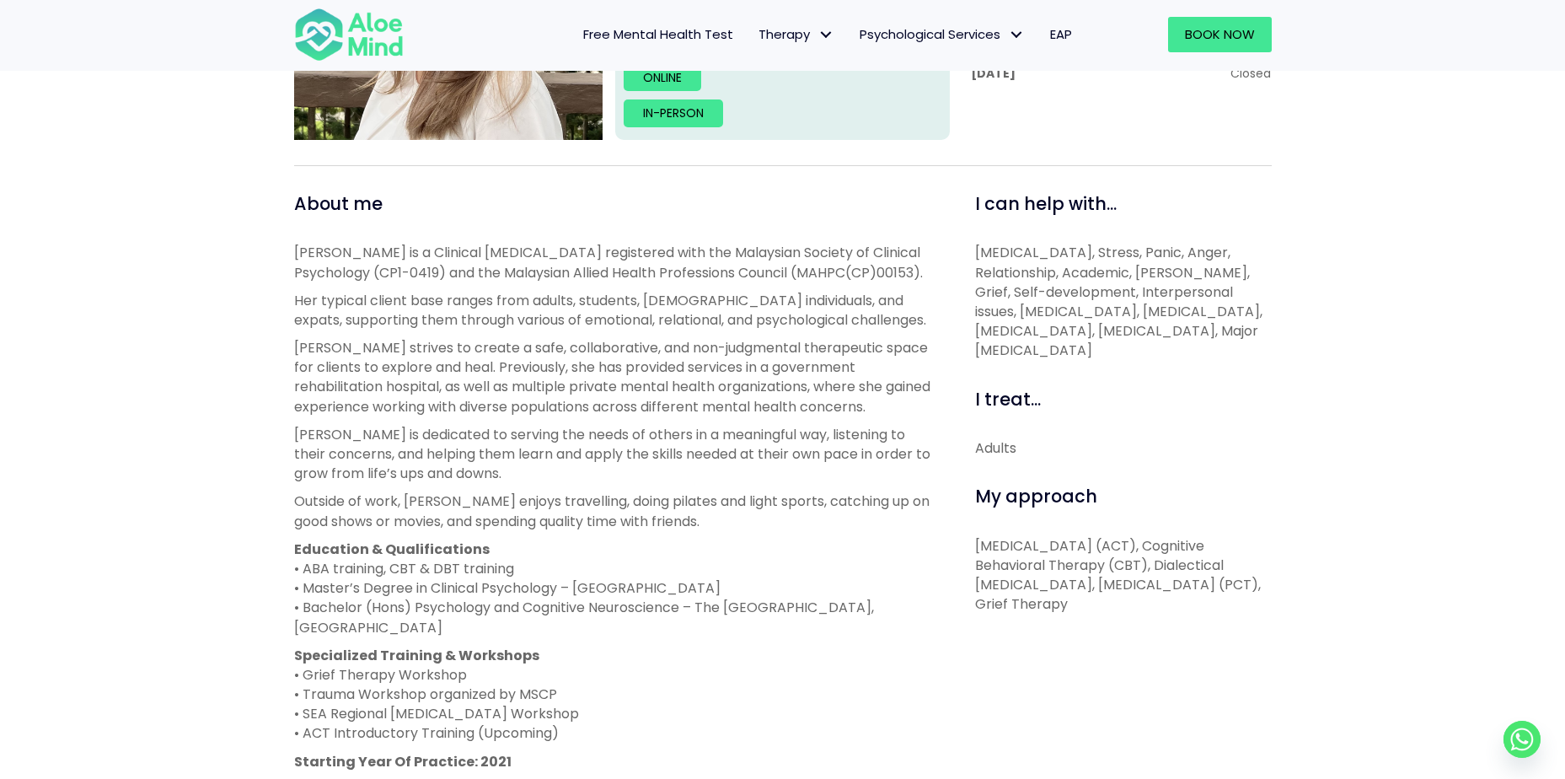
scroll to position [506, 0]
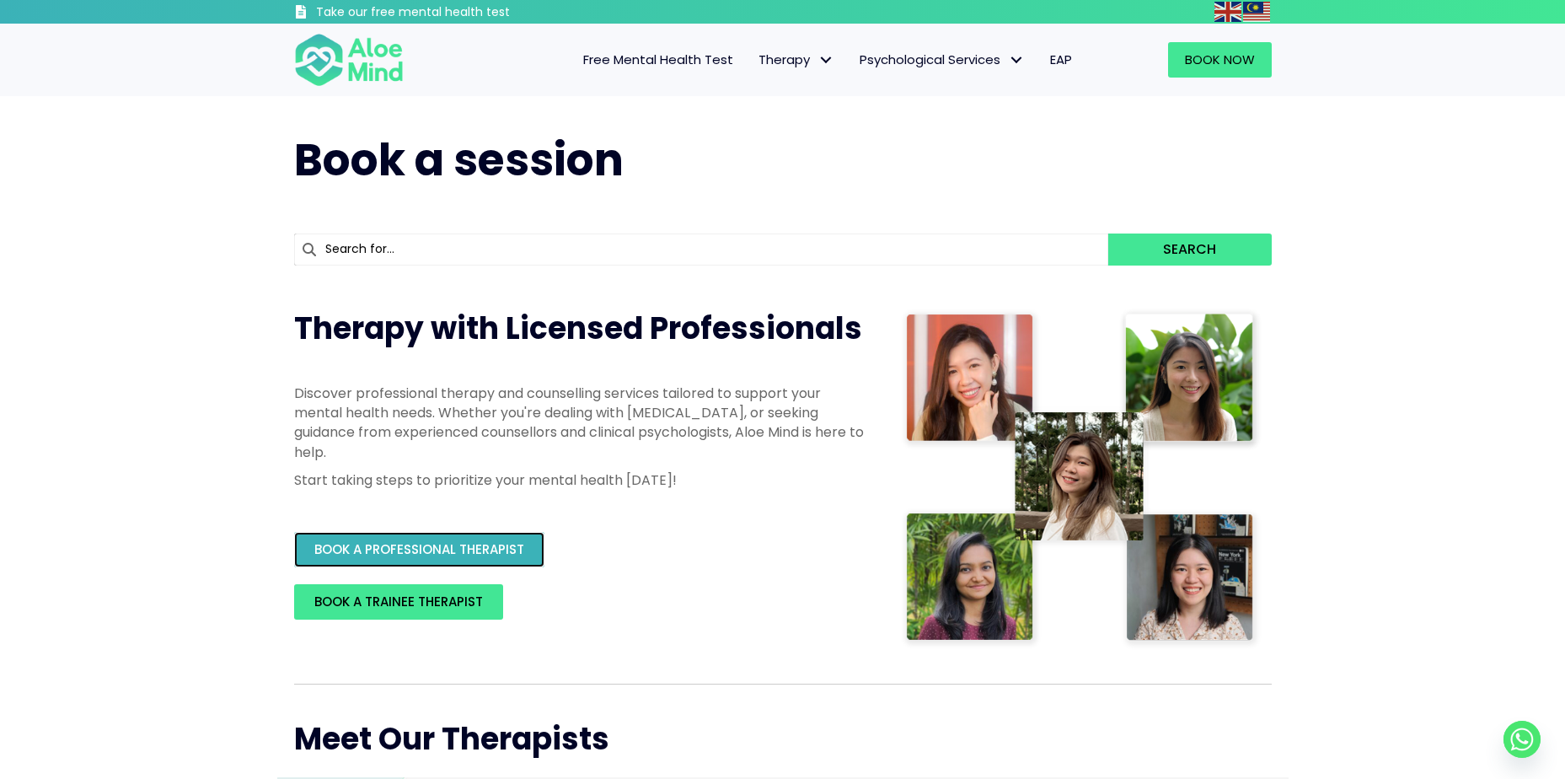
click at [484, 540] on link "BOOK A PROFESSIONAL THERAPIST" at bounding box center [419, 549] width 250 height 35
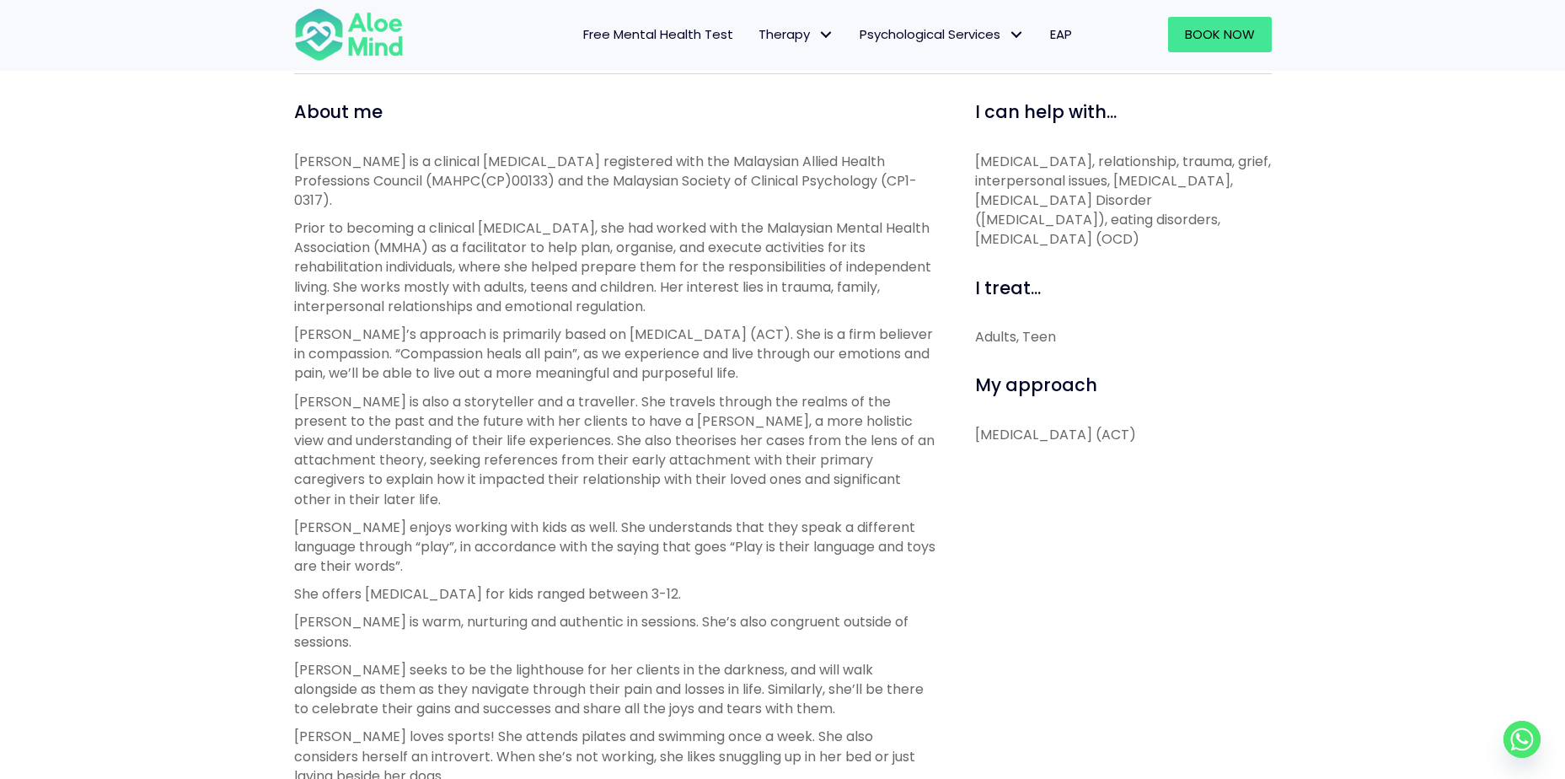
scroll to position [1011, 0]
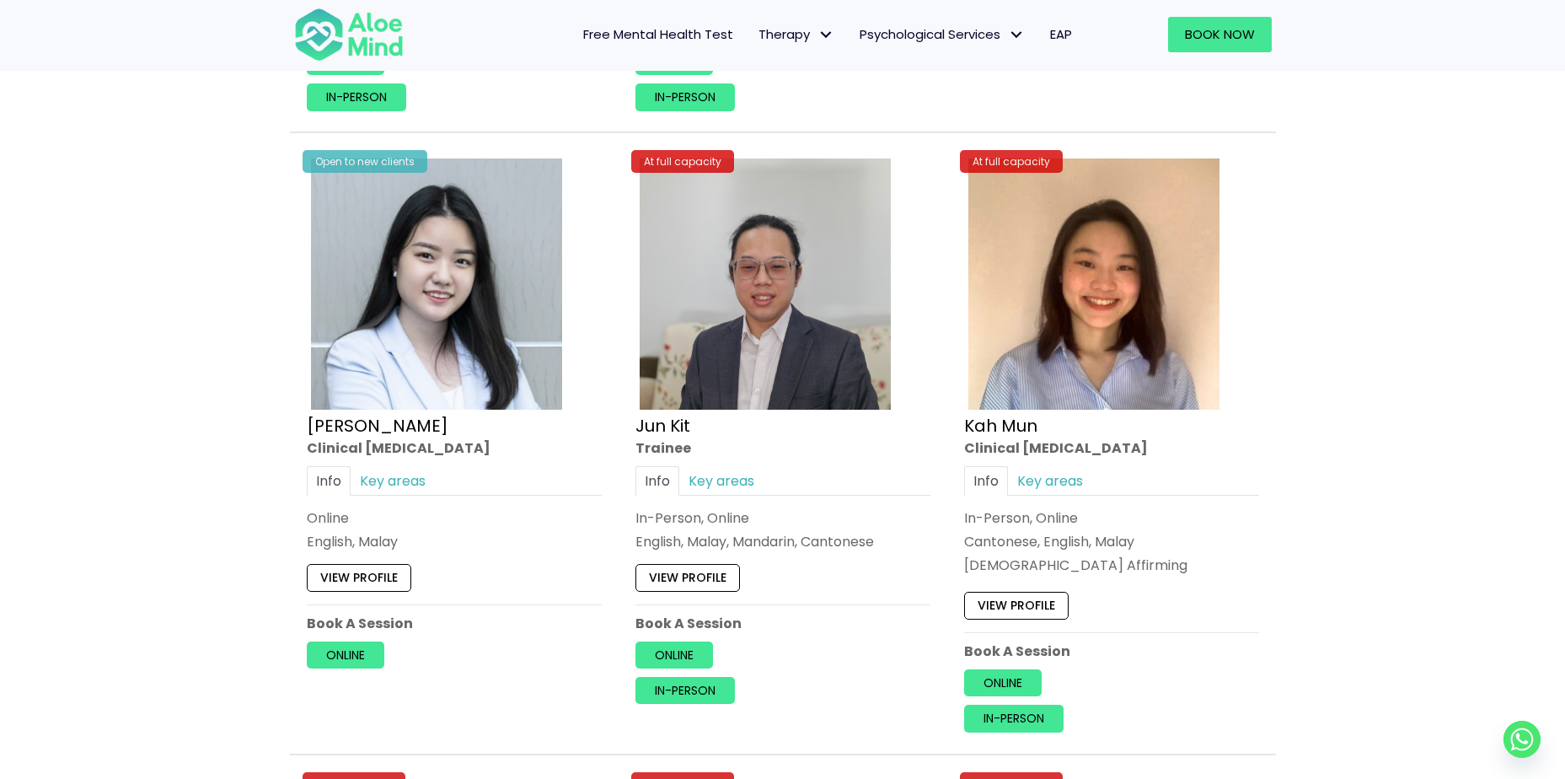
scroll to position [6573, 0]
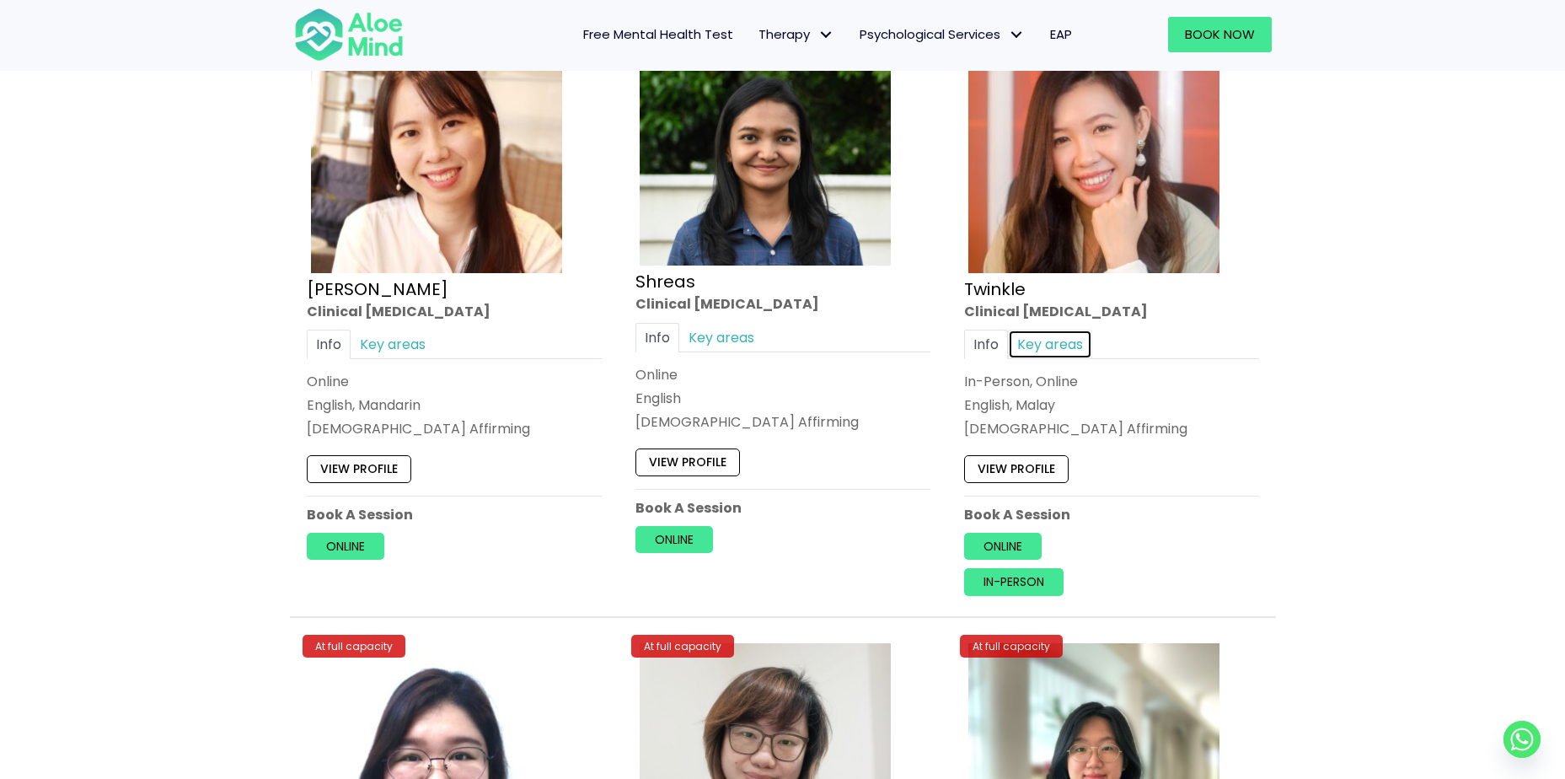
click at [1041, 336] on link "Key areas" at bounding box center [1050, 343] width 84 height 29
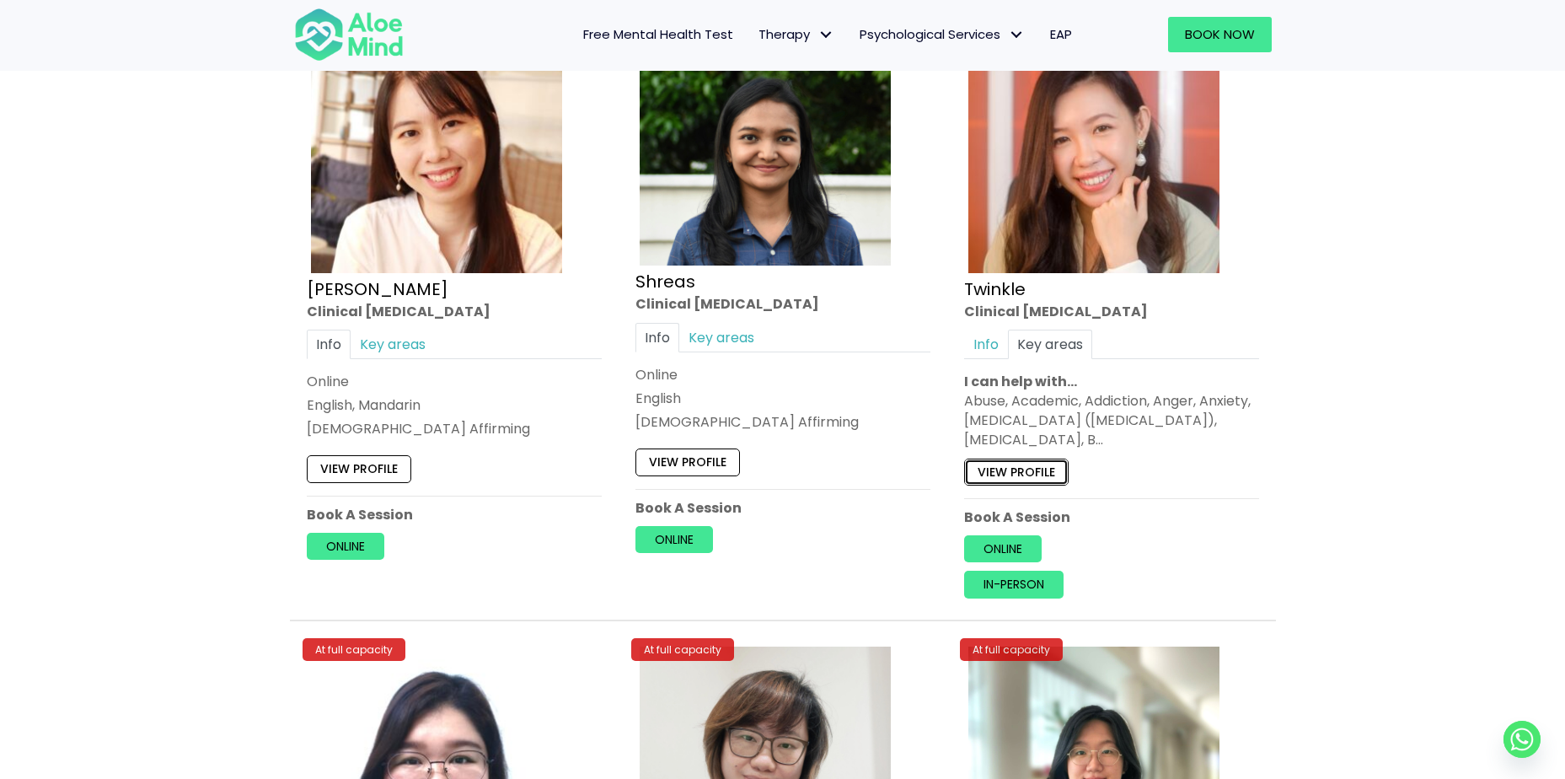
click at [1012, 472] on link "View profile" at bounding box center [1016, 471] width 104 height 27
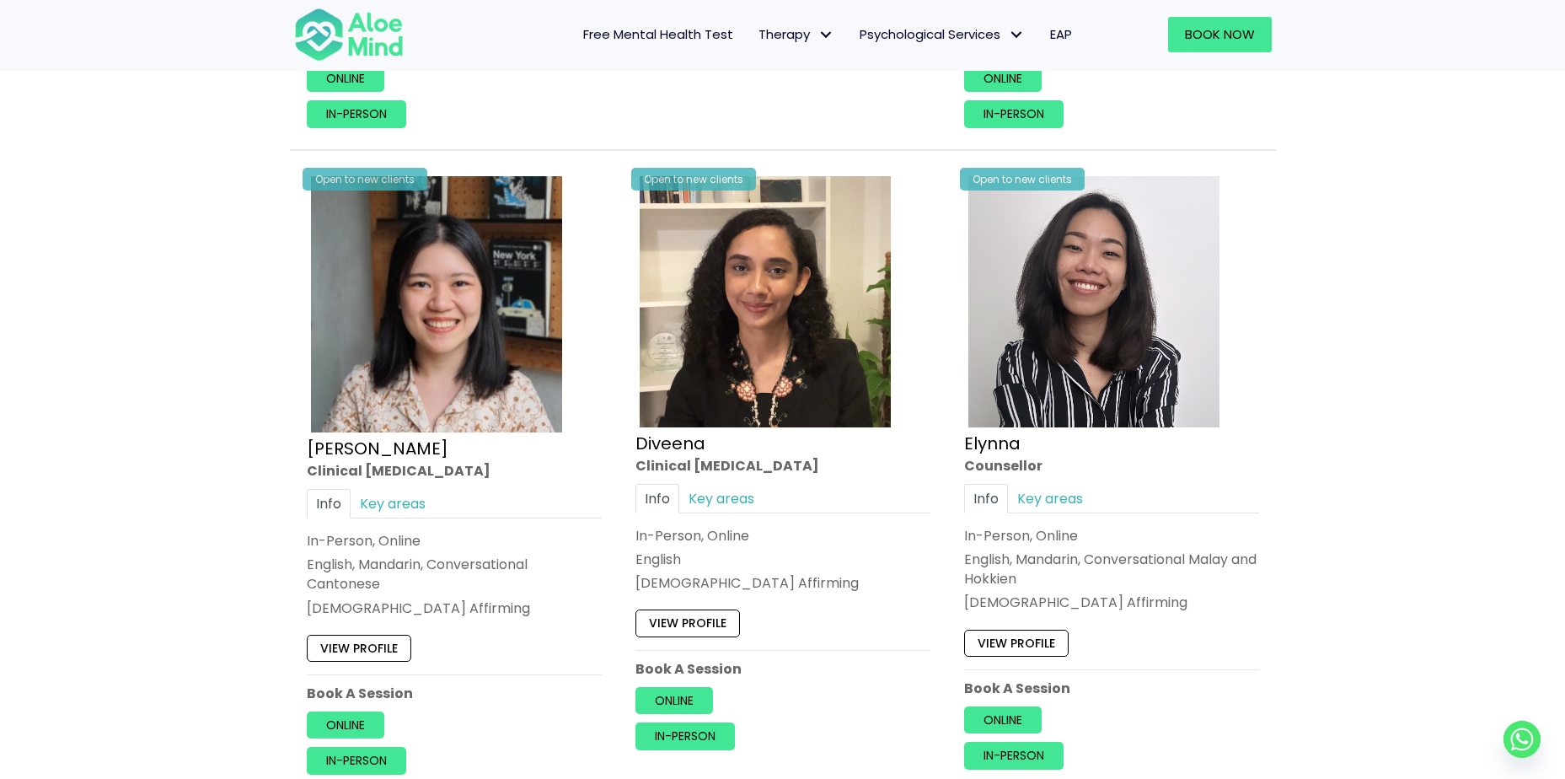
scroll to position [2022, 0]
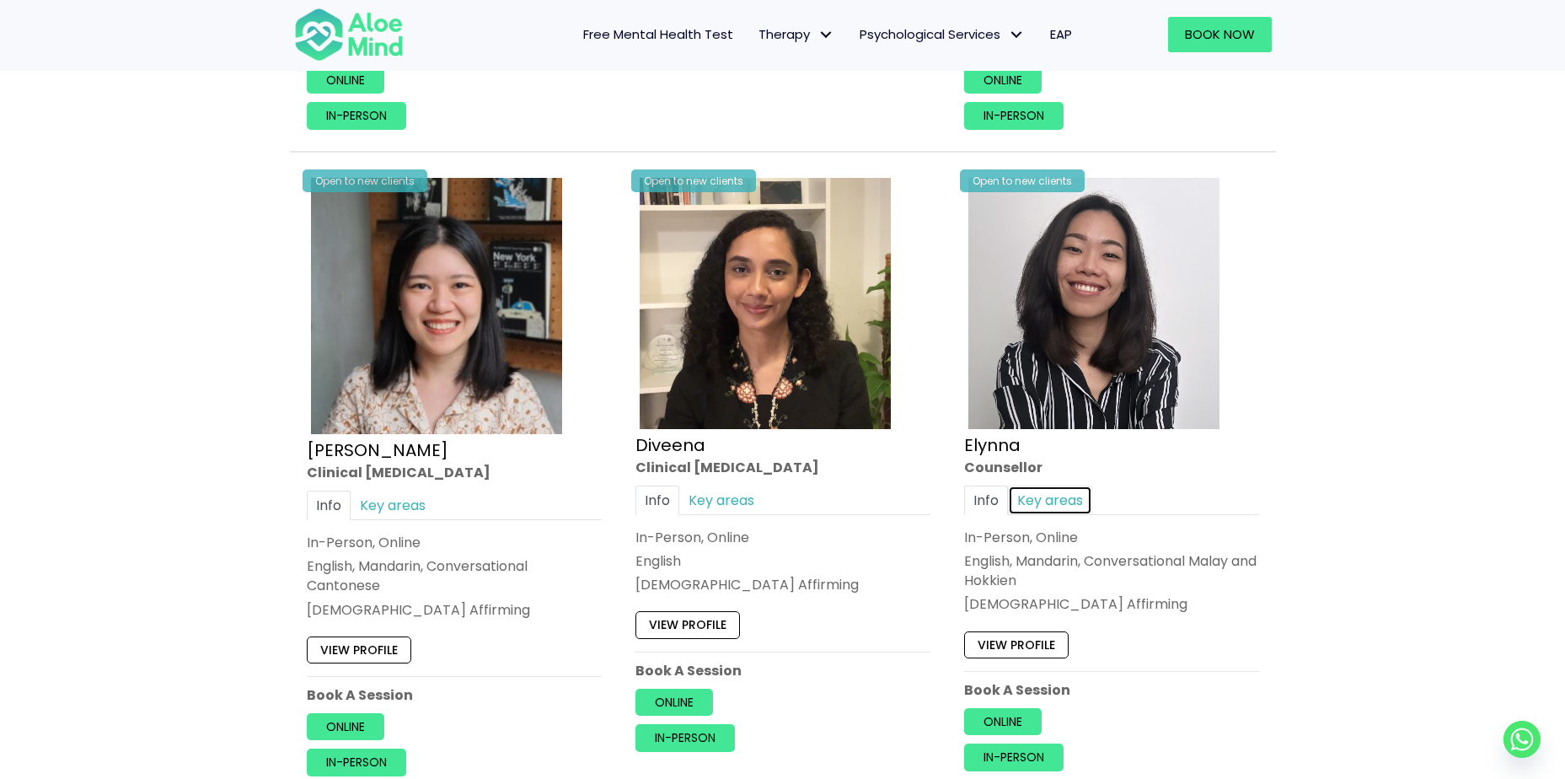
click at [1059, 491] on link "Key areas" at bounding box center [1050, 499] width 84 height 29
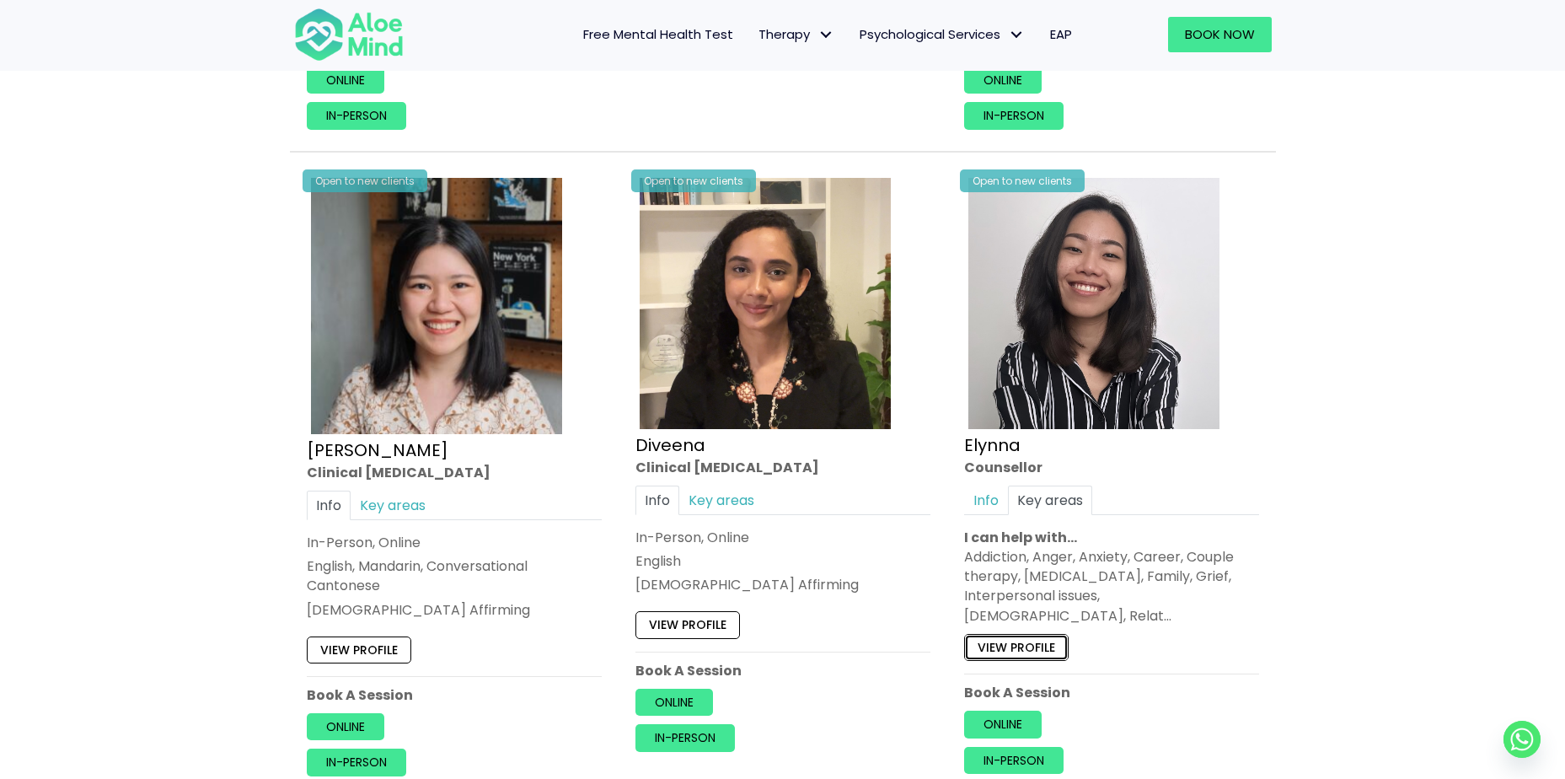
click at [1029, 634] on link "View profile" at bounding box center [1016, 647] width 104 height 27
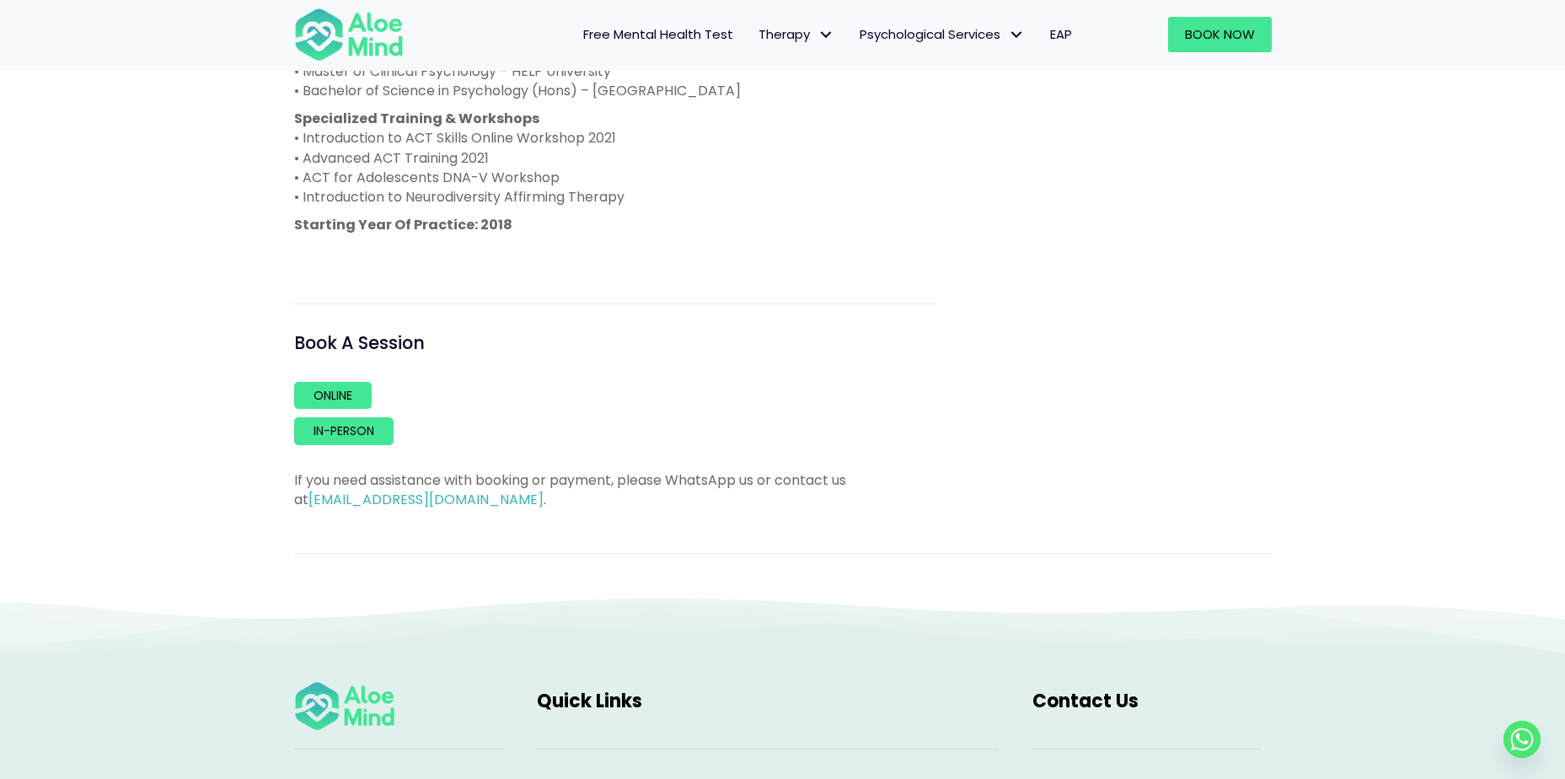
scroll to position [1095, 0]
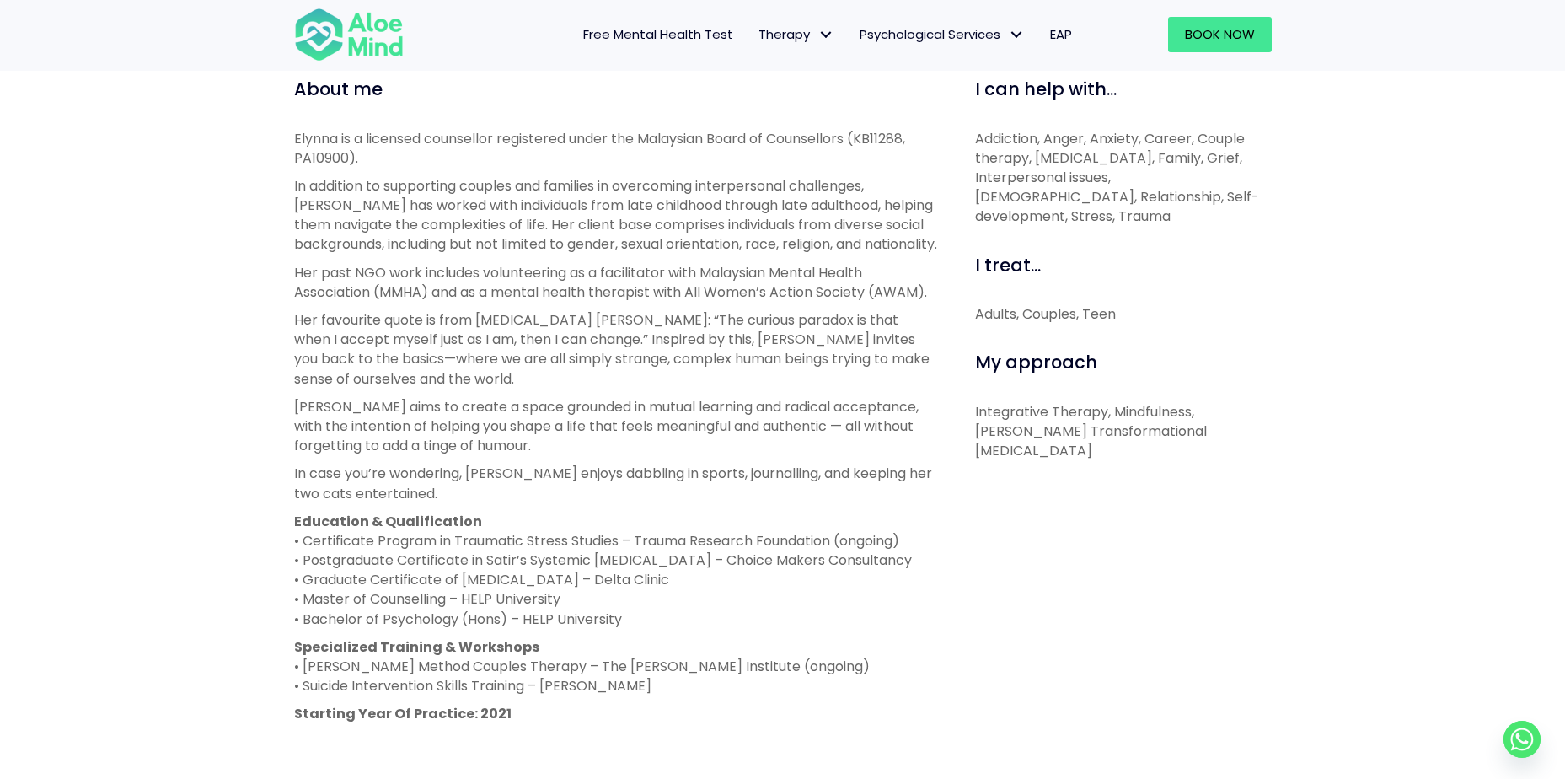
scroll to position [927, 0]
